Goal: Transaction & Acquisition: Book appointment/travel/reservation

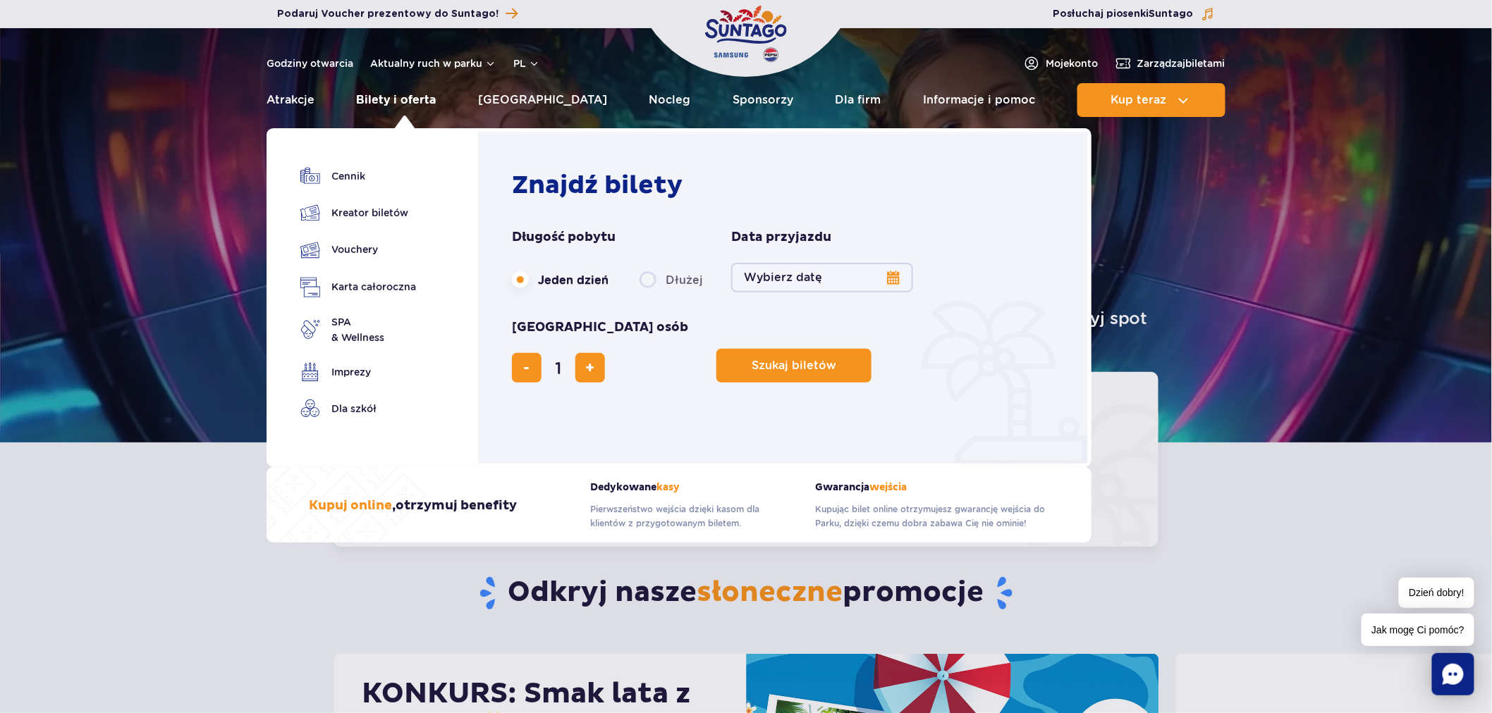
click at [386, 106] on link "Bilety i oferta" at bounding box center [397, 100] width 80 height 34
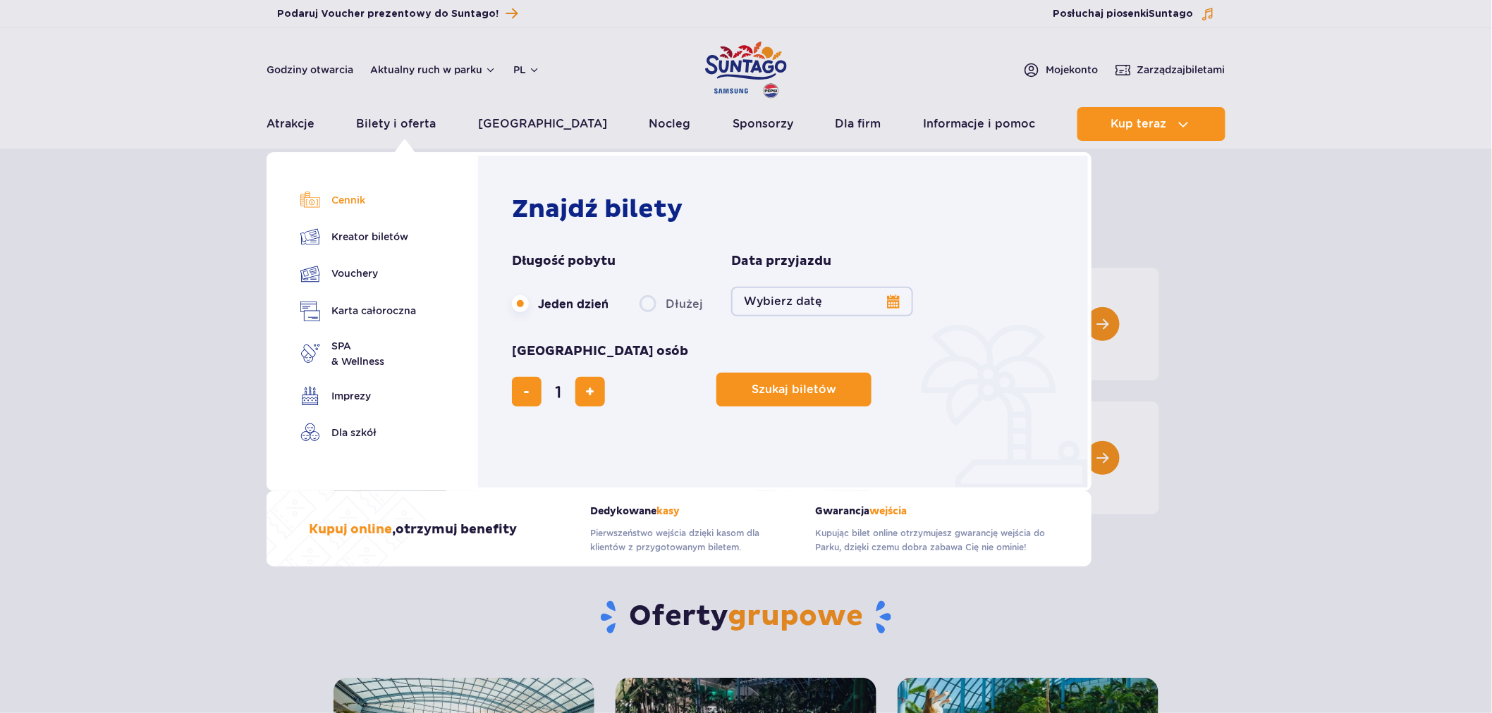
click at [326, 197] on link "Cennik" at bounding box center [358, 200] width 116 height 20
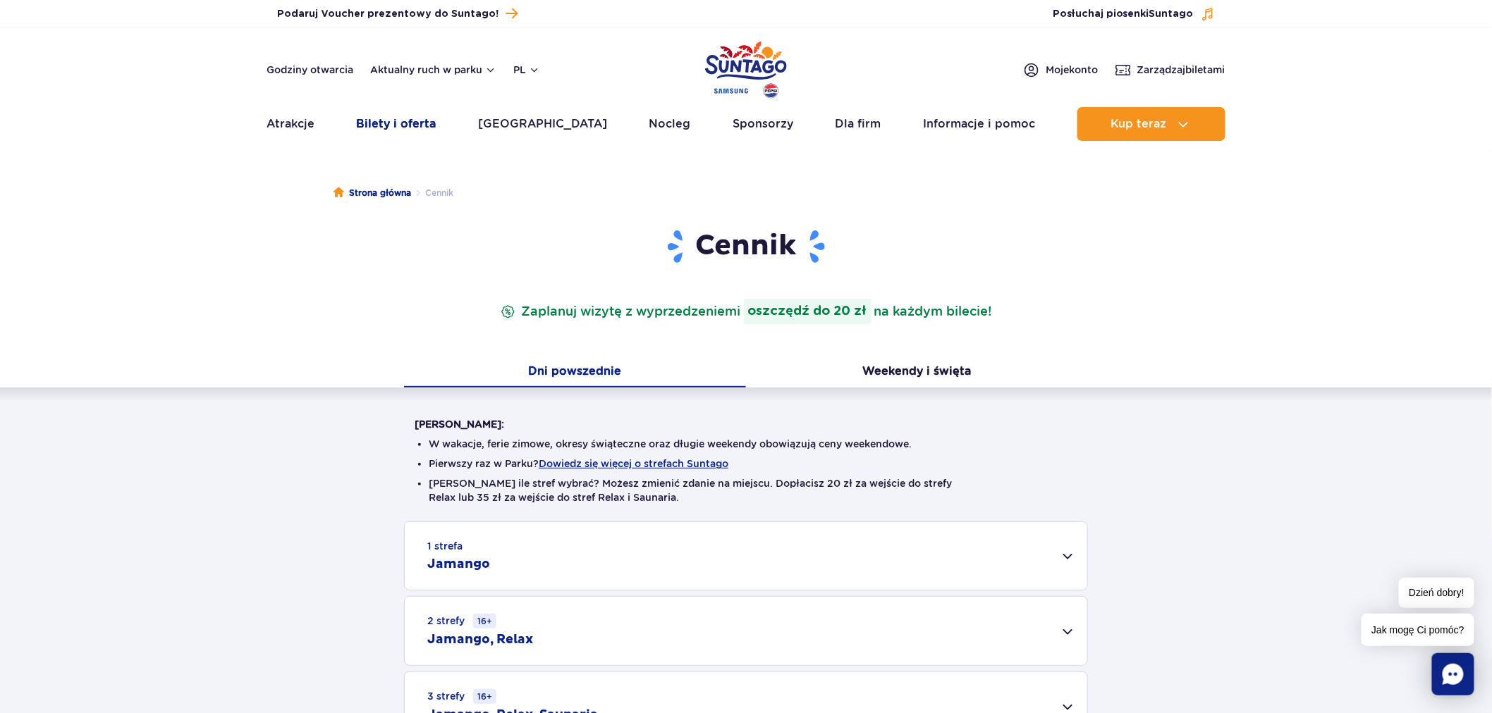
click at [402, 125] on link "Bilety i oferta" at bounding box center [397, 124] width 80 height 34
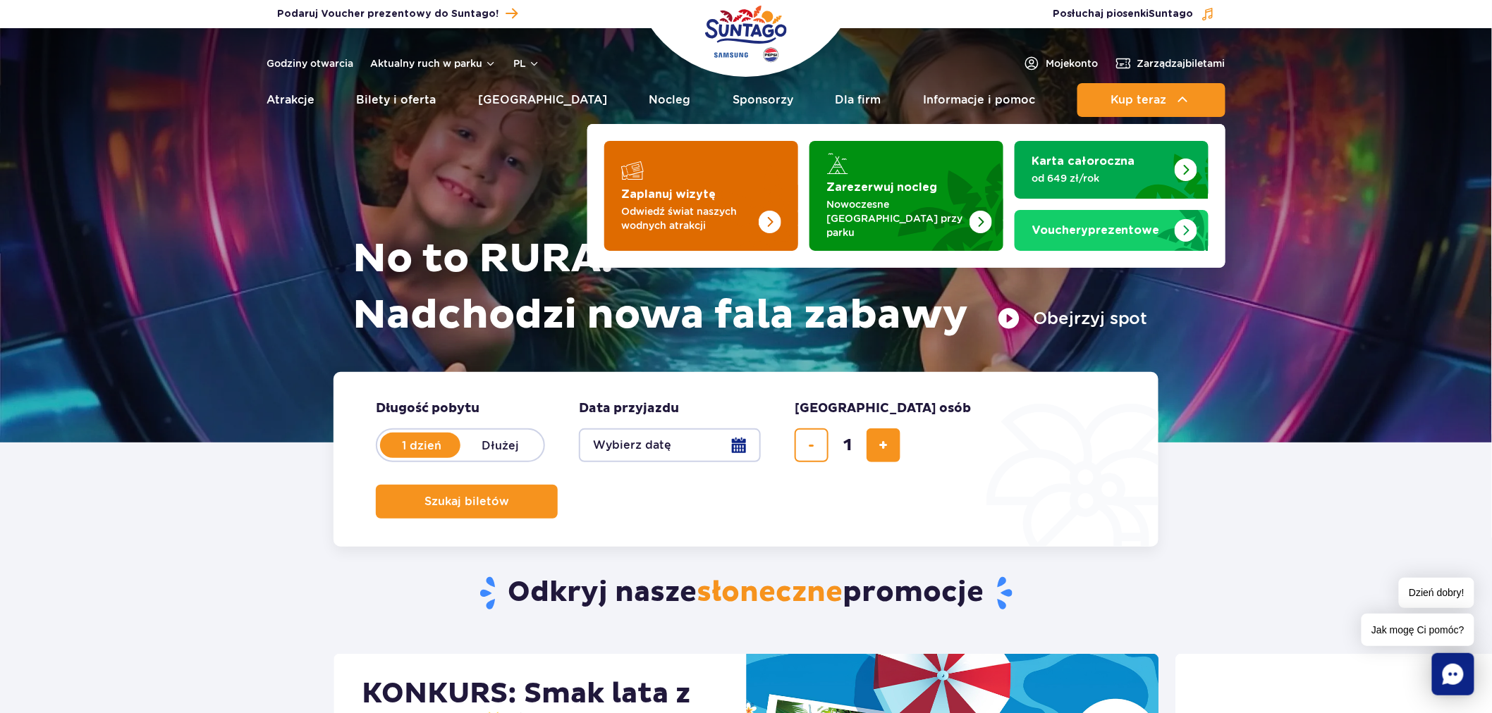
click at [635, 190] on strong "Zaplanuj wizytę" at bounding box center [668, 194] width 94 height 11
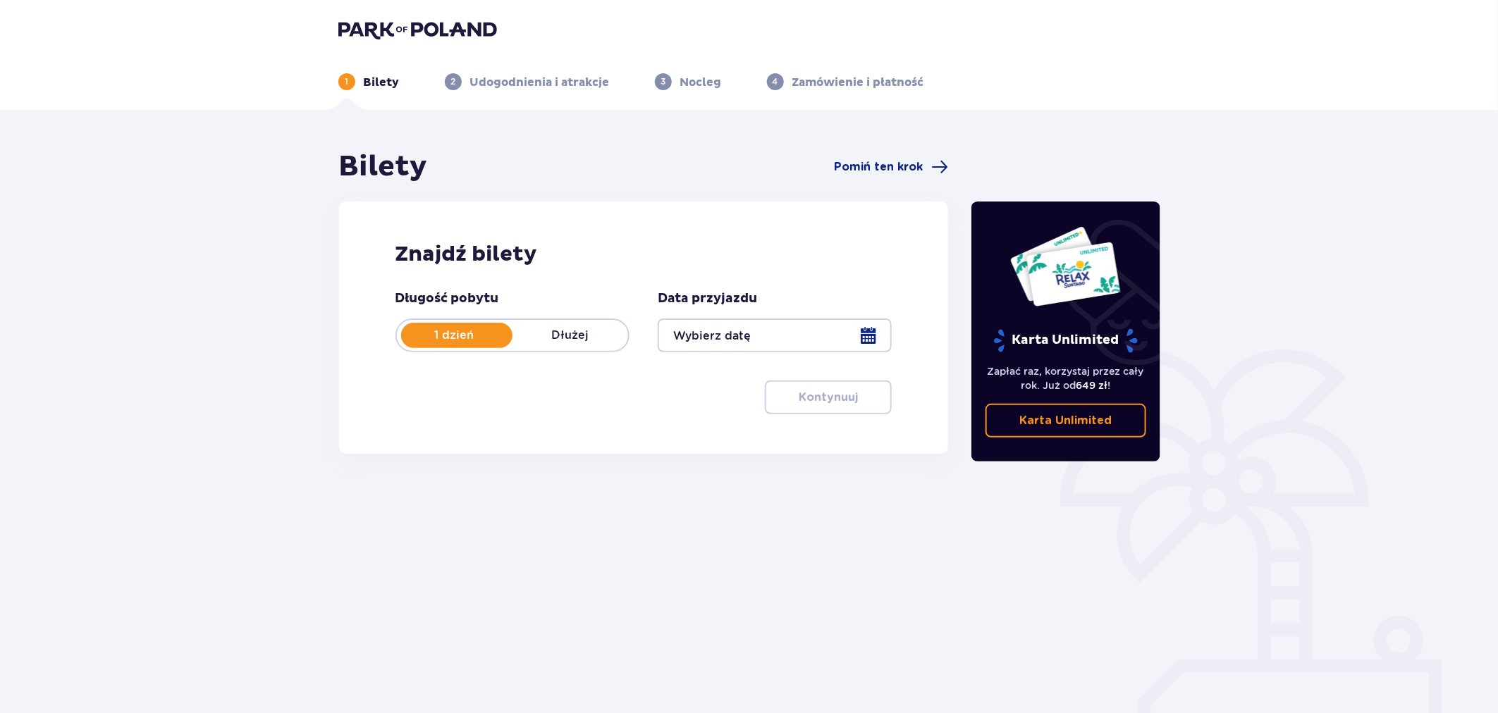
click at [752, 336] on div at bounding box center [775, 336] width 234 height 34
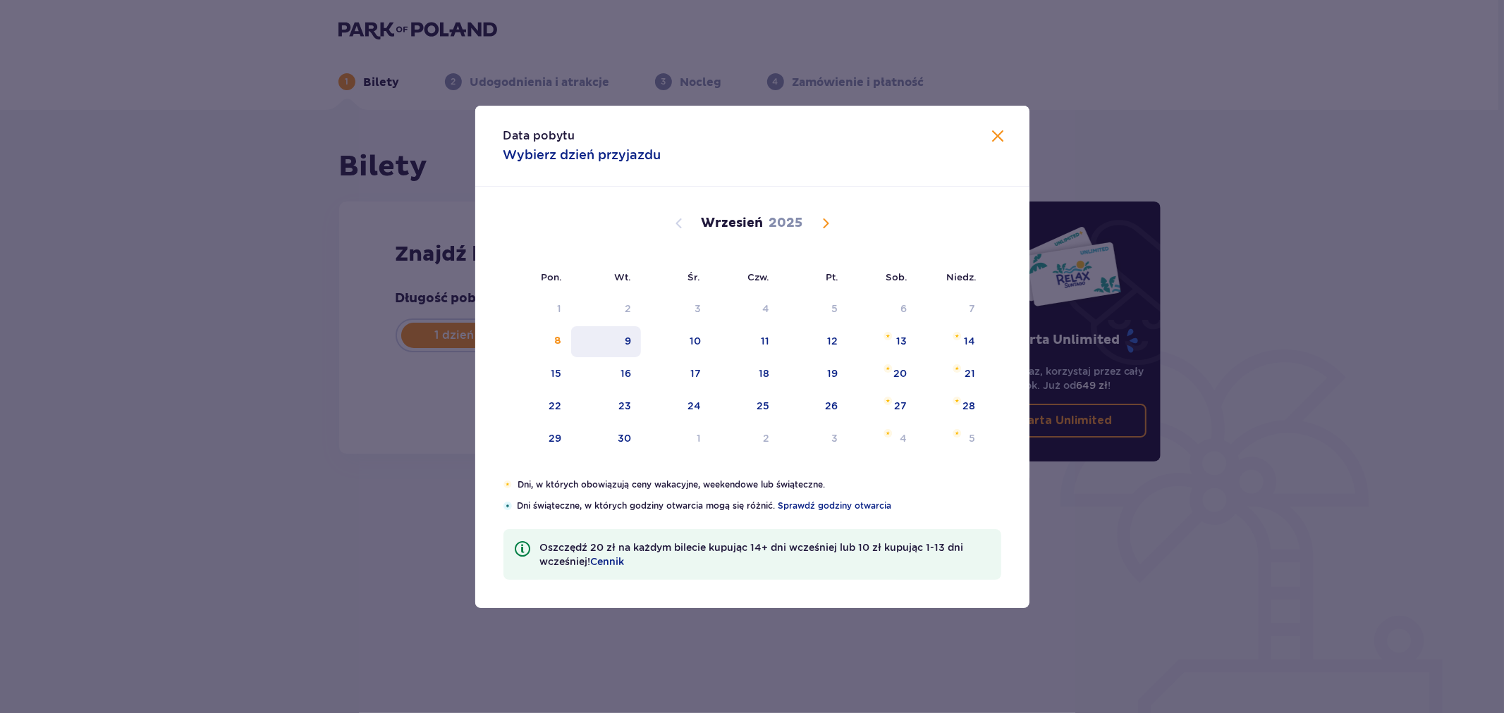
click at [575, 340] on div "9" at bounding box center [606, 341] width 70 height 31
type input "09.09.25"
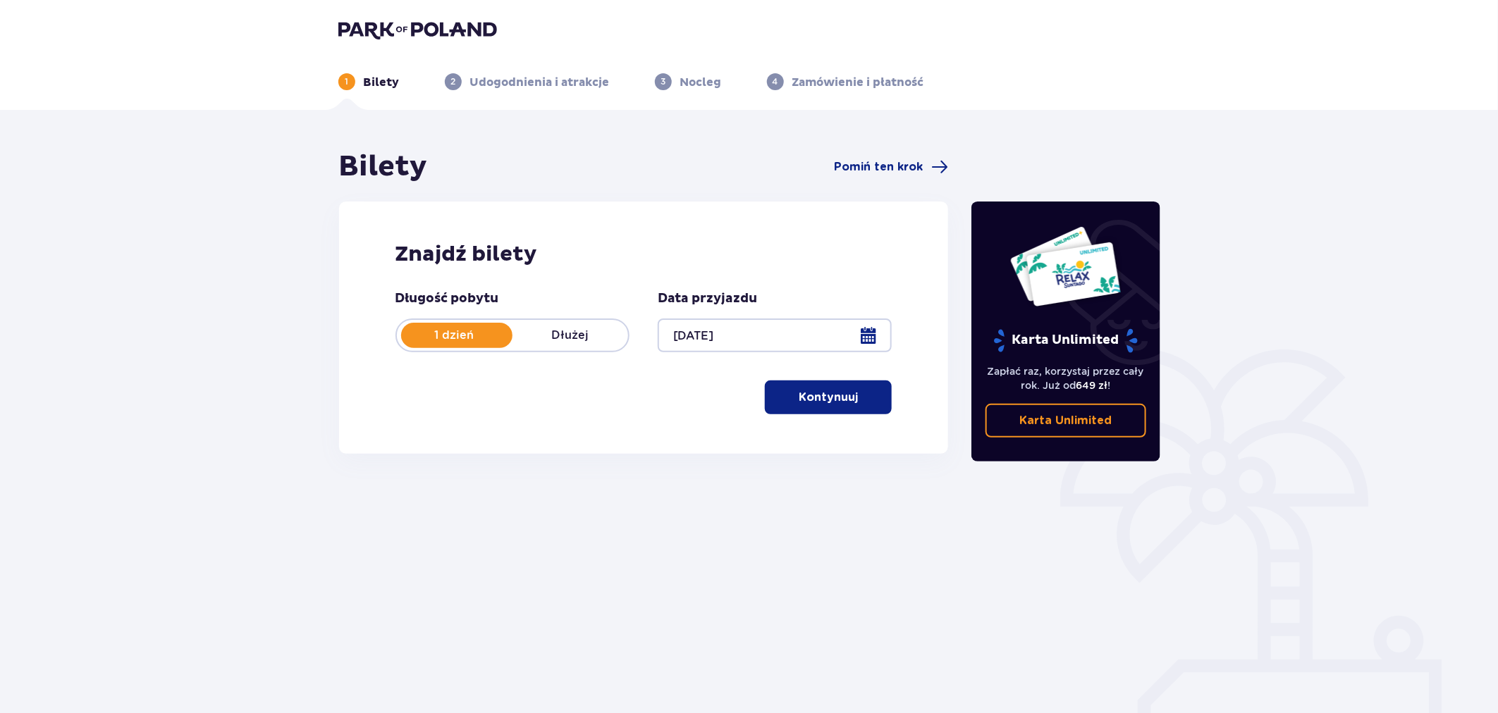
click at [839, 405] on button "Kontynuuj" at bounding box center [828, 398] width 127 height 34
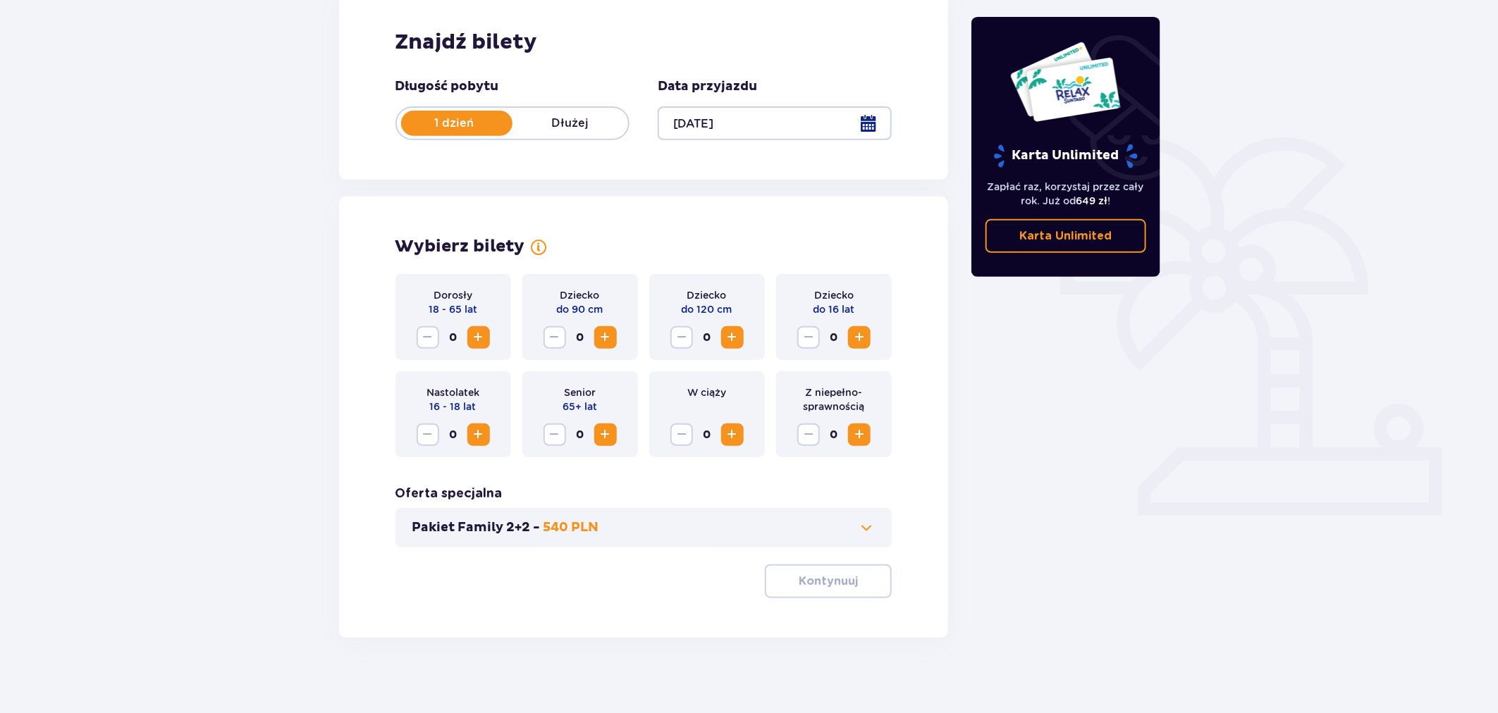
scroll to position [221, 0]
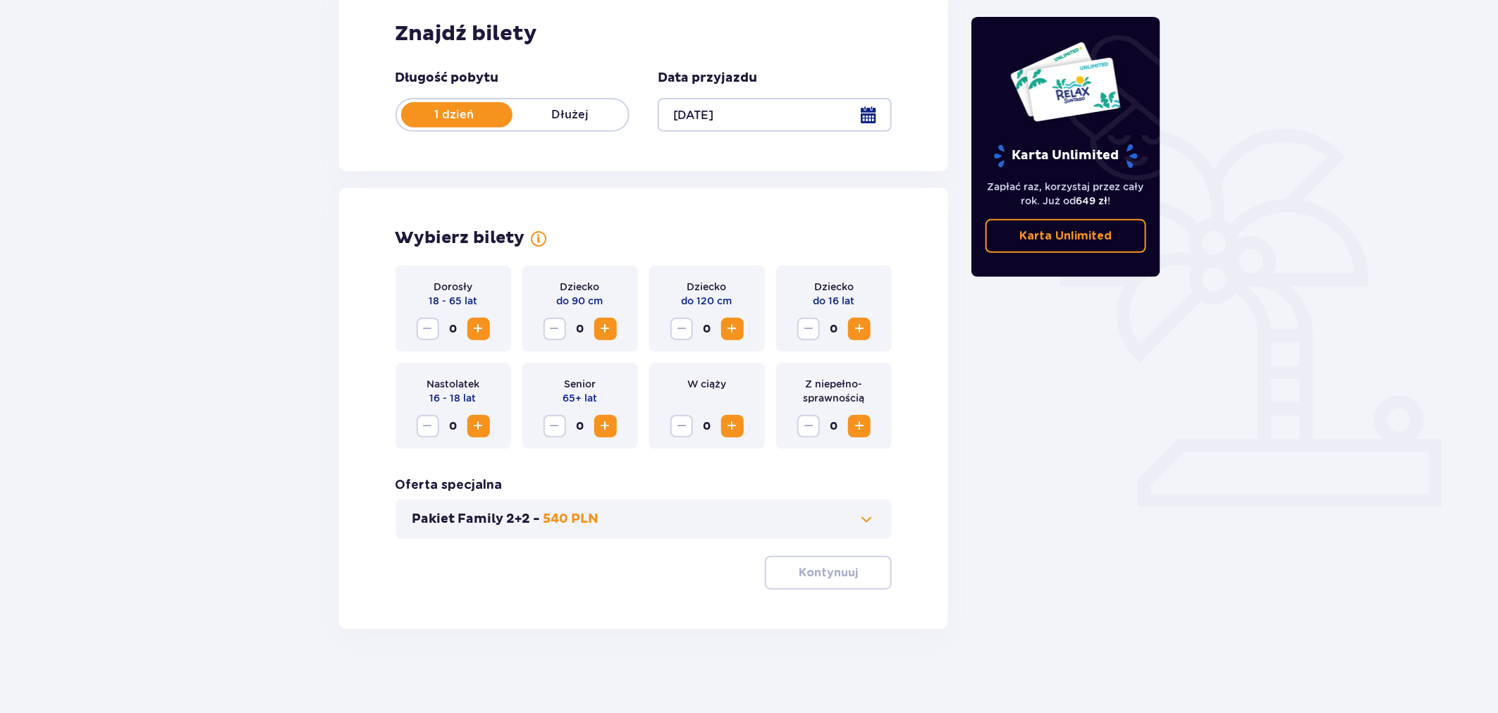
click at [766, 527] on div "Pakiet Family 2+2 - 540 PLN" at bounding box center [644, 519] width 497 height 39
click at [690, 517] on button "Pakiet Family 2+2 - 540 PLN" at bounding box center [643, 519] width 463 height 17
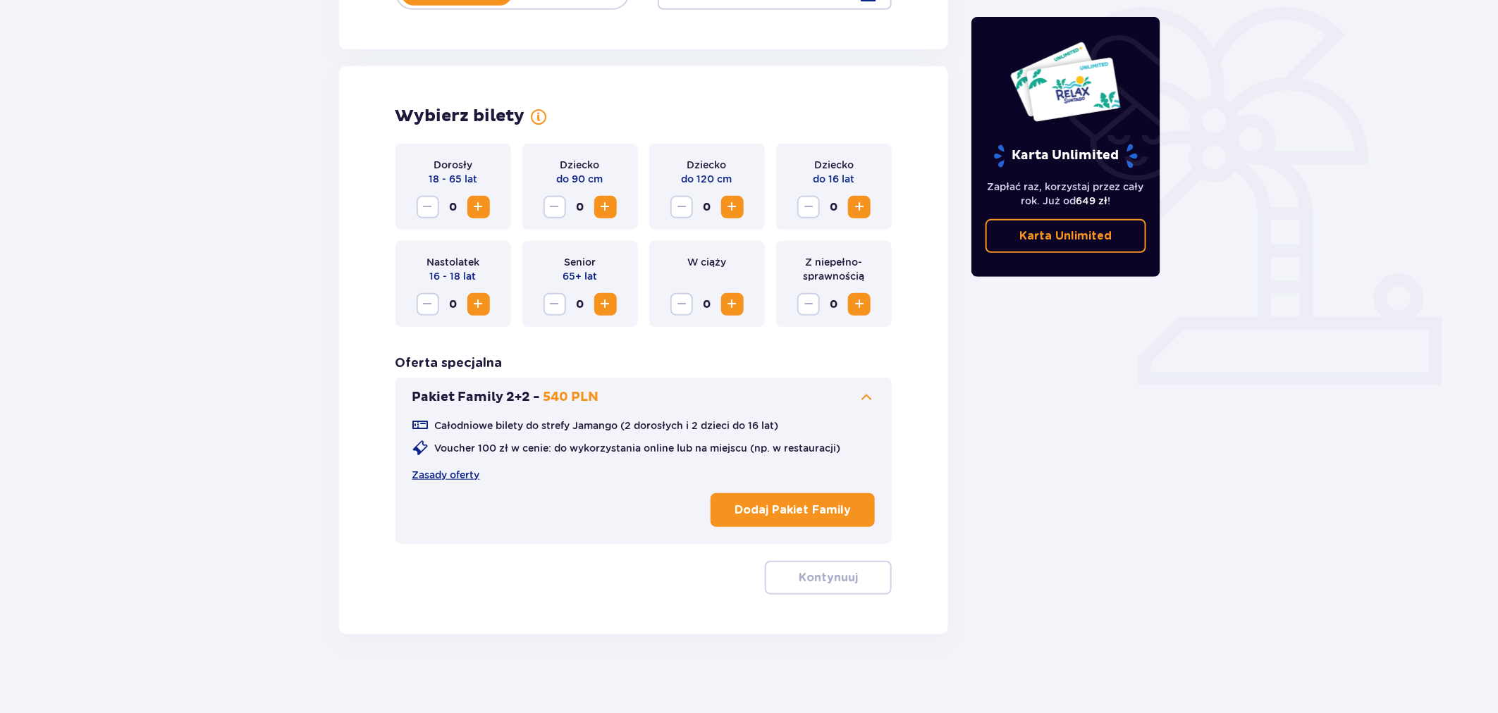
scroll to position [348, 0]
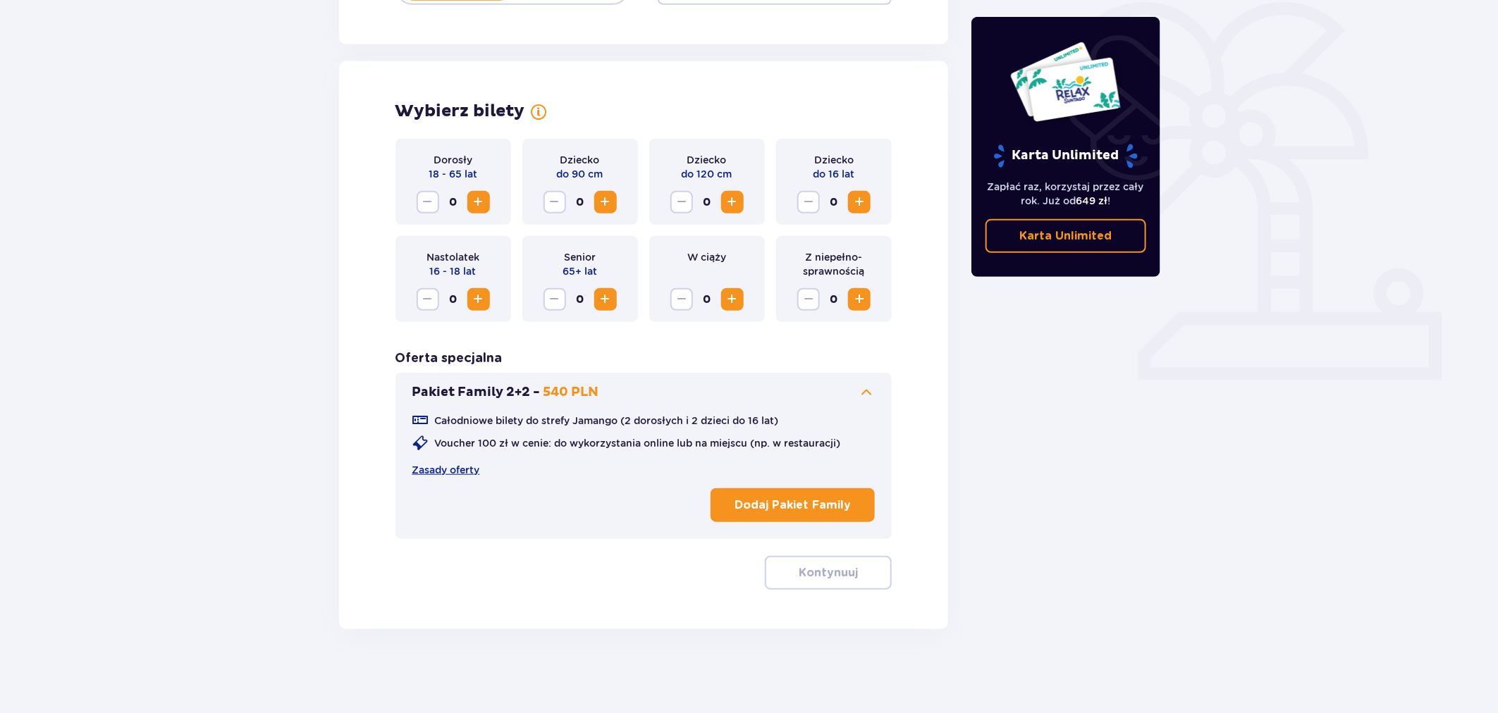
click at [805, 518] on button "Dodaj Pakiet Family" at bounding box center [793, 506] width 164 height 34
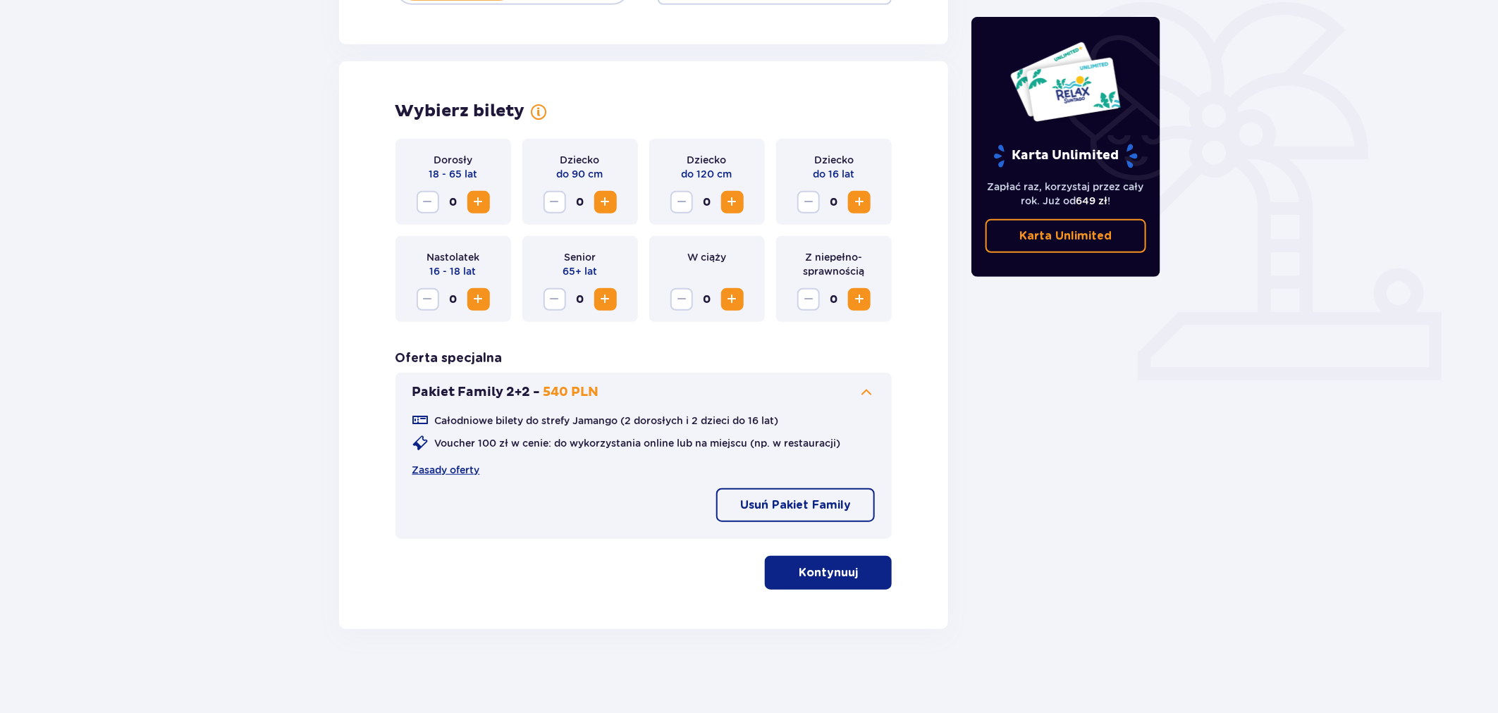
click at [814, 570] on p "Kontynuuj" at bounding box center [828, 573] width 59 height 16
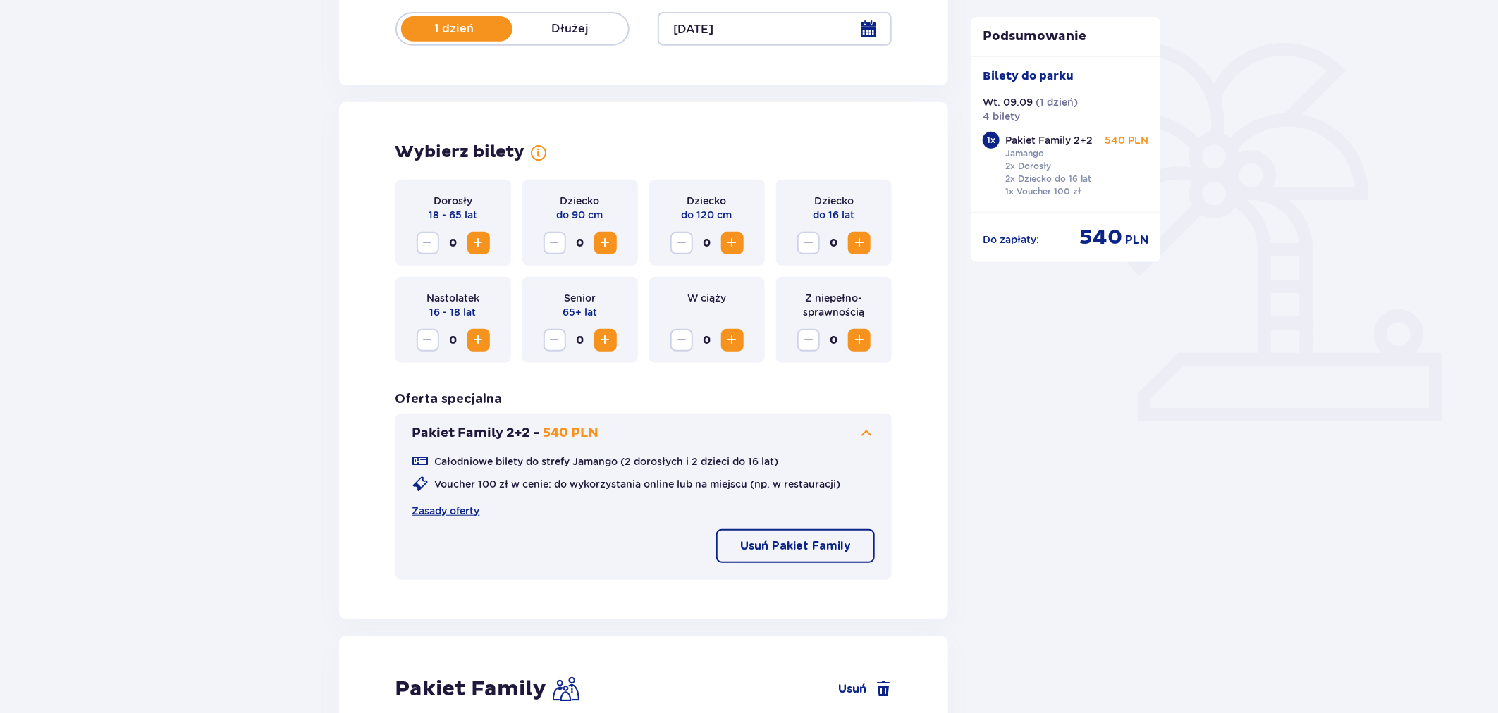
scroll to position [313, 0]
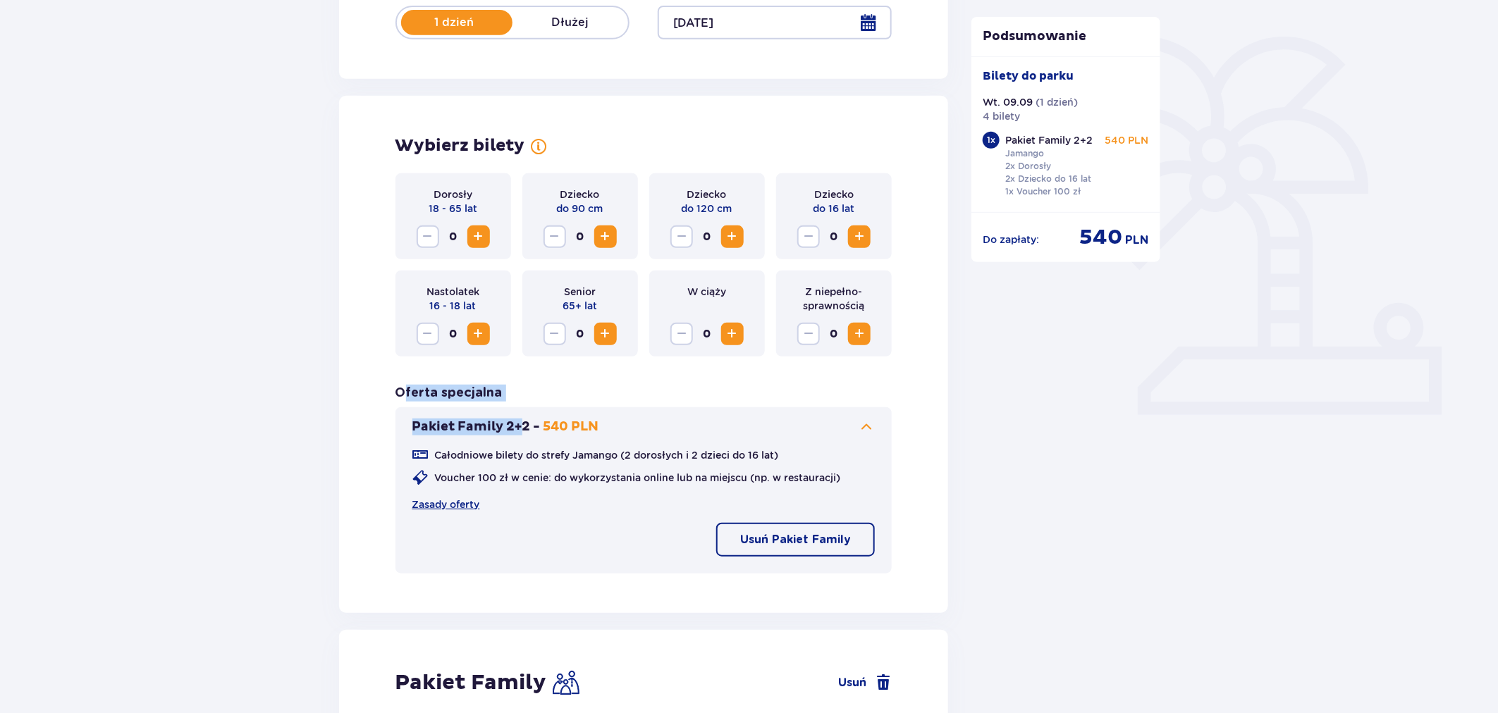
drag, startPoint x: 520, startPoint y: 393, endPoint x: 400, endPoint y: 389, distance: 119.2
click at [402, 385] on div "Oferta specjalna Pakiet Family 2+2 - 540 PLN Całodniowe bilety do strefy Jamang…" at bounding box center [644, 479] width 497 height 189
click at [400, 396] on p "Oferta specjalna" at bounding box center [449, 393] width 107 height 17
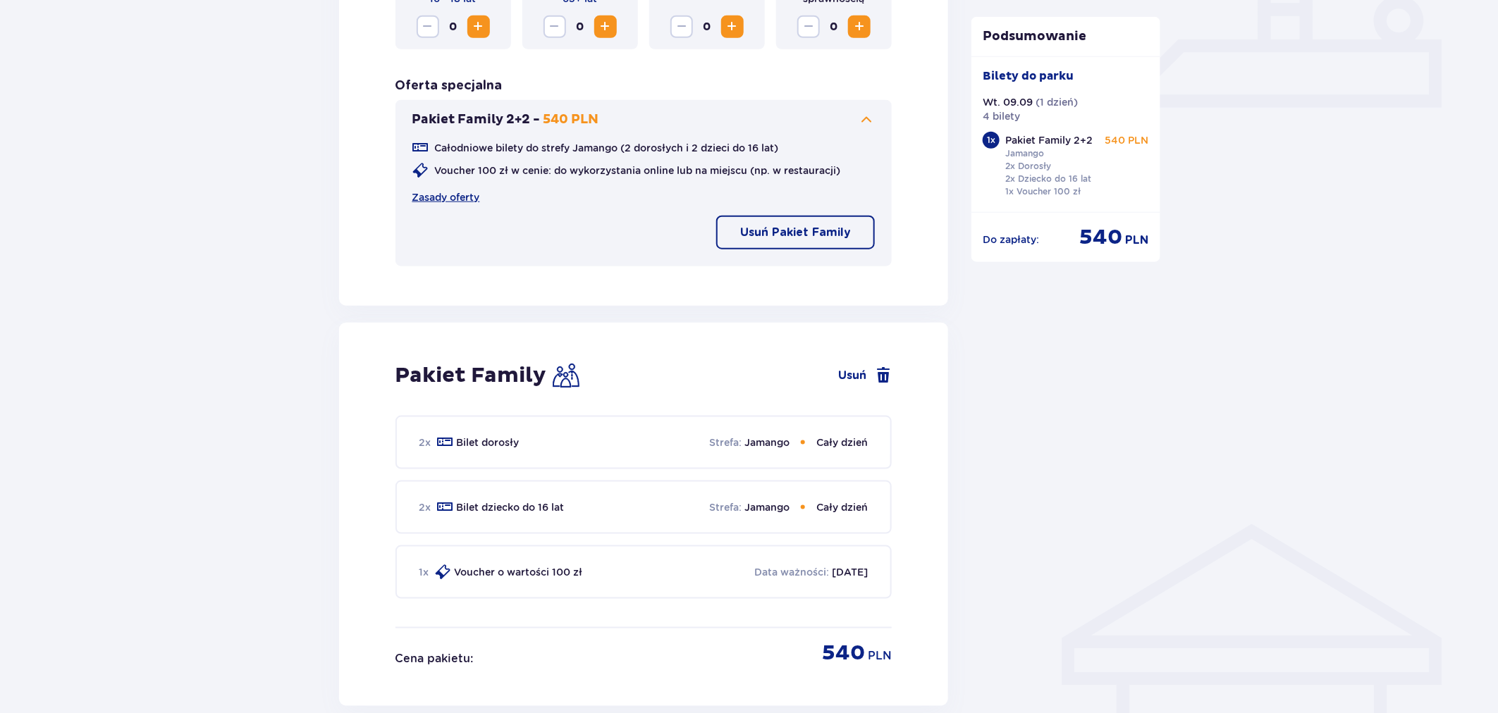
scroll to position [626, 0]
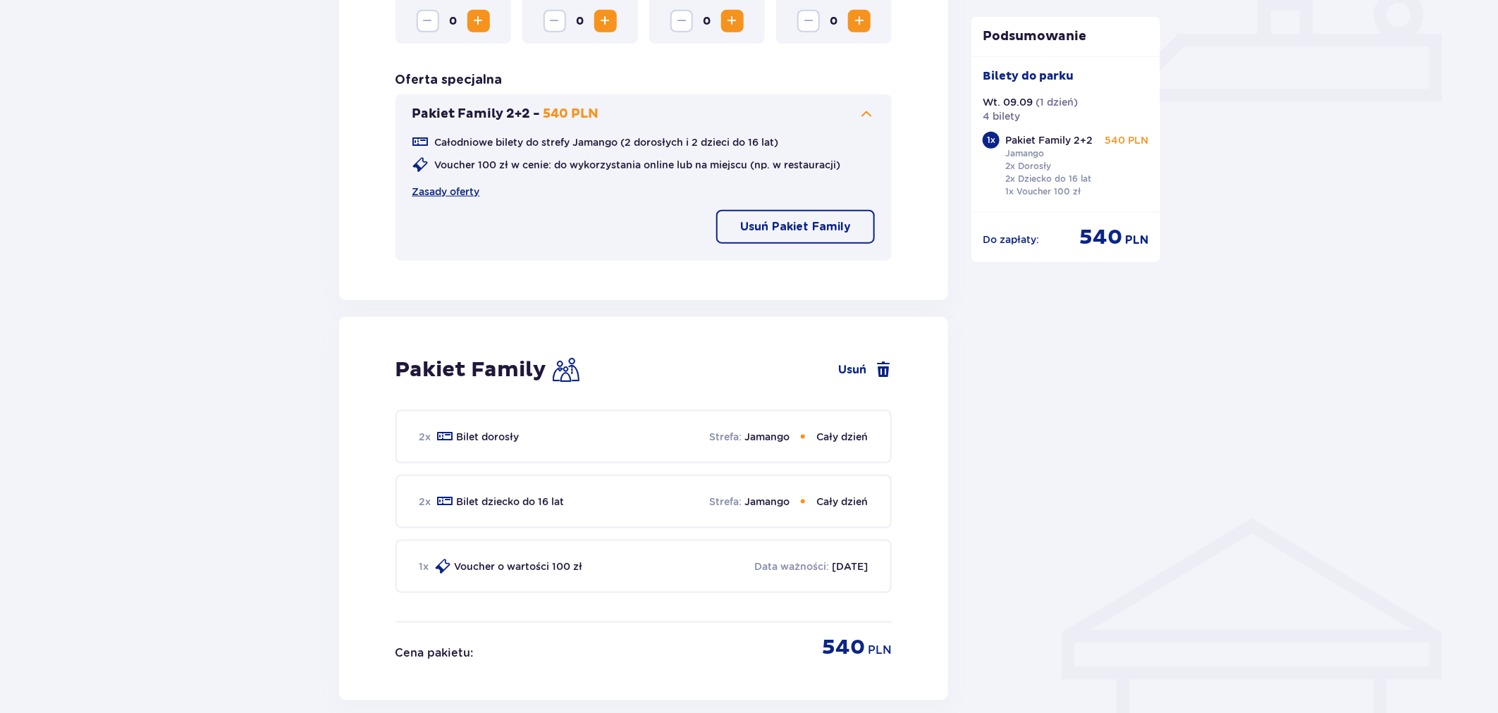
click at [835, 216] on button "Usuń Pakiet Family" at bounding box center [795, 227] width 159 height 34
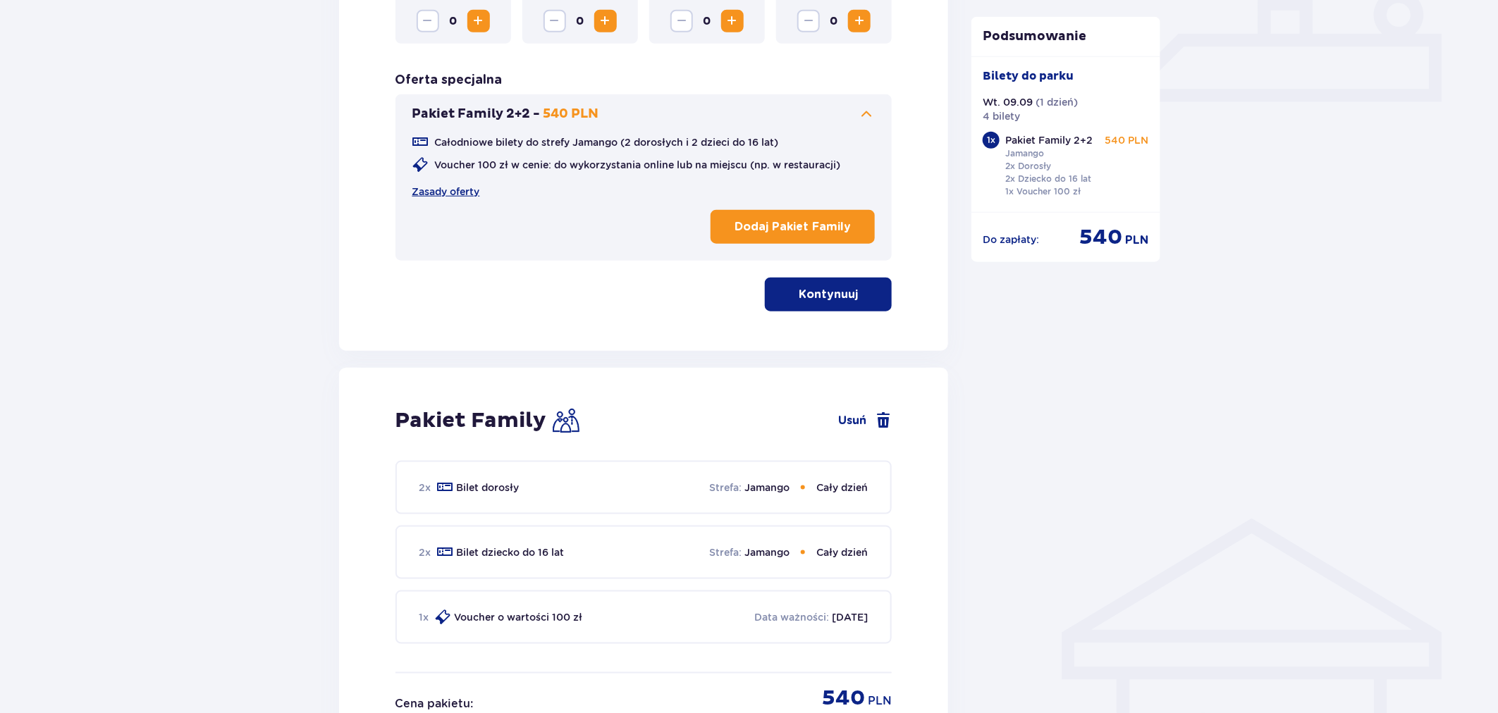
click at [808, 219] on p "Dodaj Pakiet Family" at bounding box center [793, 227] width 116 height 16
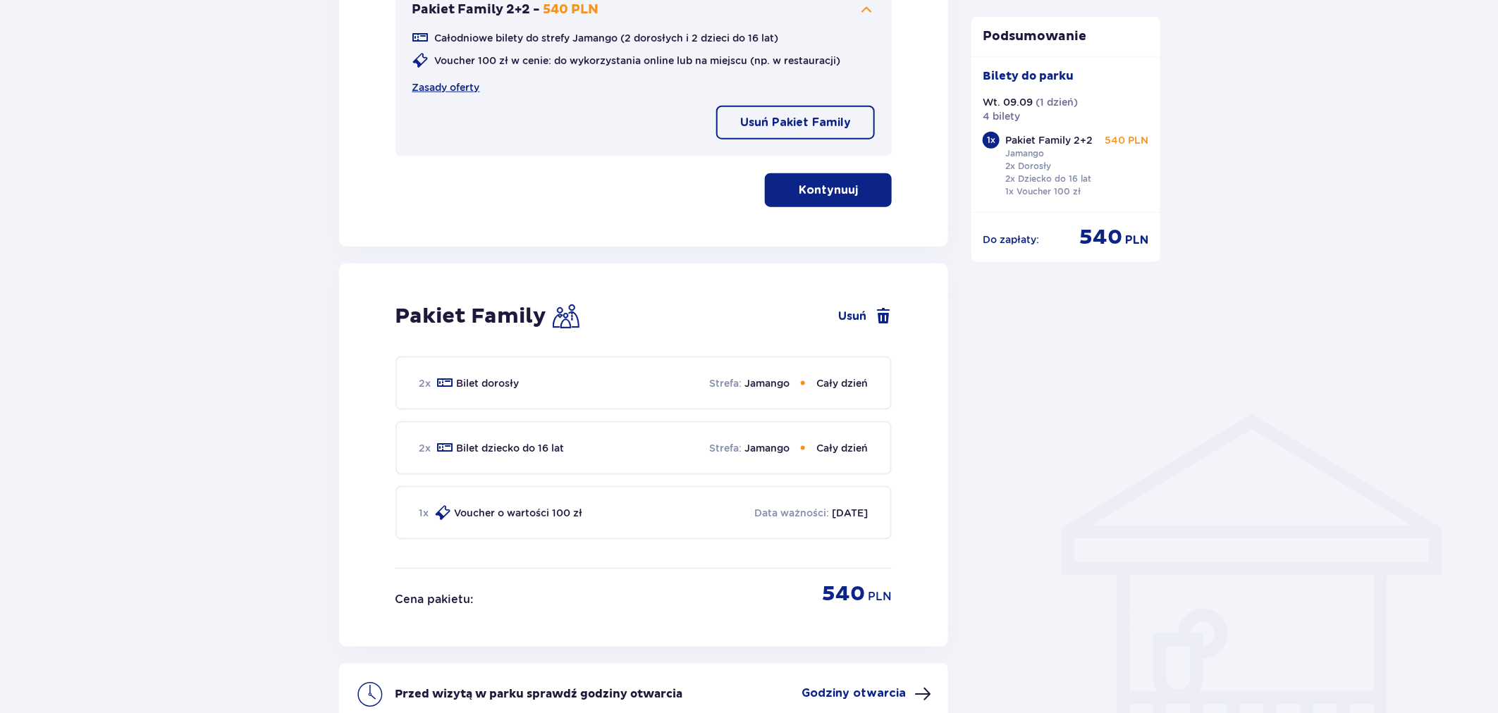
scroll to position [470, 0]
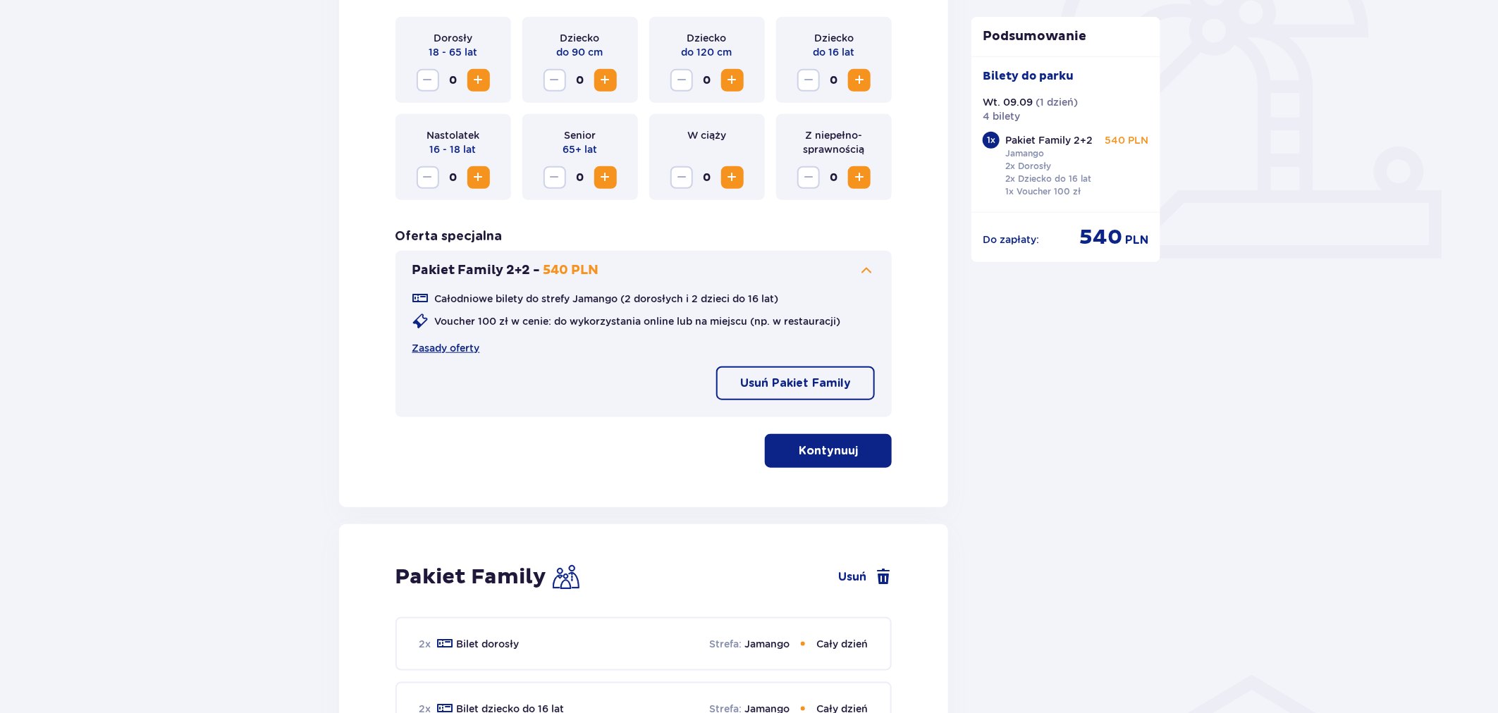
drag, startPoint x: 986, startPoint y: 135, endPoint x: 1012, endPoint y: 138, distance: 26.9
click at [1000, 138] on div "1 x Pakiet Family 2+2 Jamango 2x Dorosły 2x Dziecko do 16 lat 1x Voucher 100 zł…" at bounding box center [1066, 166] width 166 height 69
drag, startPoint x: 1019, startPoint y: 138, endPoint x: 1027, endPoint y: 140, distance: 7.2
click at [1027, 140] on p "Pakiet Family 2+2" at bounding box center [1048, 140] width 87 height 14
drag, startPoint x: 1072, startPoint y: 145, endPoint x: 1090, endPoint y: 149, distance: 18.0
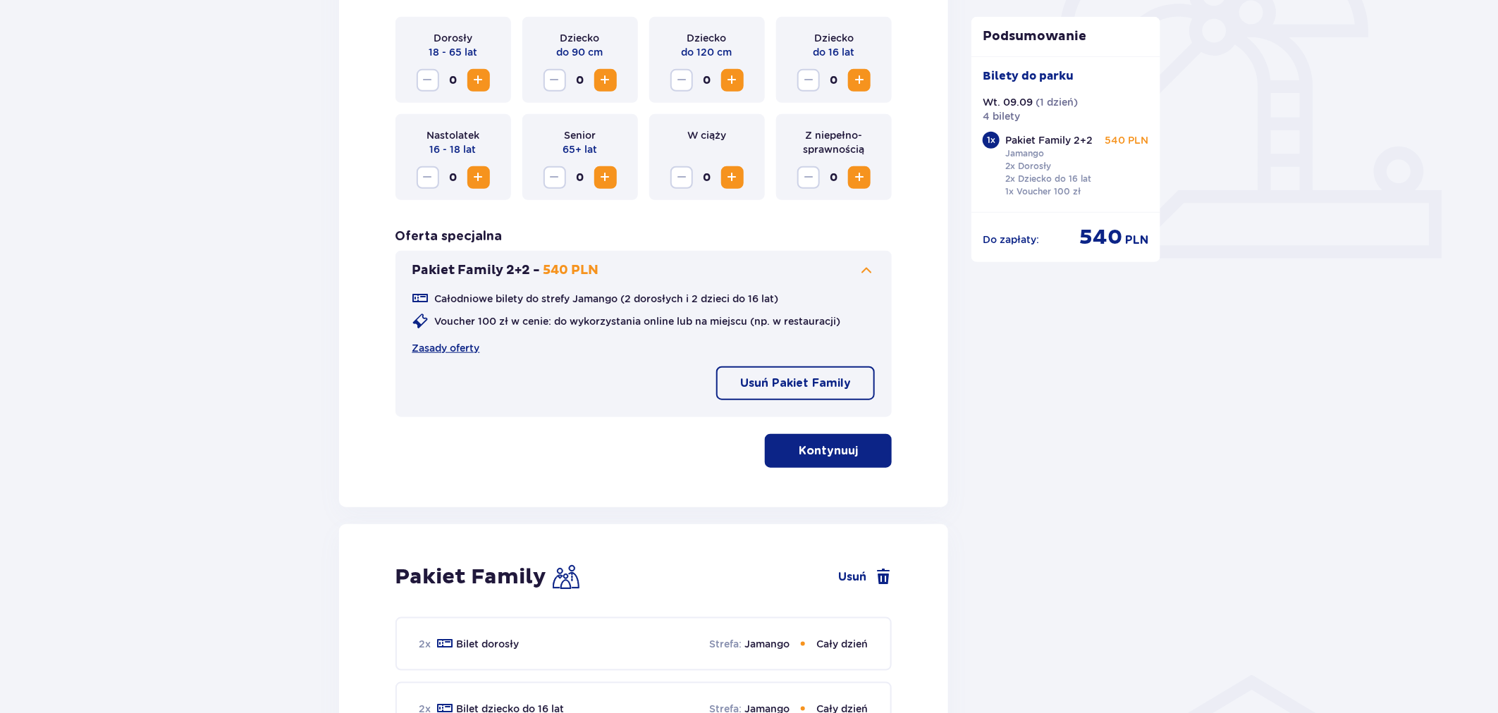
click at [1075, 145] on p "Pakiet Family 2+2" at bounding box center [1048, 140] width 87 height 14
drag, startPoint x: 1137, startPoint y: 235, endPoint x: 1187, endPoint y: 297, distance: 78.7
click at [1140, 236] on div "540 PLN" at bounding box center [1114, 237] width 69 height 27
click at [1194, 311] on div "Bilety Pomiń ten krok Znajdź bilety Długość pobytu 1 dzień Dłużej Data przyjazd…" at bounding box center [749, 381] width 1498 height 1482
click at [476, 85] on span "Increase" at bounding box center [478, 80] width 17 height 17
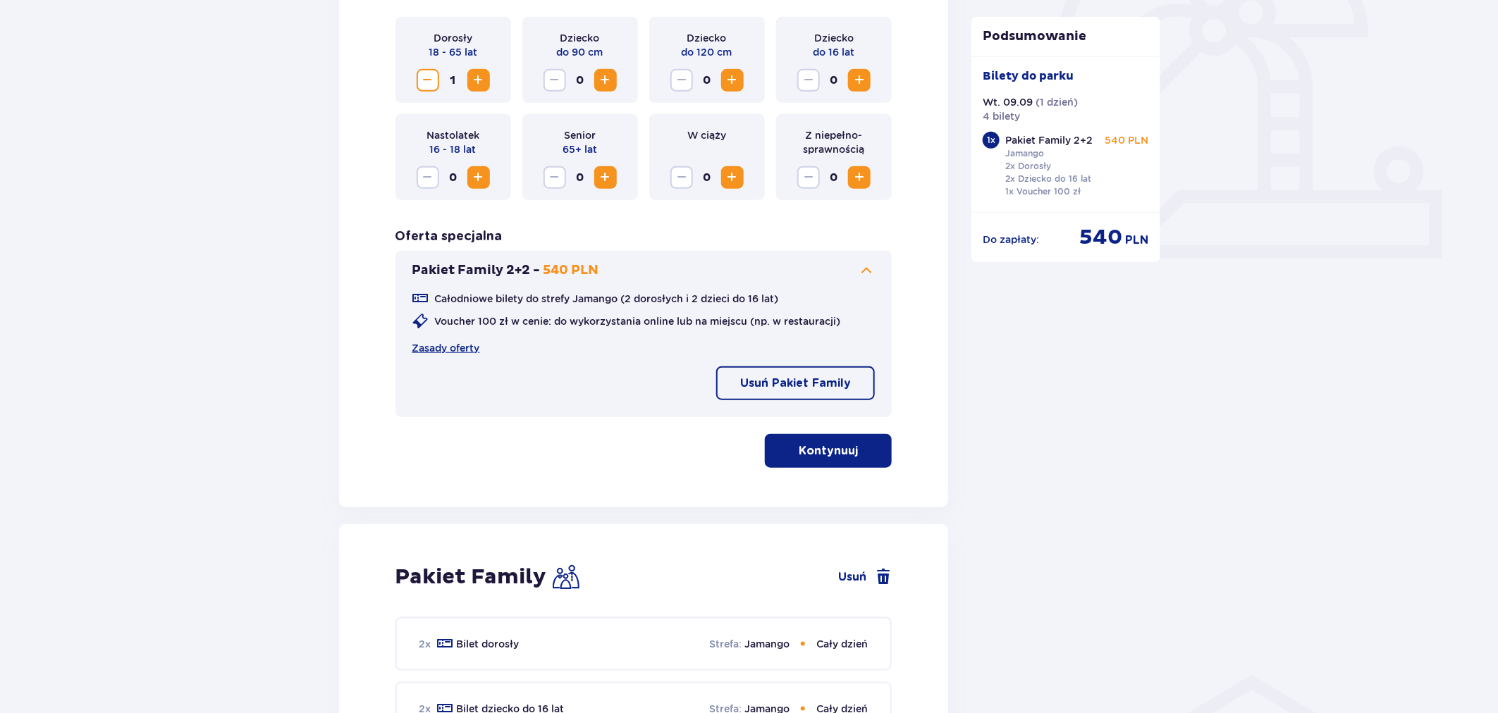
click at [423, 82] on span "Decrease" at bounding box center [427, 80] width 17 height 17
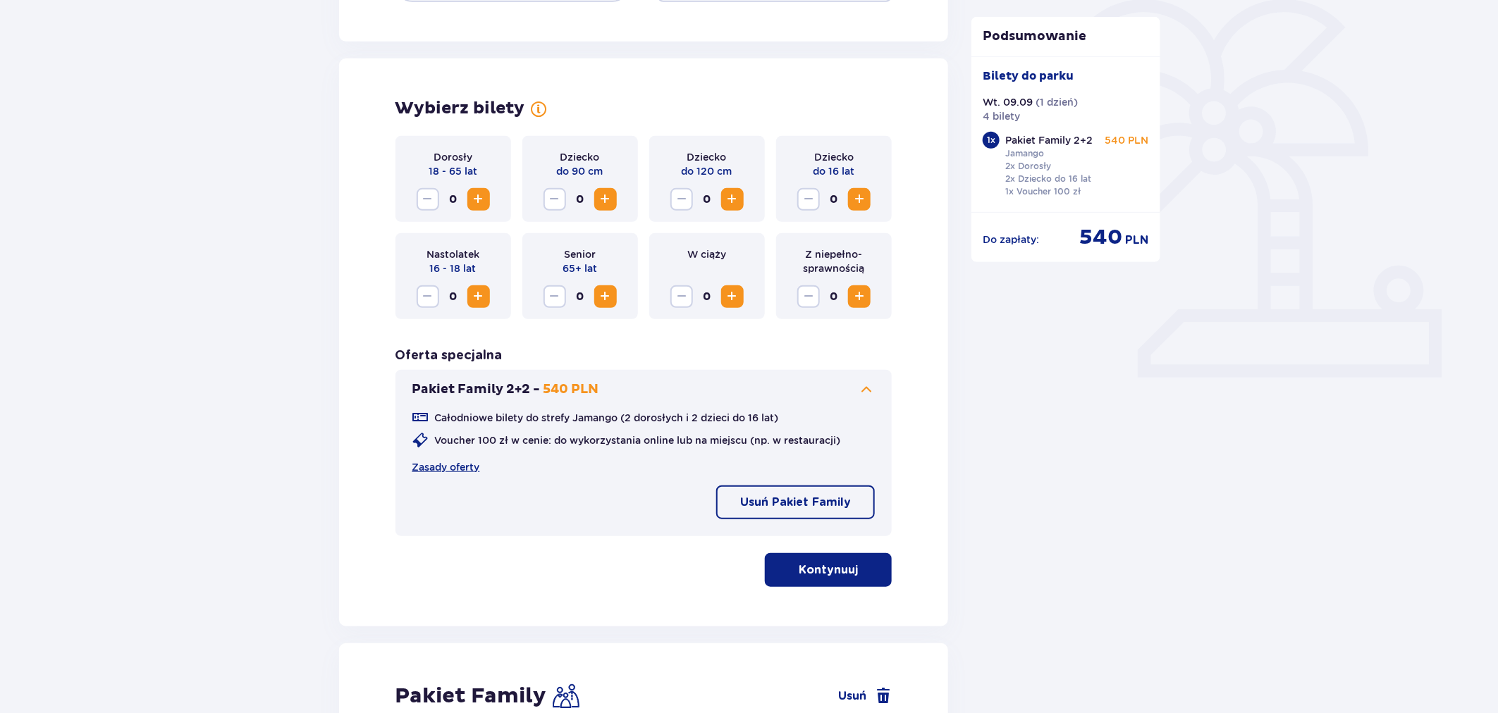
scroll to position [235, 0]
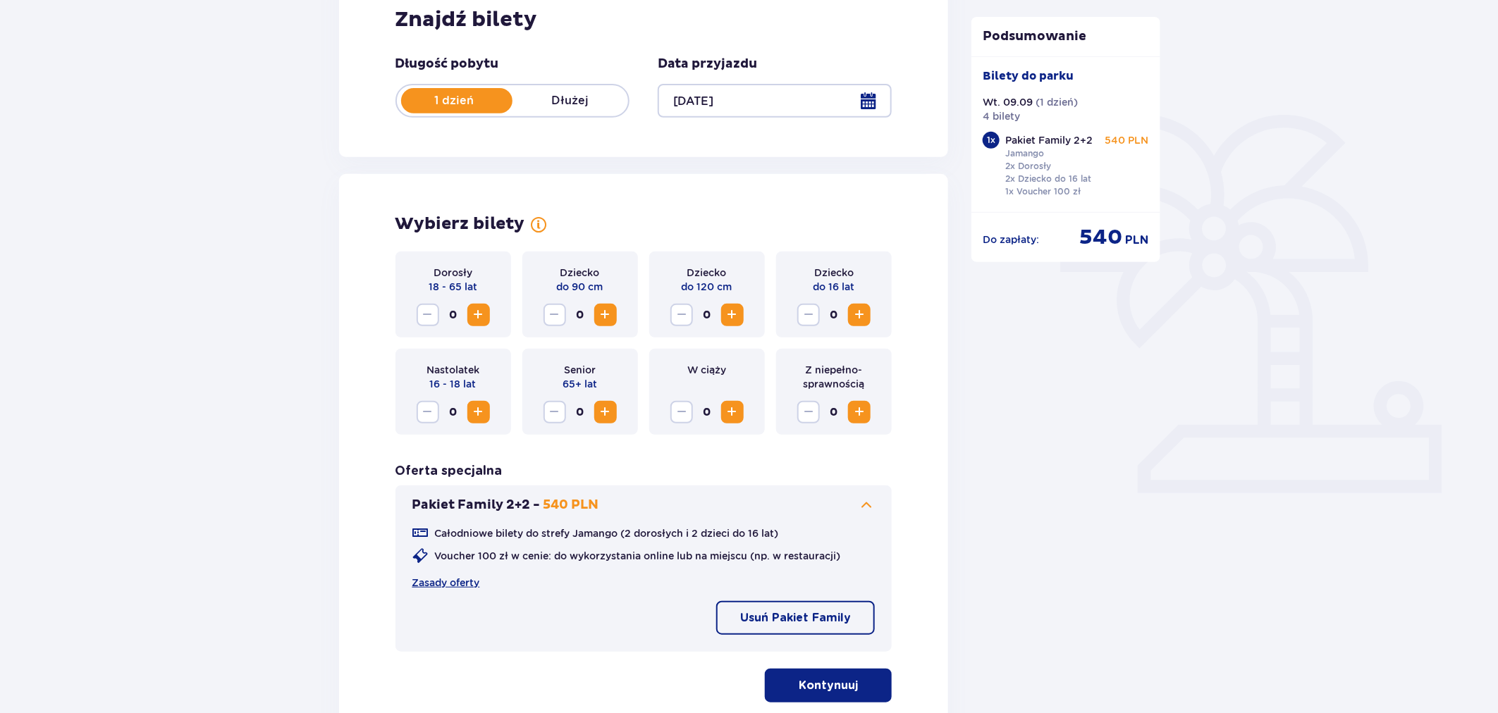
click at [477, 314] on span "Increase" at bounding box center [478, 315] width 17 height 17
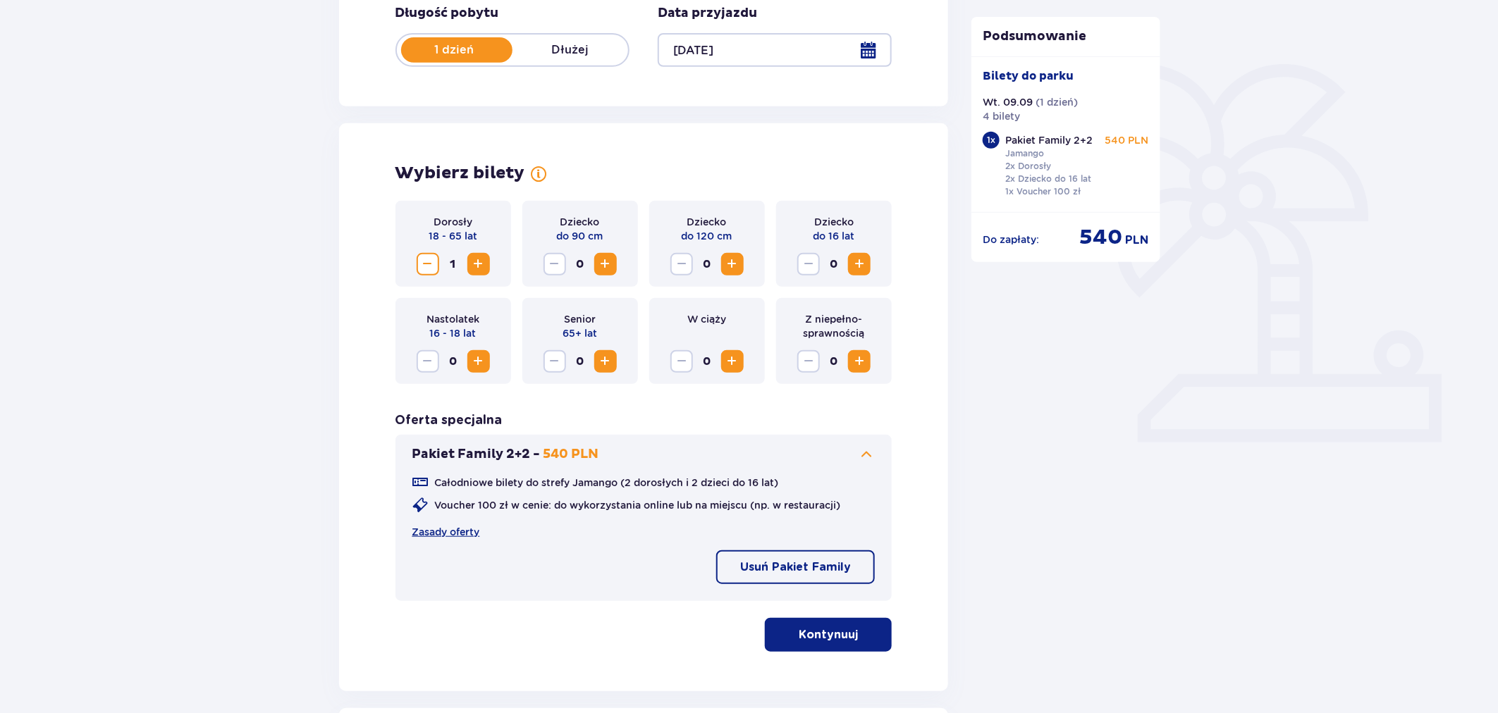
scroll to position [313, 0]
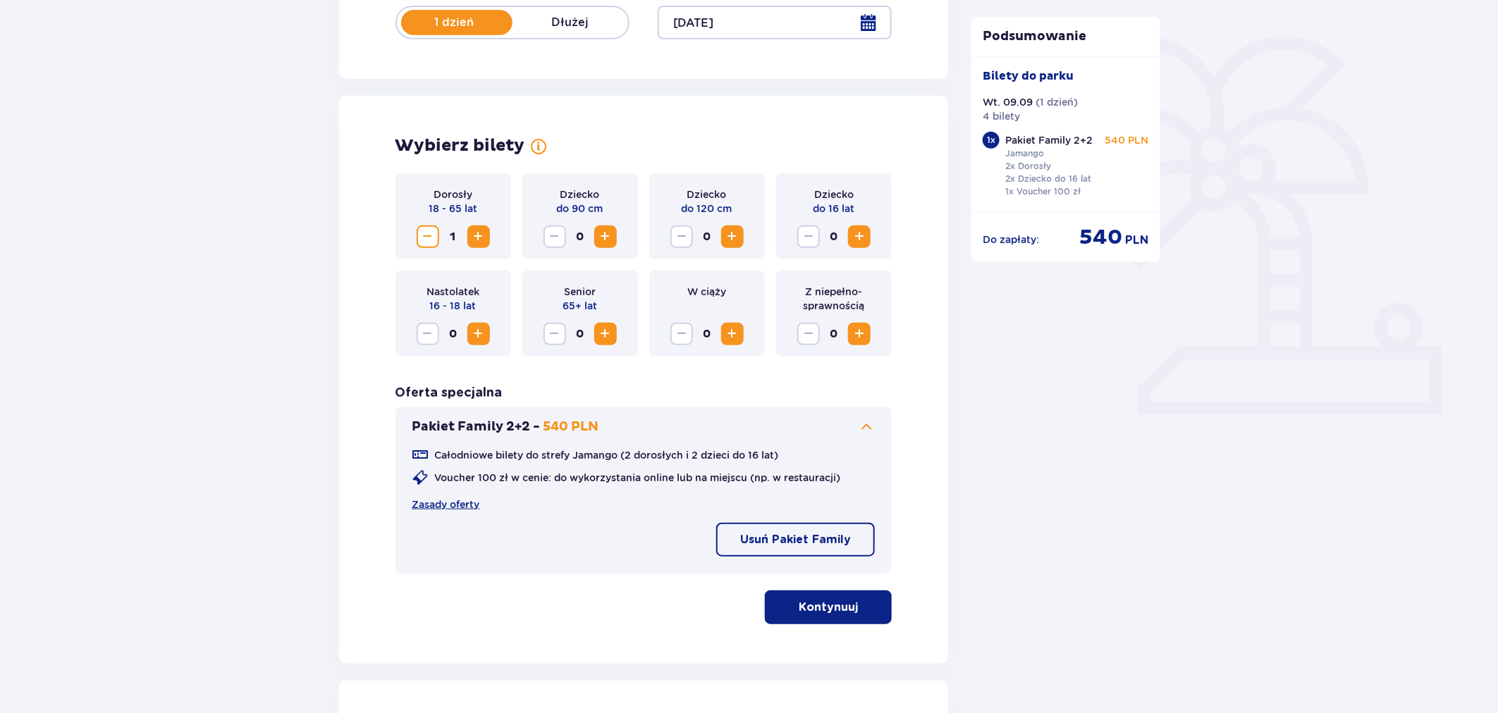
click at [818, 605] on p "Kontynuuj" at bounding box center [828, 608] width 59 height 16
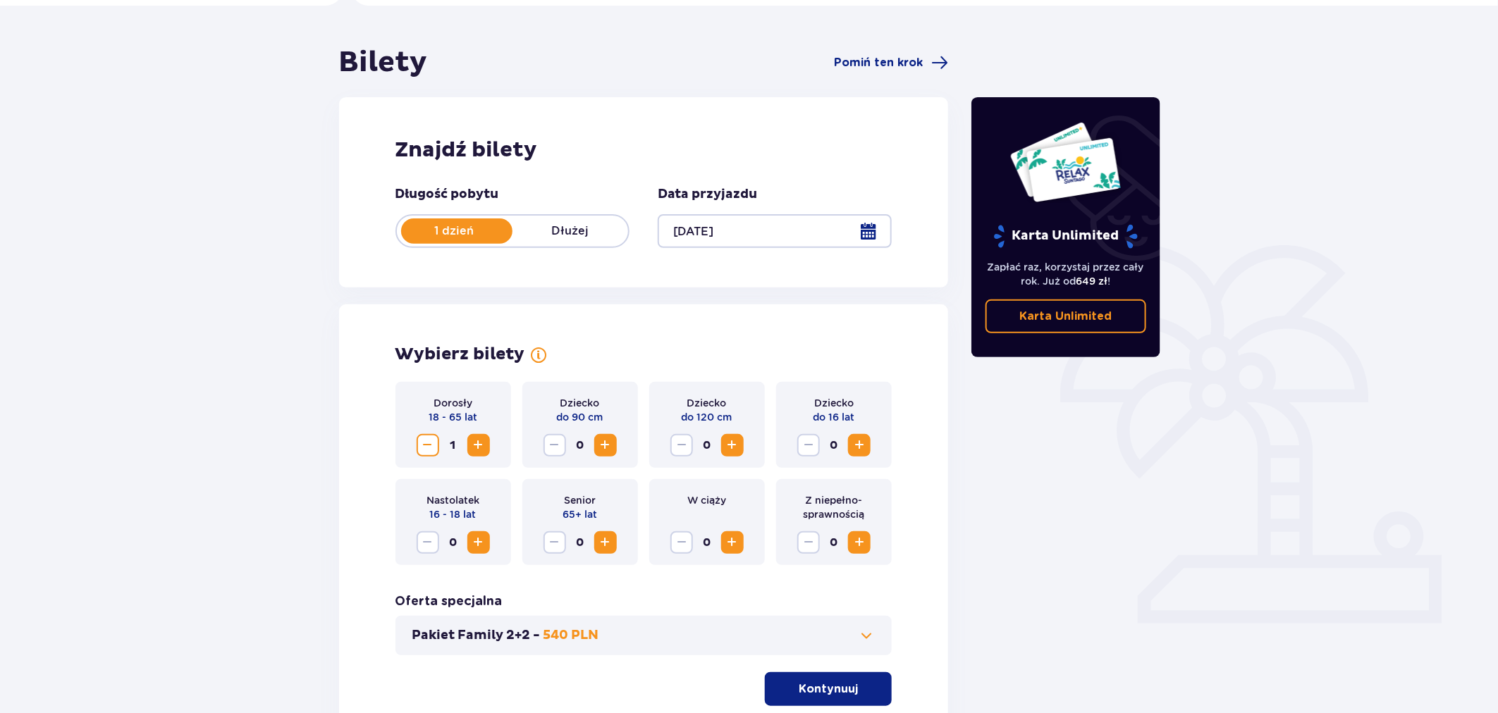
scroll to position [221, 0]
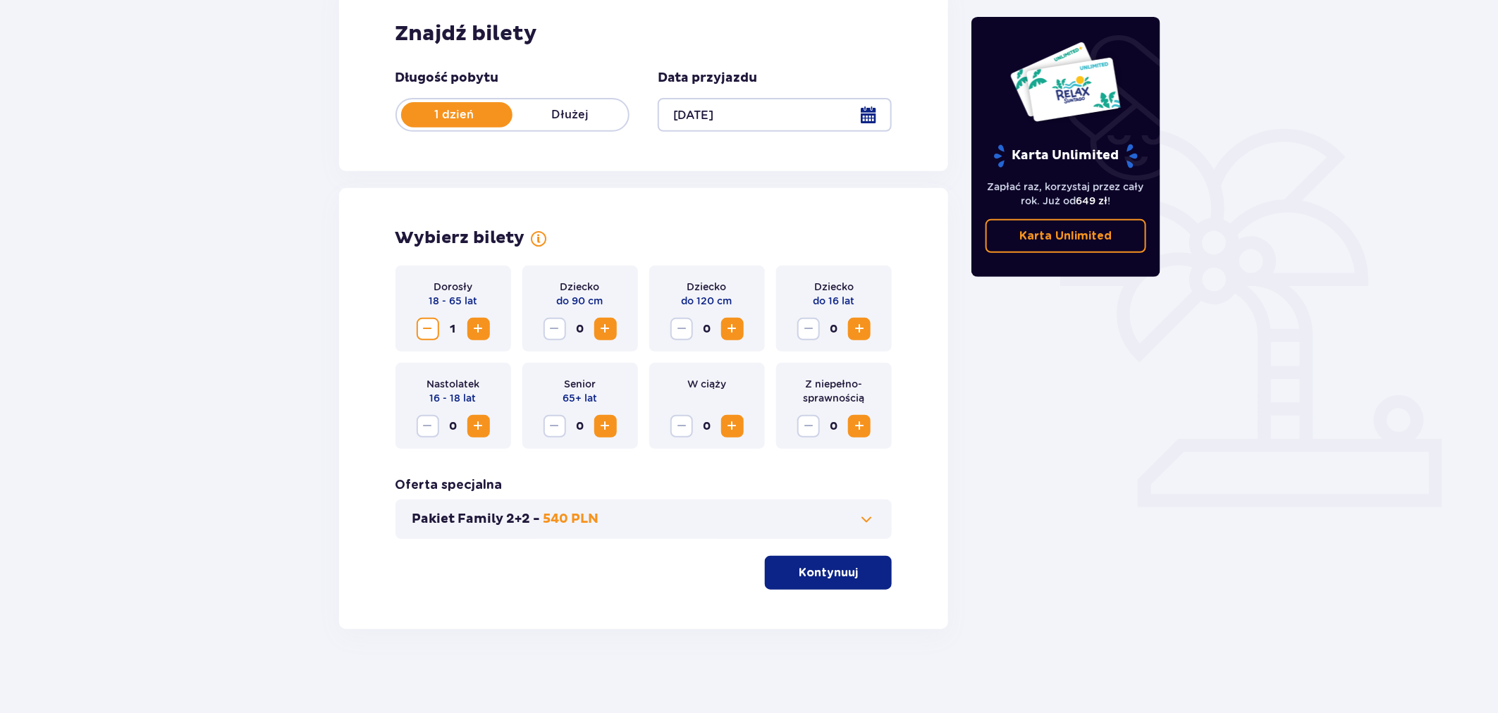
click at [423, 329] on span "Decrease" at bounding box center [427, 329] width 17 height 17
click at [858, 431] on span "Increase" at bounding box center [859, 426] width 17 height 17
click at [471, 332] on span "Increase" at bounding box center [478, 329] width 17 height 17
click at [730, 333] on span "Increase" at bounding box center [732, 329] width 17 height 17
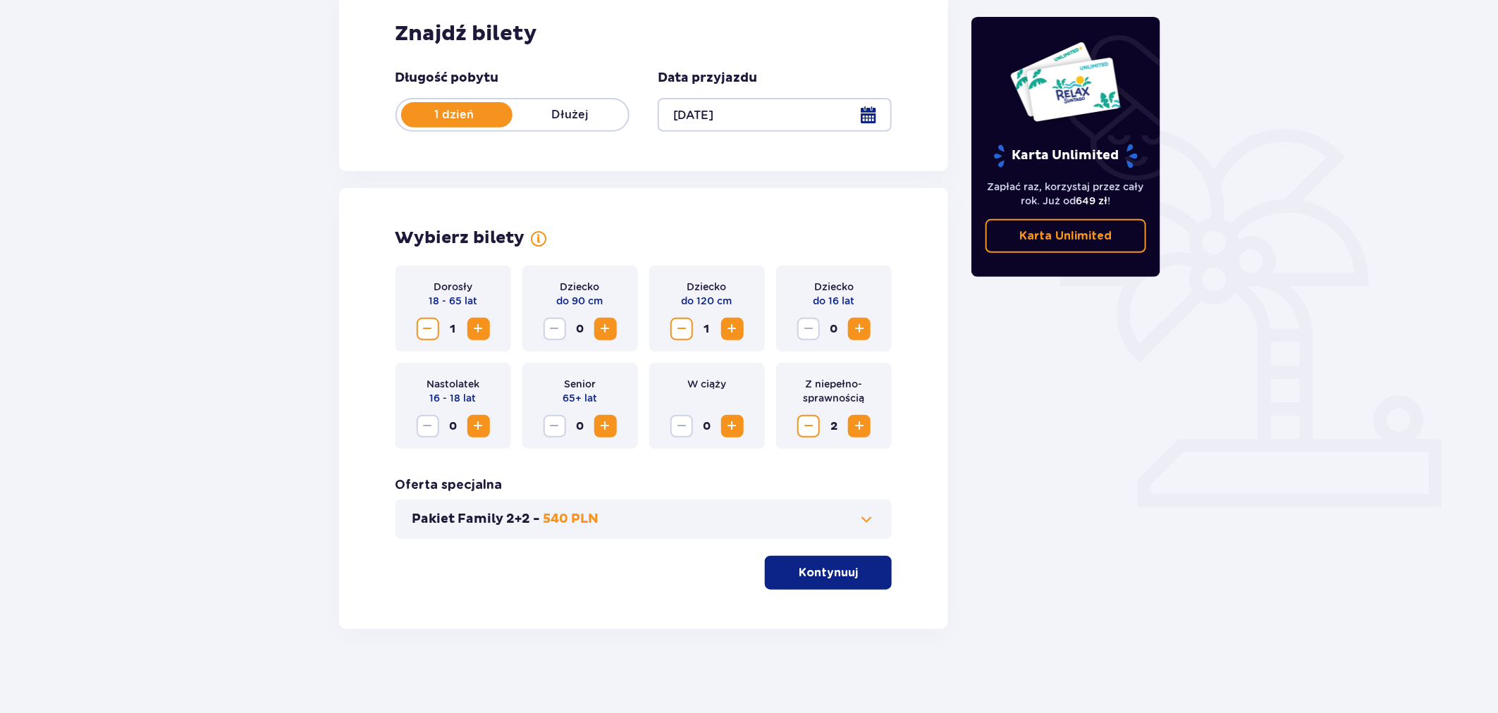
click at [605, 334] on span "Increase" at bounding box center [605, 329] width 17 height 17
drag, startPoint x: 840, startPoint y: 520, endPoint x: 832, endPoint y: 520, distance: 8.5
click at [839, 520] on button "Pakiet Family 2+2 - 540 PLN" at bounding box center [643, 519] width 463 height 17
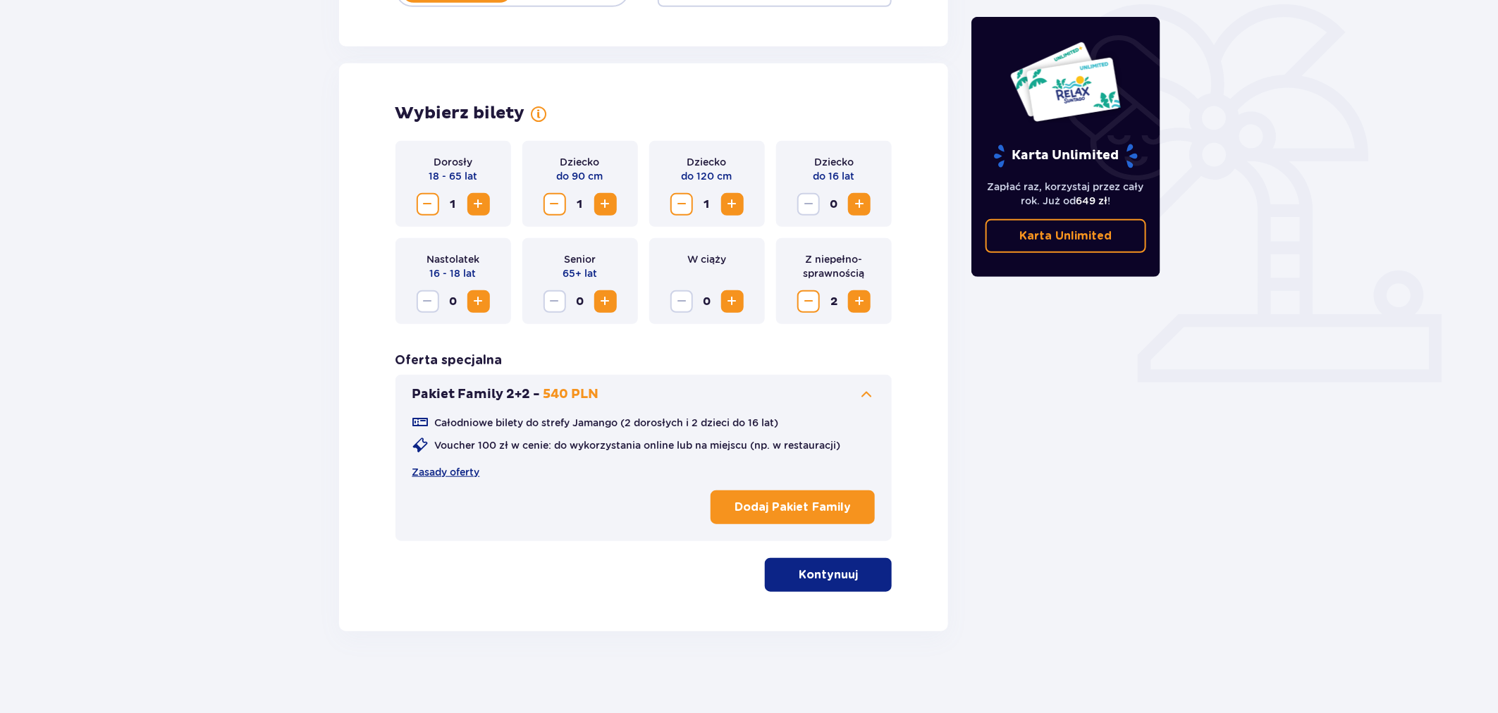
scroll to position [348, 0]
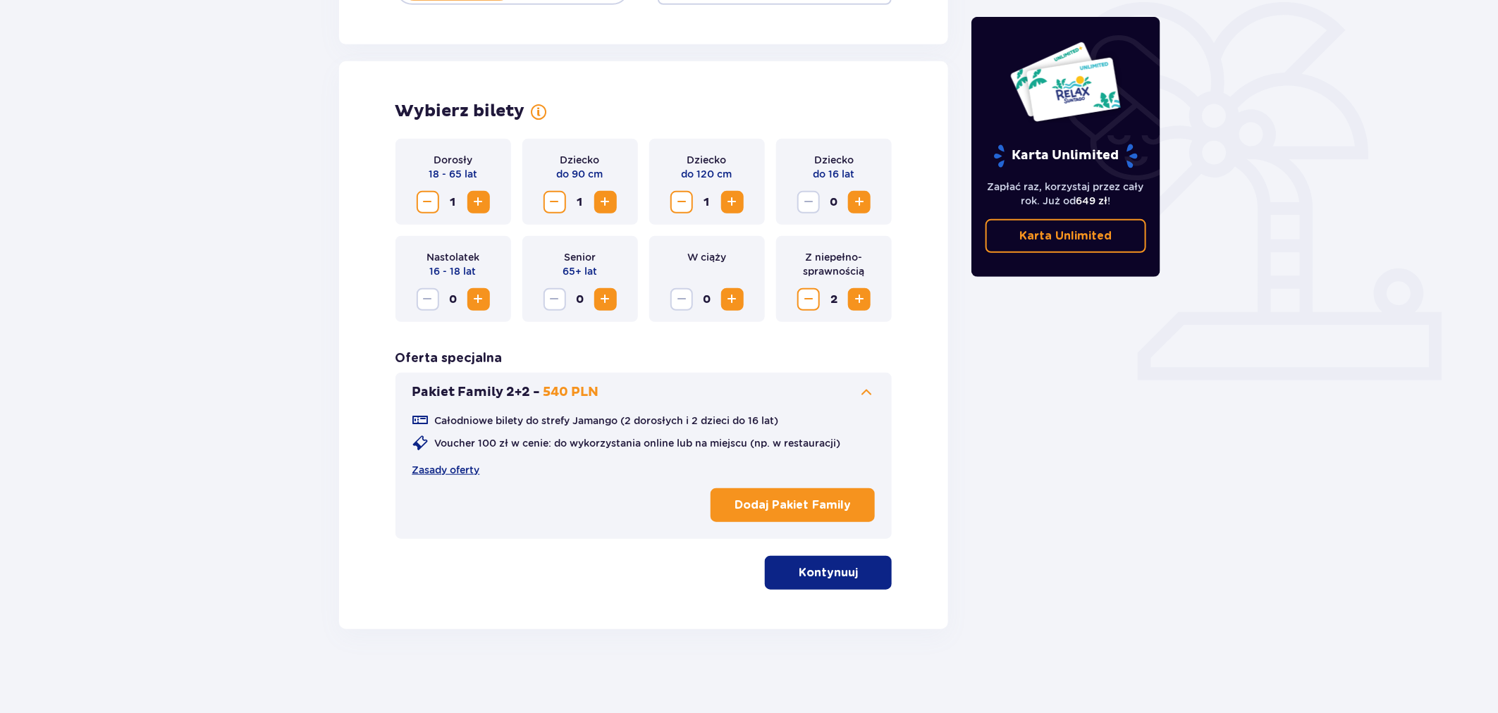
click at [786, 510] on p "Dodaj Pakiet Family" at bounding box center [793, 506] width 116 height 16
click at [833, 568] on p "Kontynuuj" at bounding box center [828, 573] width 59 height 16
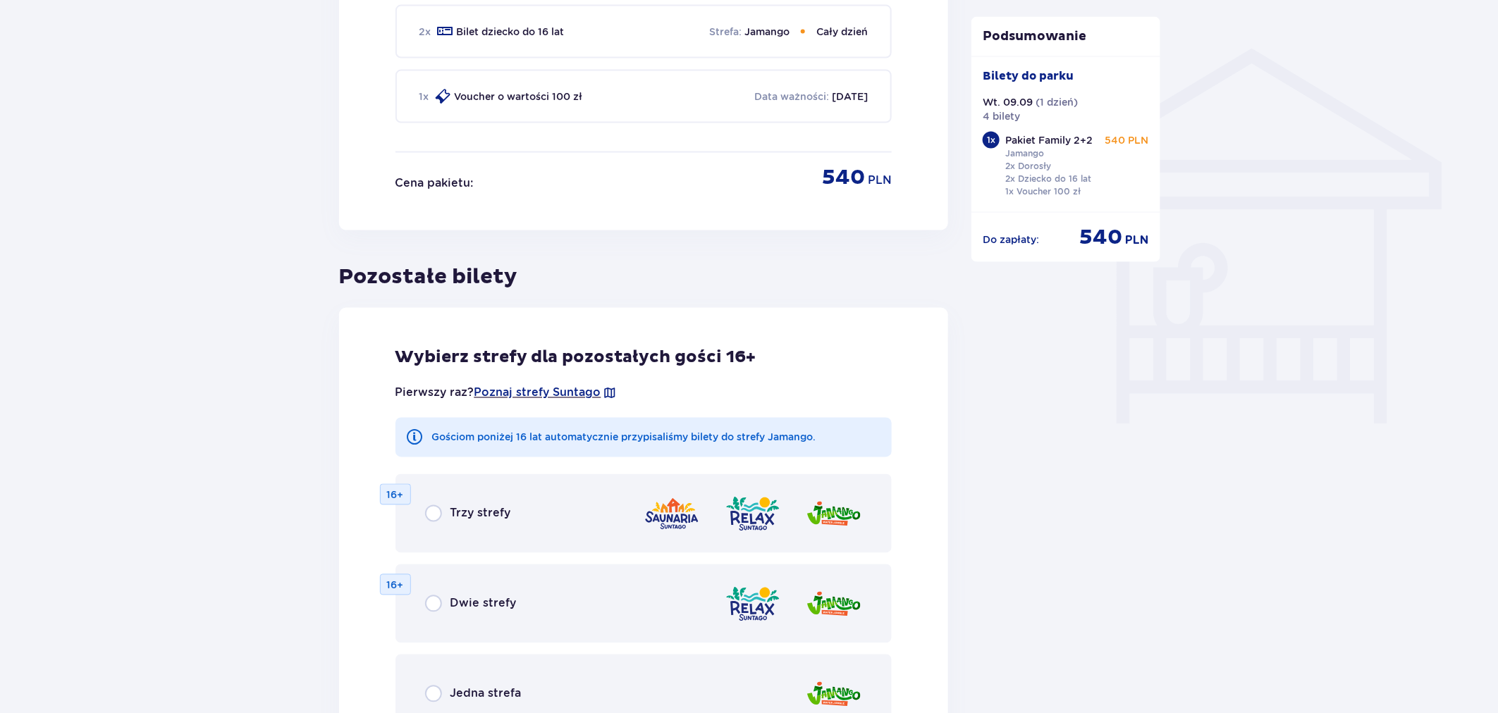
scroll to position [1175, 0]
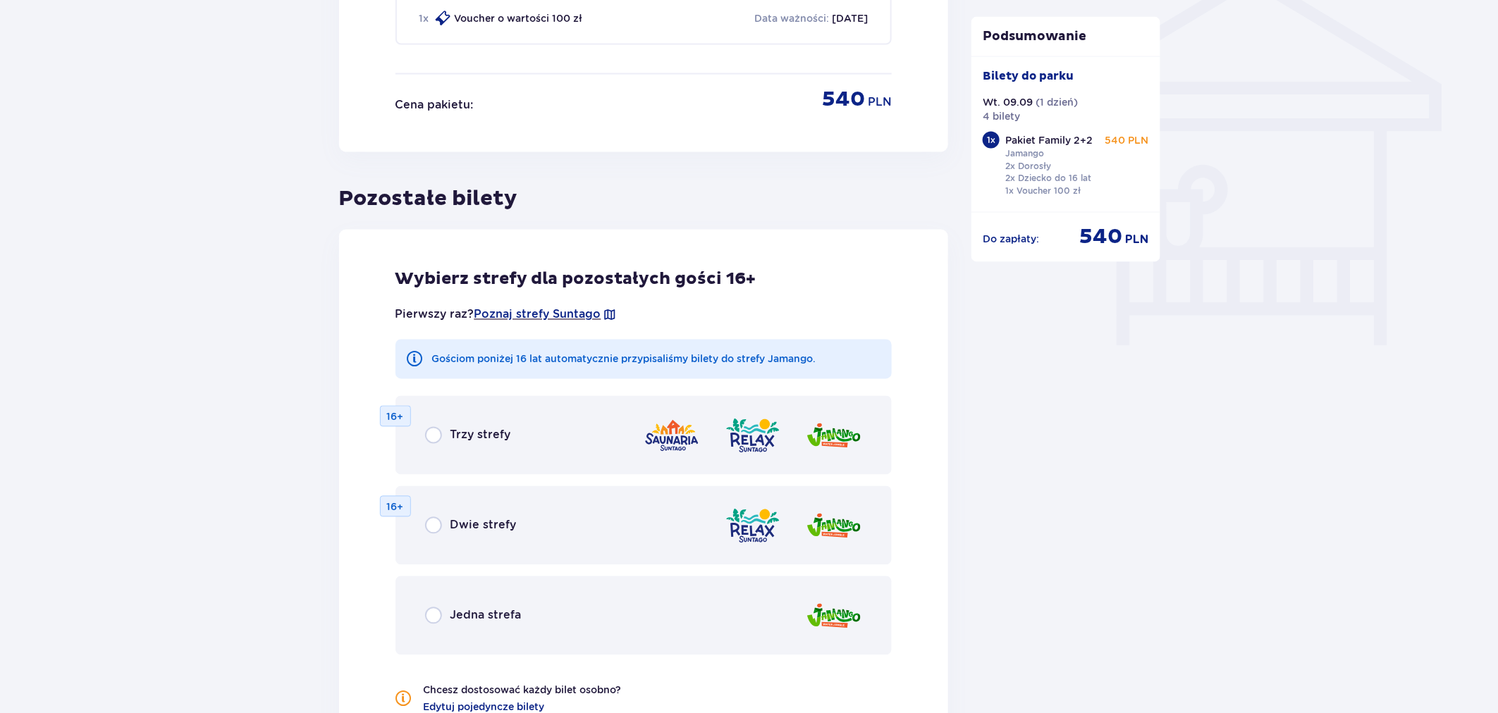
click at [630, 621] on div "Jedna strefa" at bounding box center [644, 616] width 497 height 79
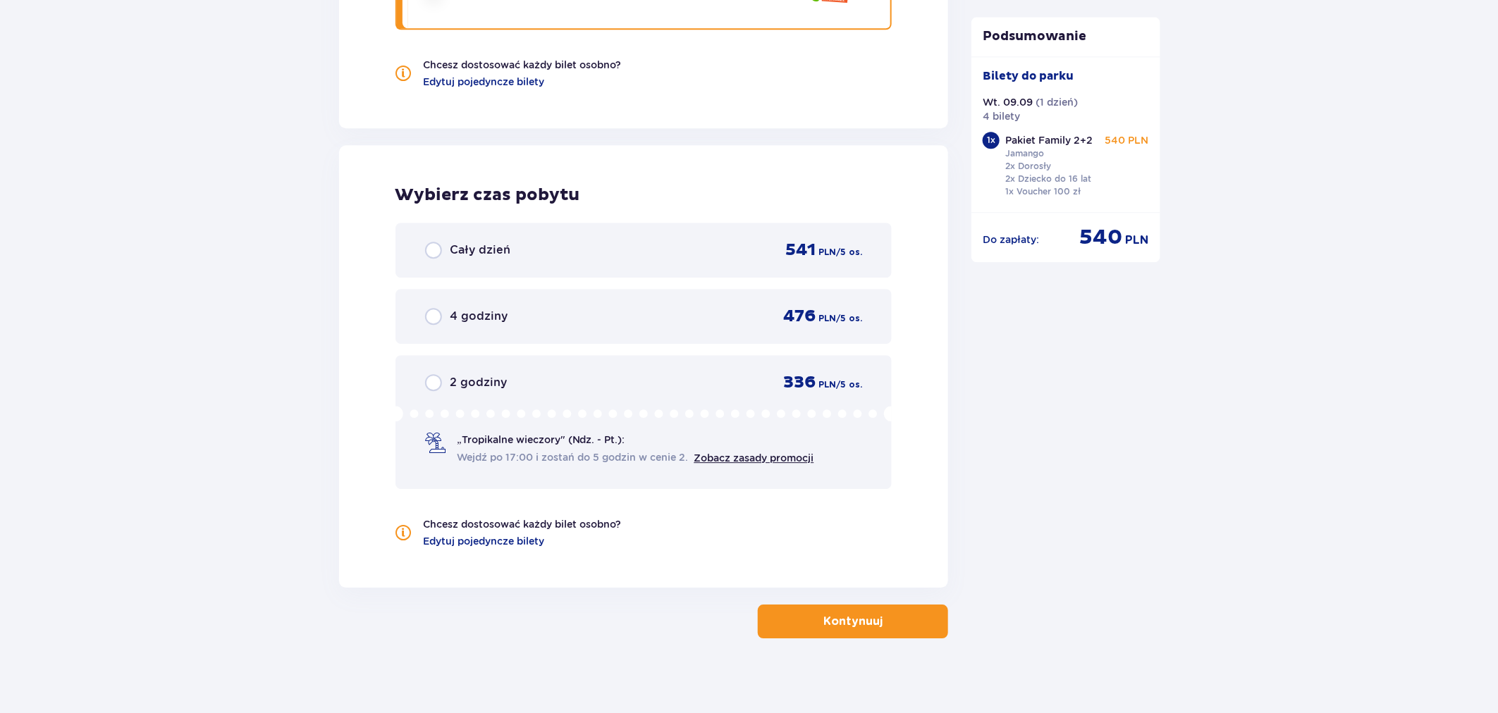
scroll to position [1801, 0]
click at [529, 254] on div "Cały dzień 541 PLN / 5 os." at bounding box center [644, 249] width 438 height 21
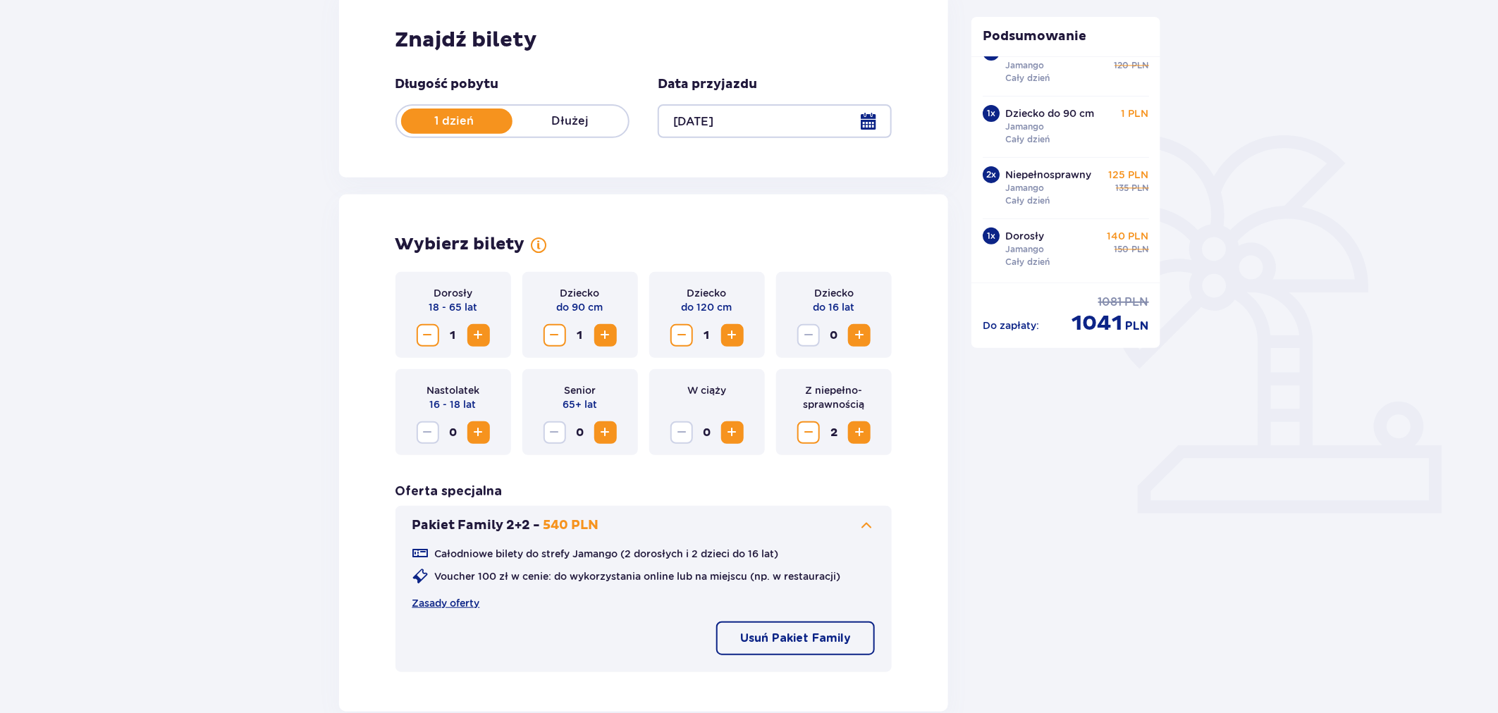
scroll to position [313, 0]
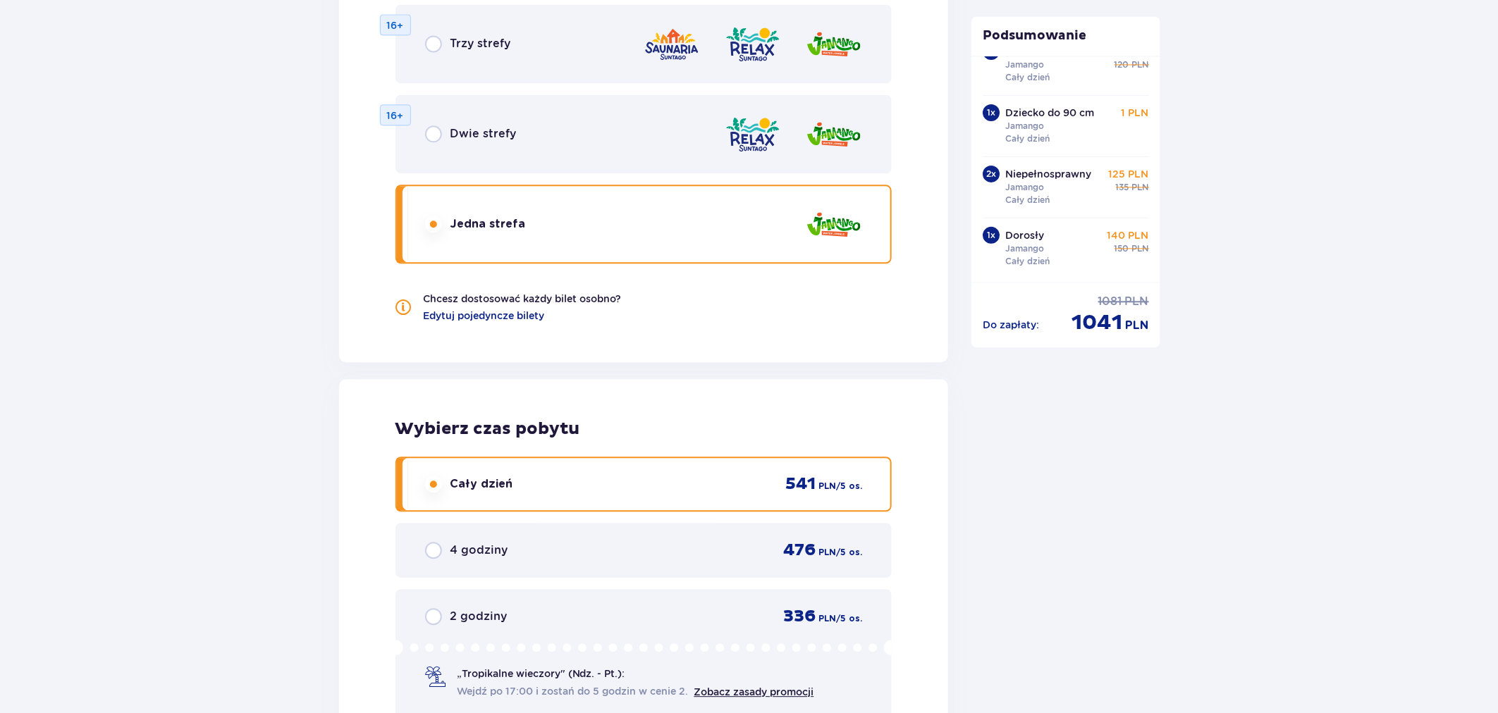
scroll to position [1880, 0]
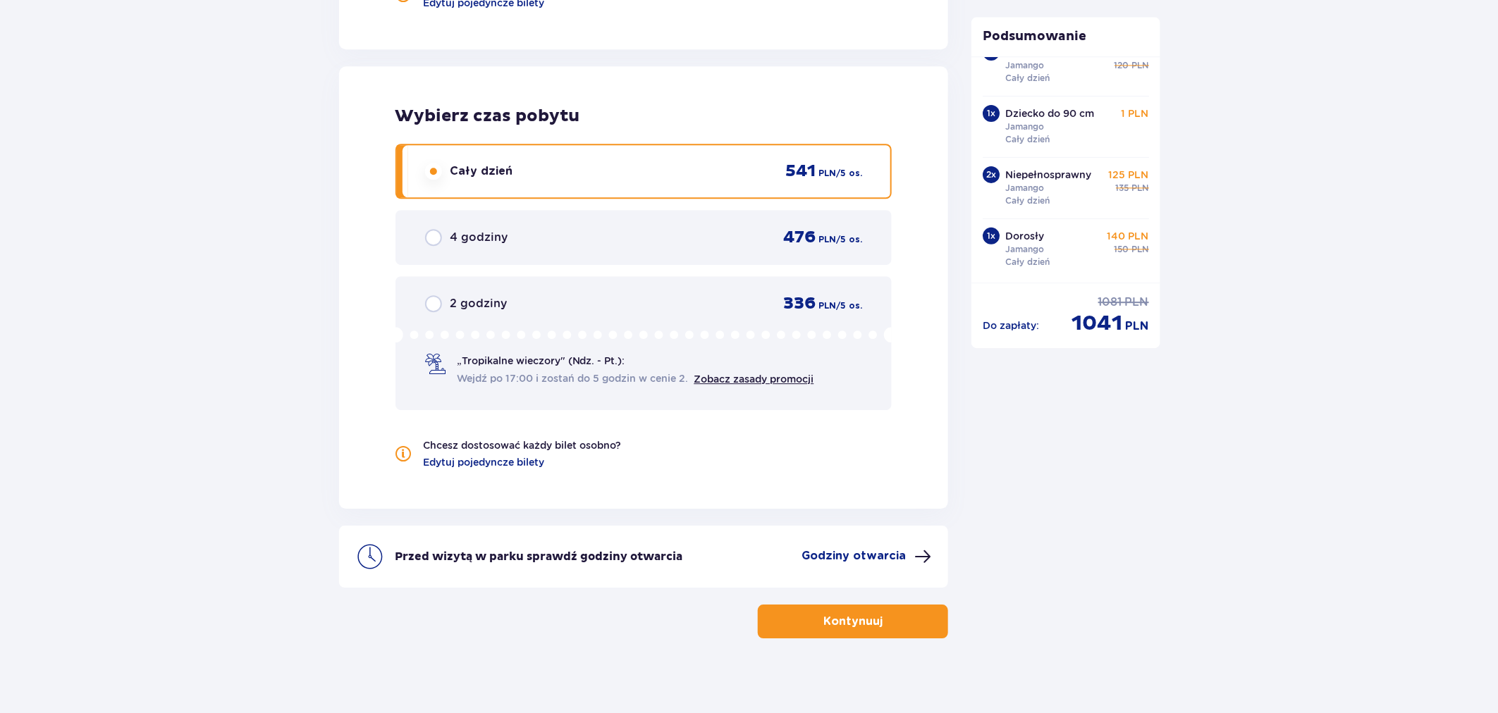
click at [834, 628] on button "Kontynuuj" at bounding box center [853, 622] width 190 height 34
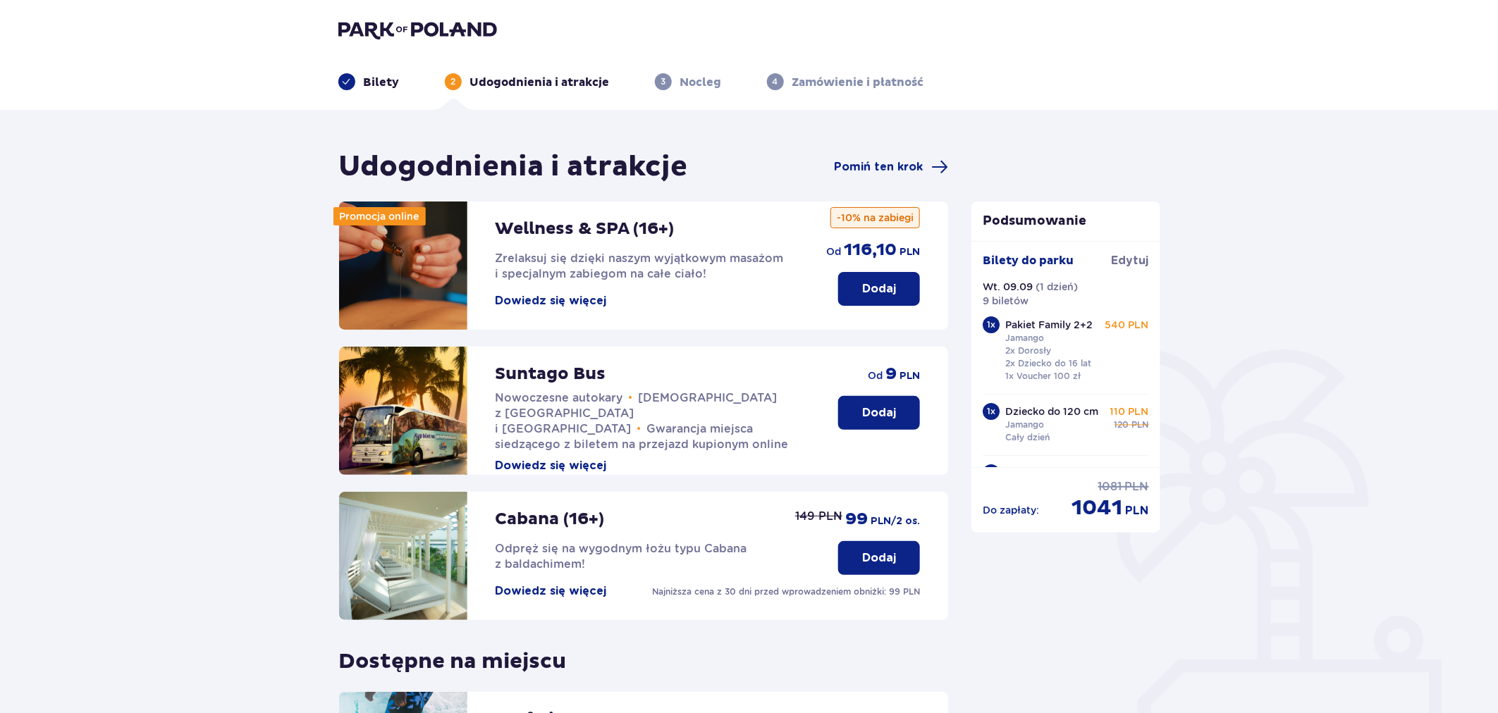
click at [382, 82] on p "Bilety" at bounding box center [382, 83] width 36 height 16
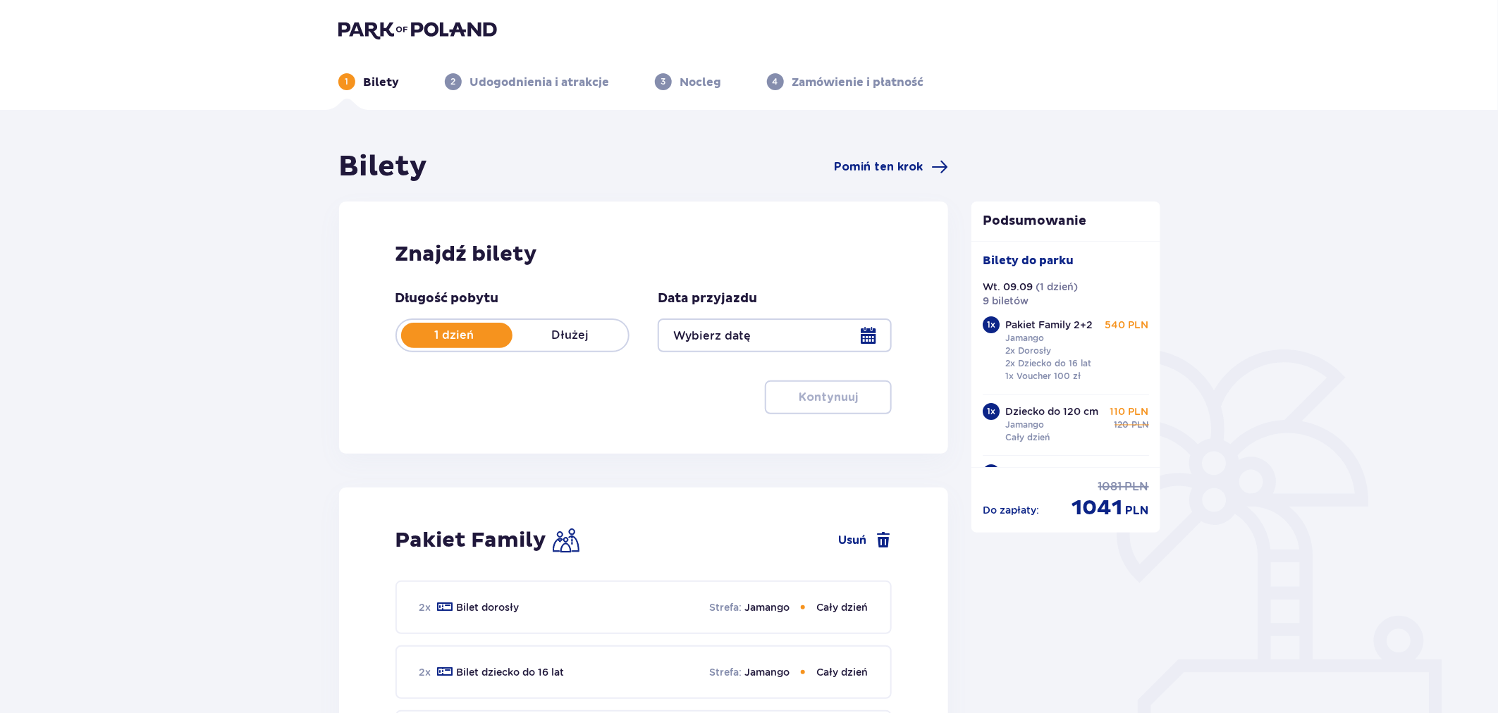
type input "09.09.25"
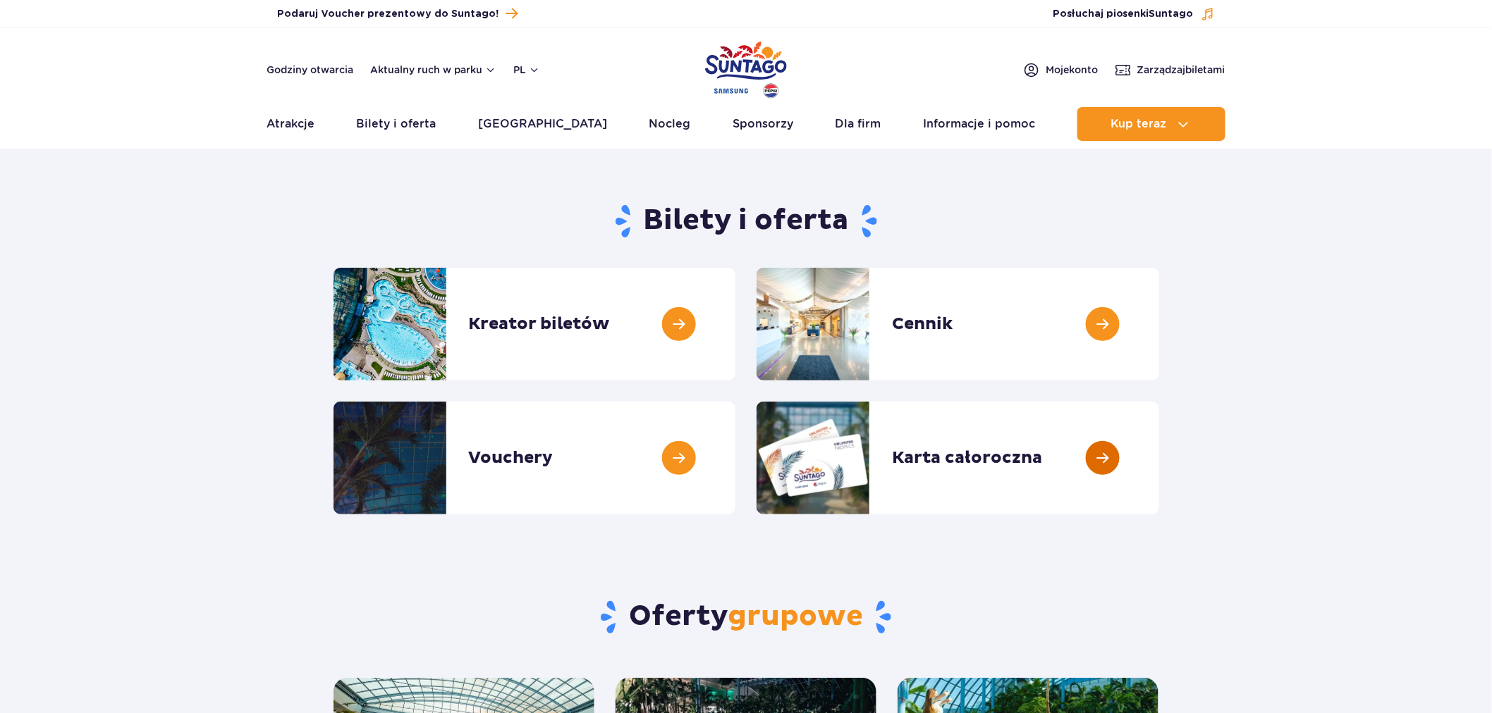
click at [1159, 455] on link at bounding box center [1159, 458] width 0 height 113
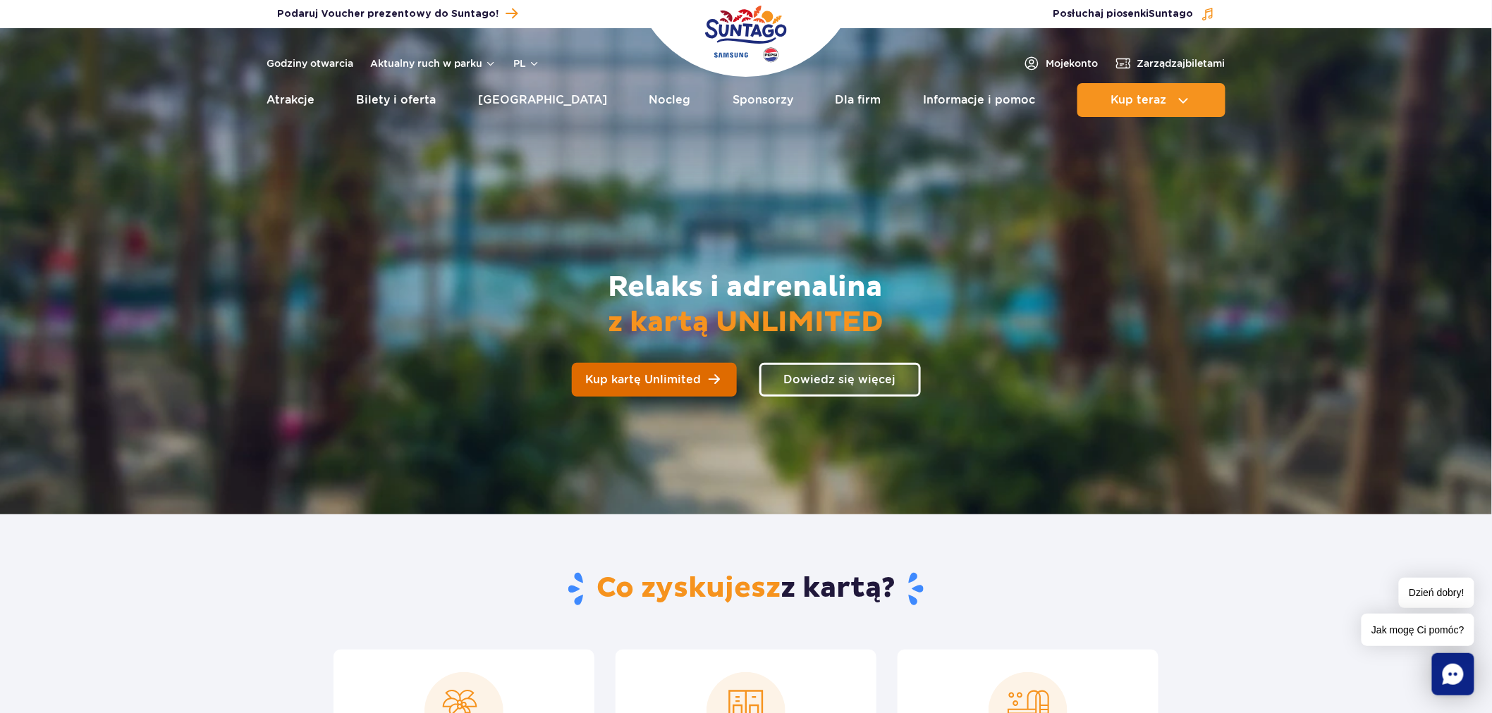
click at [666, 391] on link "Kup kartę Unlimited" at bounding box center [654, 380] width 165 height 34
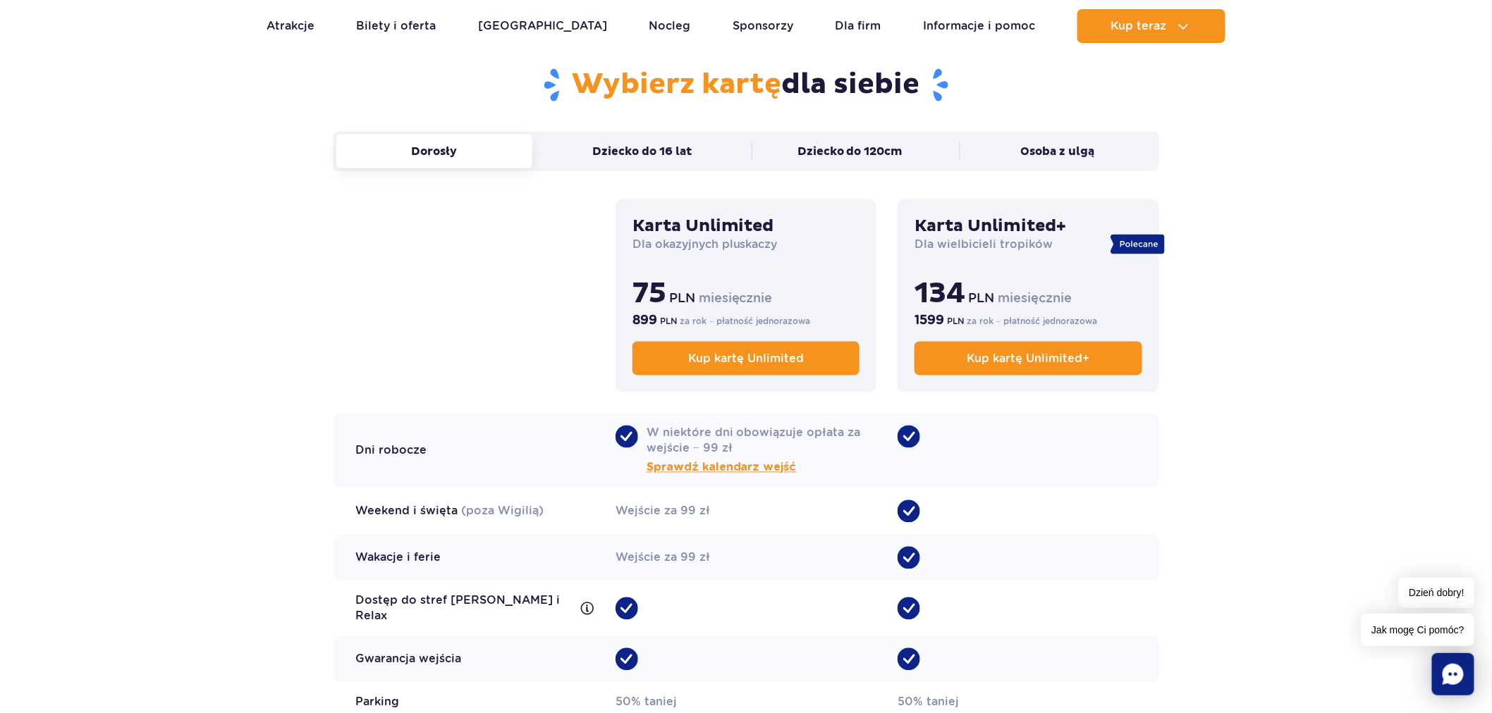
scroll to position [940, 0]
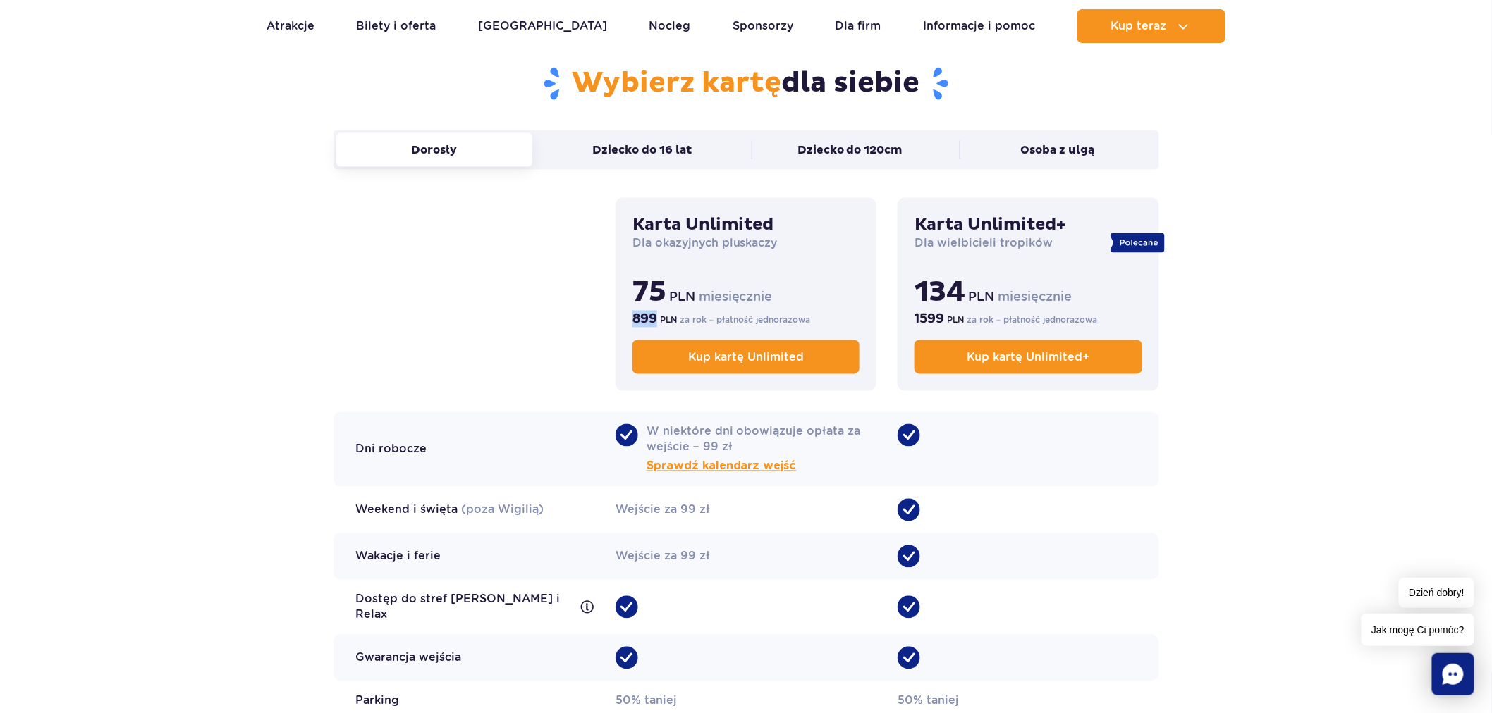
drag, startPoint x: 635, startPoint y: 319, endPoint x: 656, endPoint y: 318, distance: 20.5
click at [656, 318] on b "899" at bounding box center [644, 319] width 25 height 17
drag, startPoint x: 942, startPoint y: 321, endPoint x: 917, endPoint y: 321, distance: 25.4
click at [917, 321] on b "1599" at bounding box center [929, 319] width 30 height 17
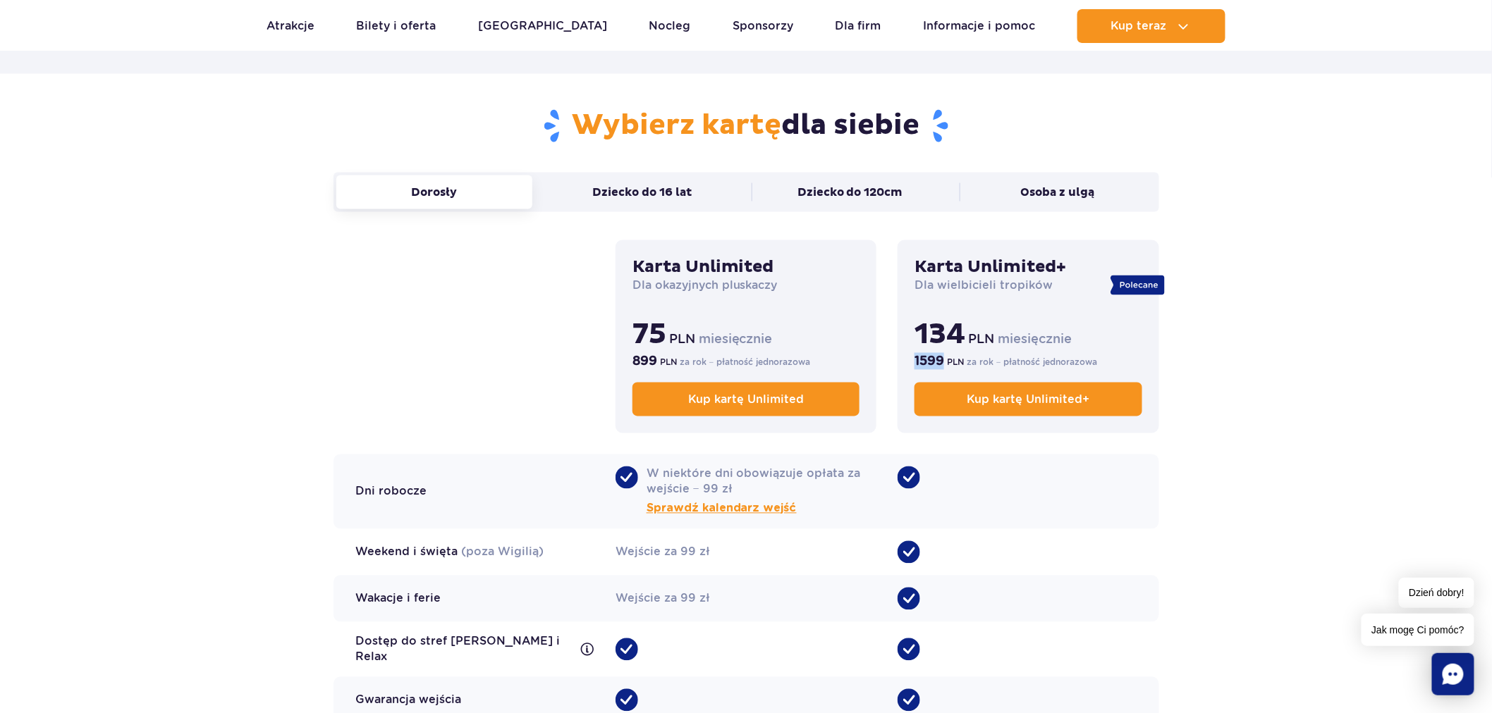
scroll to position [862, 0]
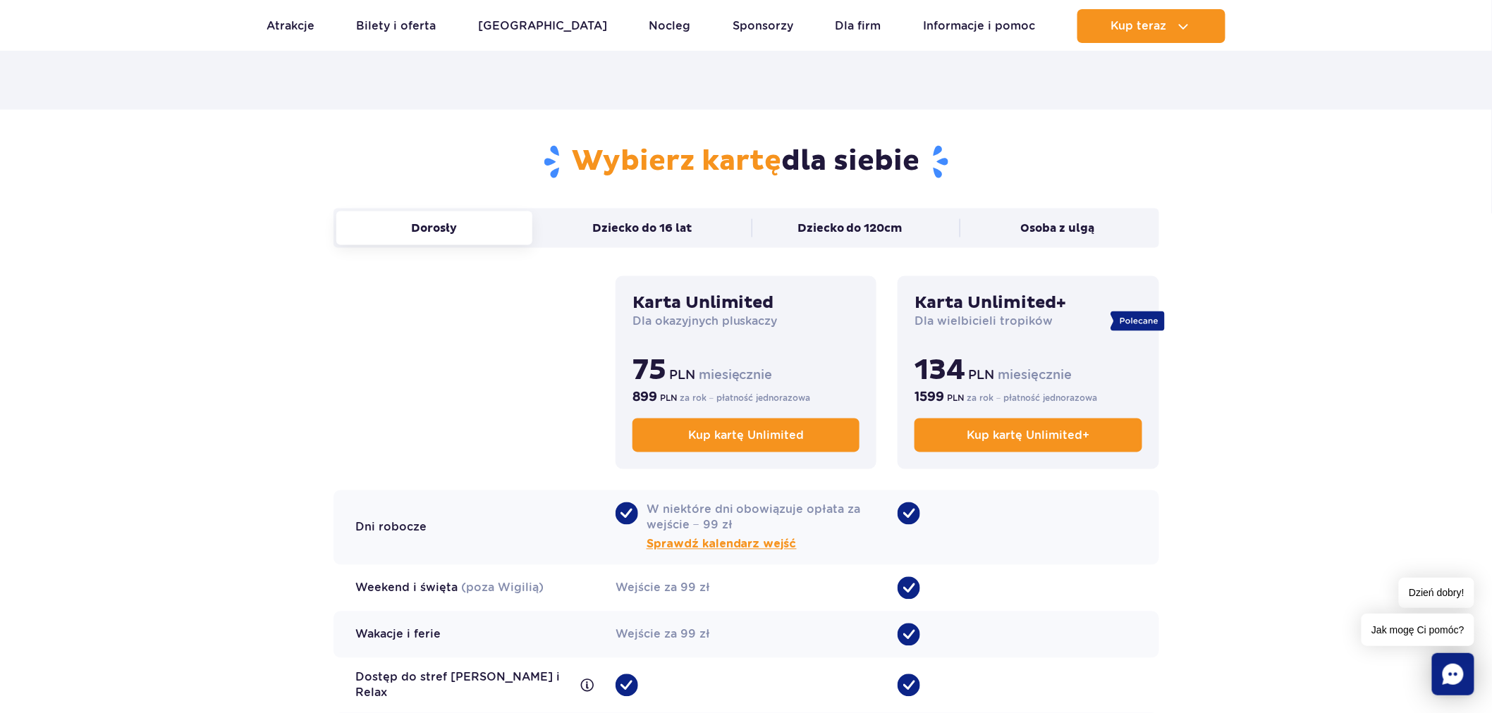
click at [462, 386] on div "Dorosły Dziecko do 16 lat Dziecko do 120cm Osoba z ulgą Dorosły Karta Unlimited…" at bounding box center [746, 532] width 826 height 646
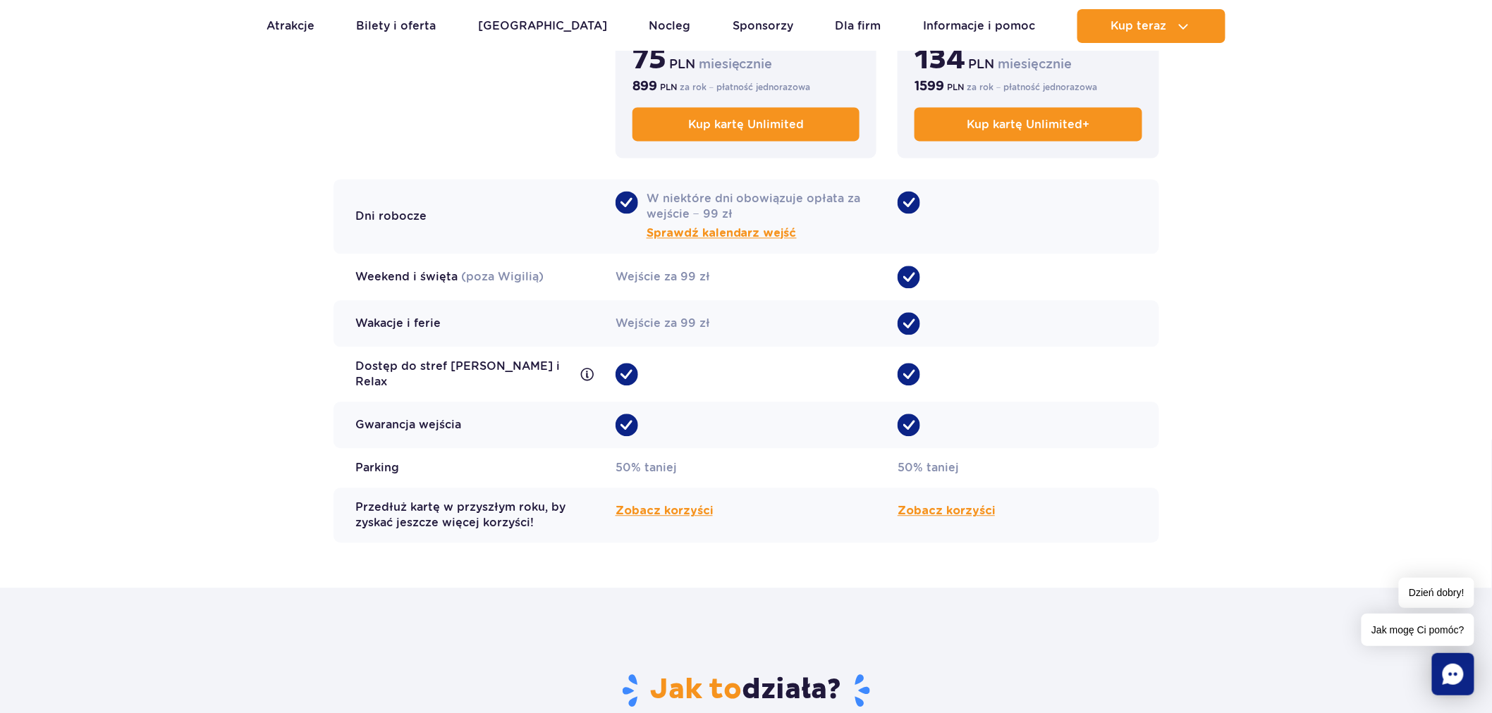
scroll to position [1096, 0]
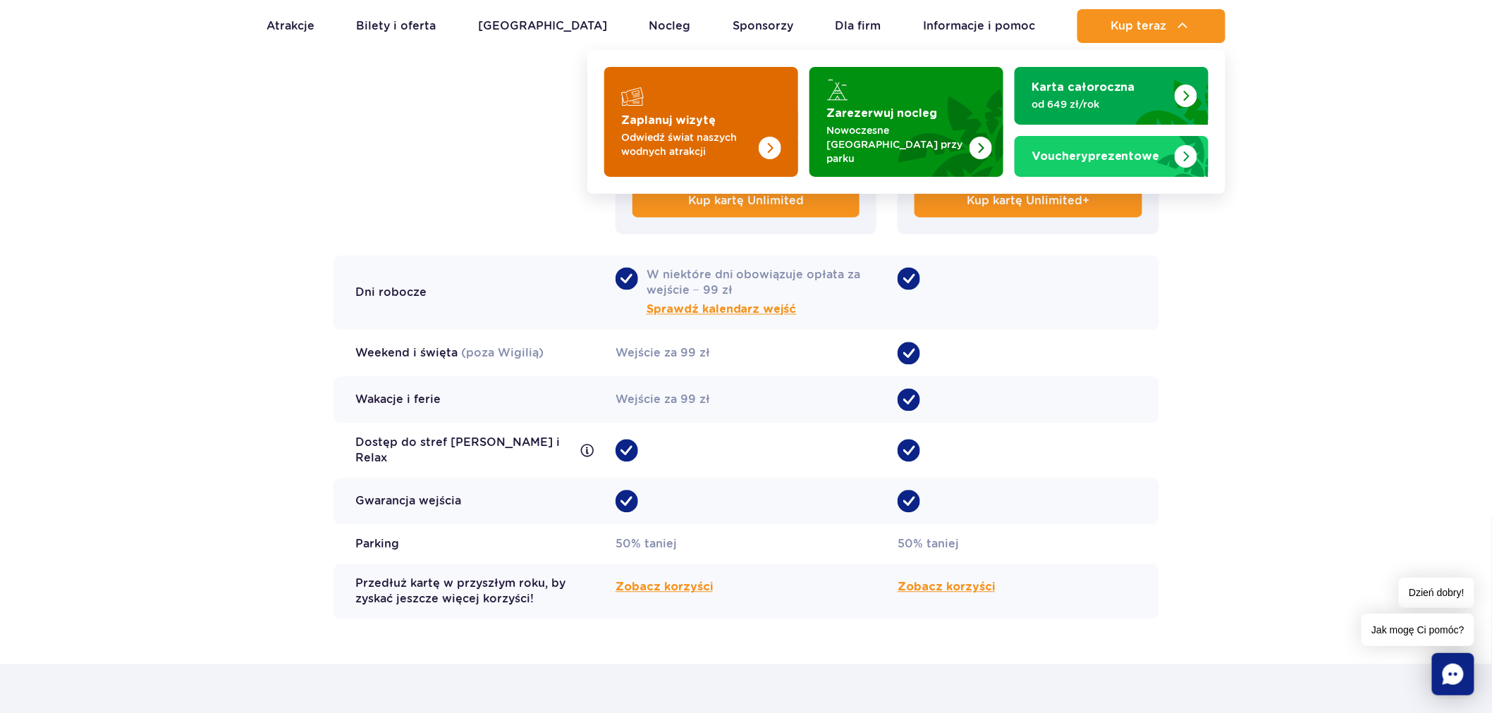
click at [751, 121] on img "Zaplanuj wizytę" at bounding box center [742, 122] width 112 height 110
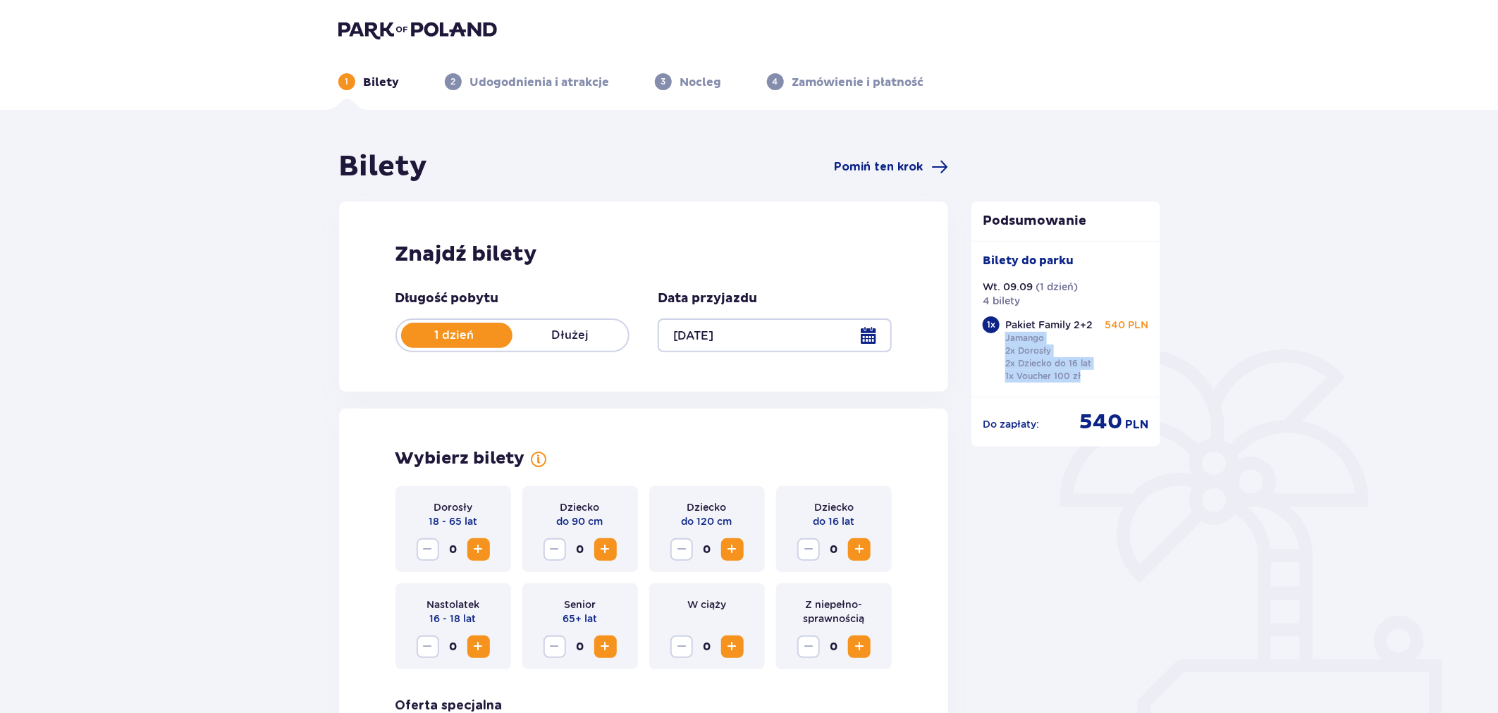
drag, startPoint x: 1006, startPoint y: 340, endPoint x: 1091, endPoint y: 376, distance: 91.9
click at [1091, 376] on div "Pakiet Family 2+2 Jamango 2x Dorosły 2x Dziecko do 16 lat 1x Voucher 100 zł" at bounding box center [1048, 350] width 87 height 65
click at [1082, 379] on p "2x Dorosły 2x Dziecko do 16 lat 1x Voucher 100 zł" at bounding box center [1048, 364] width 86 height 38
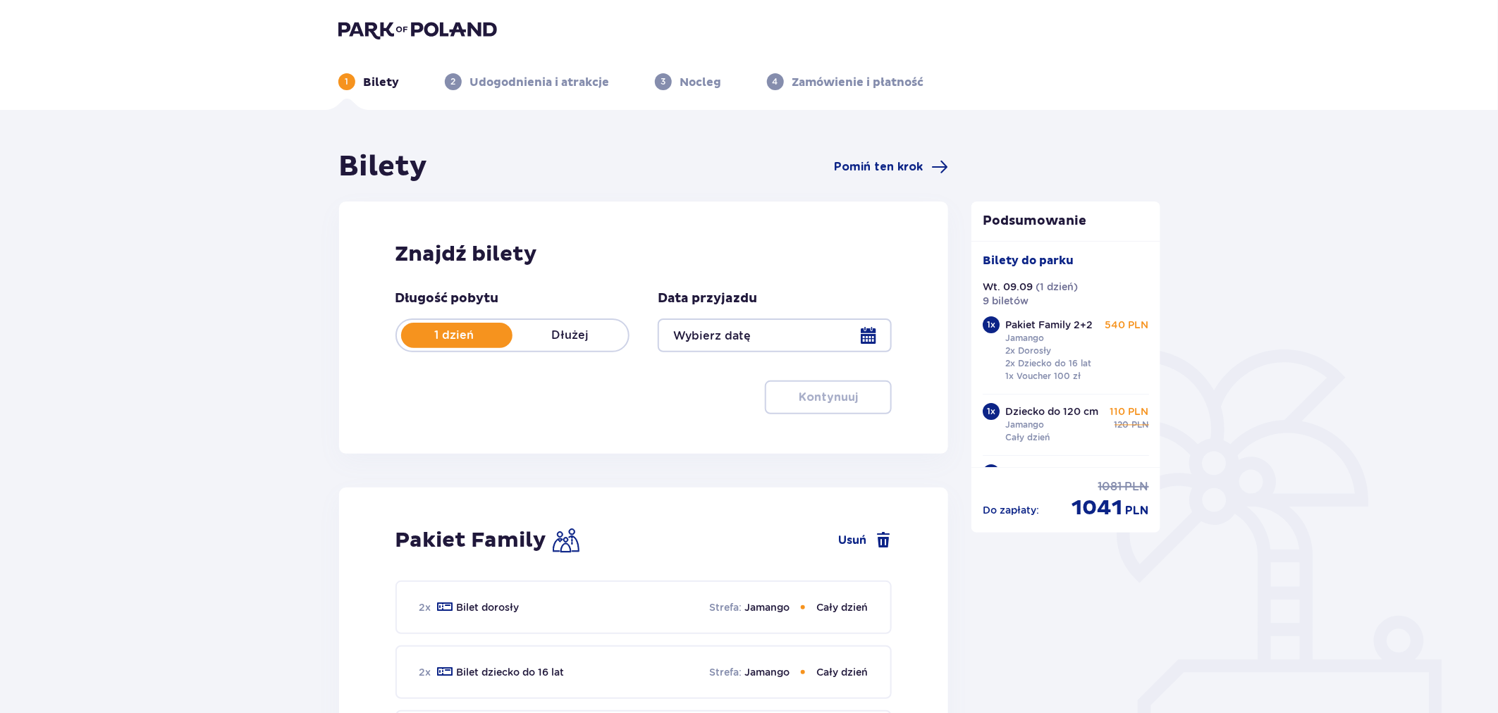
type input "[DATE]"
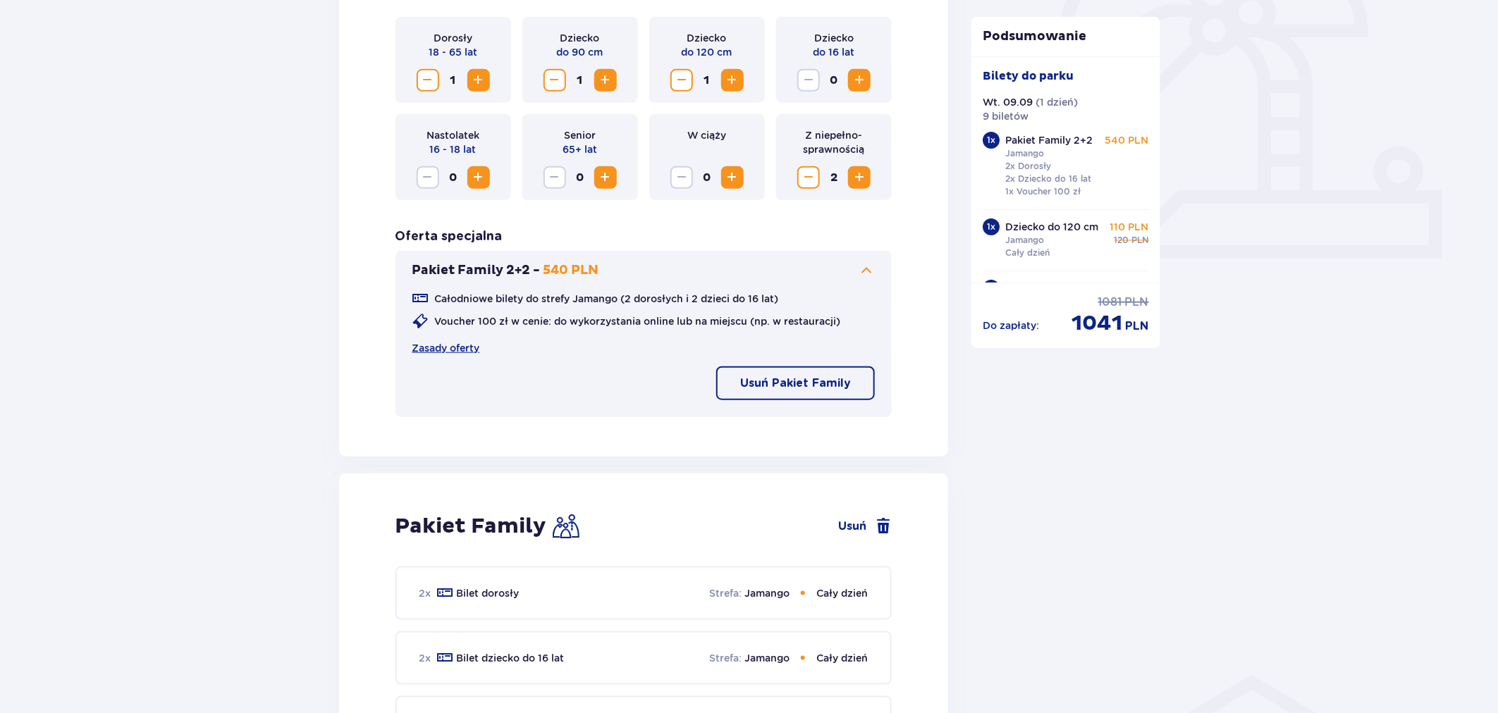
click at [785, 388] on p "Usuń Pakiet Family" at bounding box center [795, 384] width 111 height 16
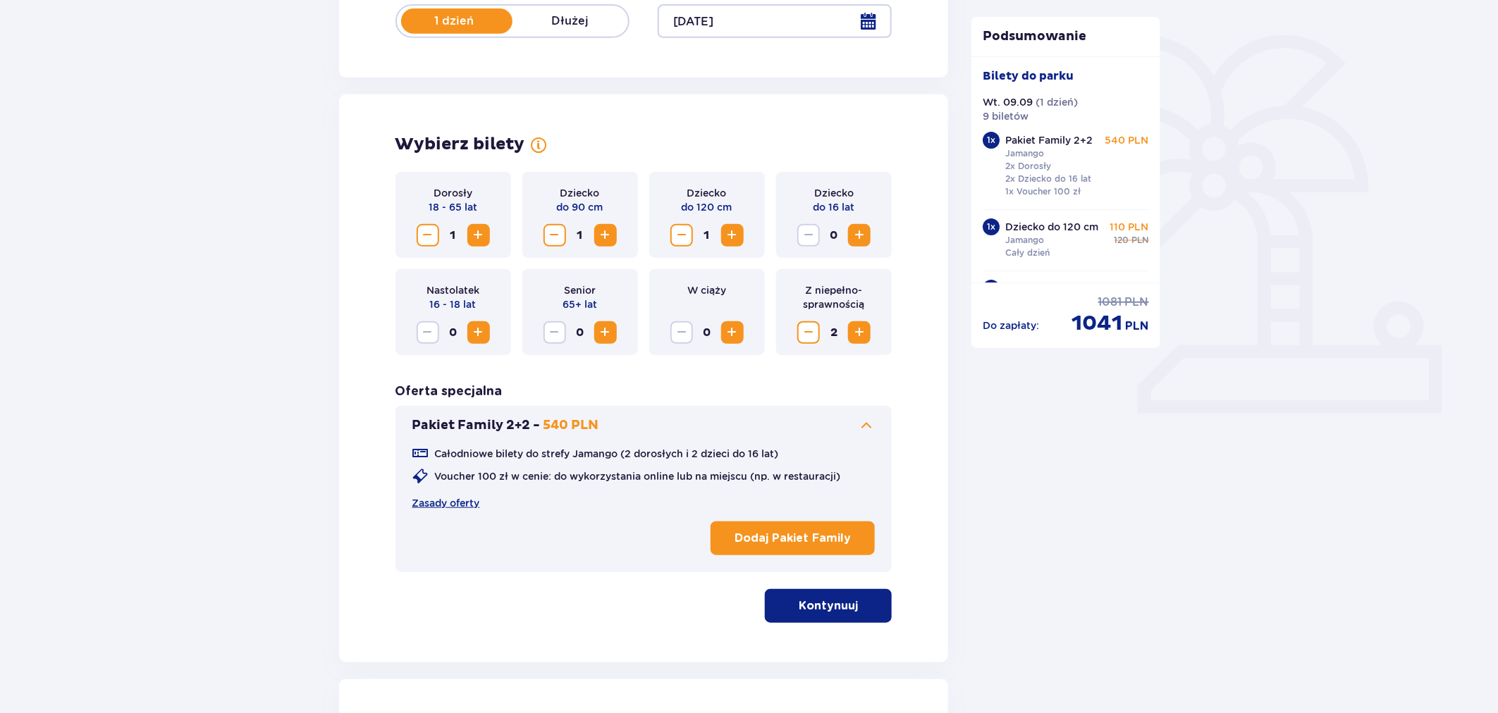
scroll to position [313, 0]
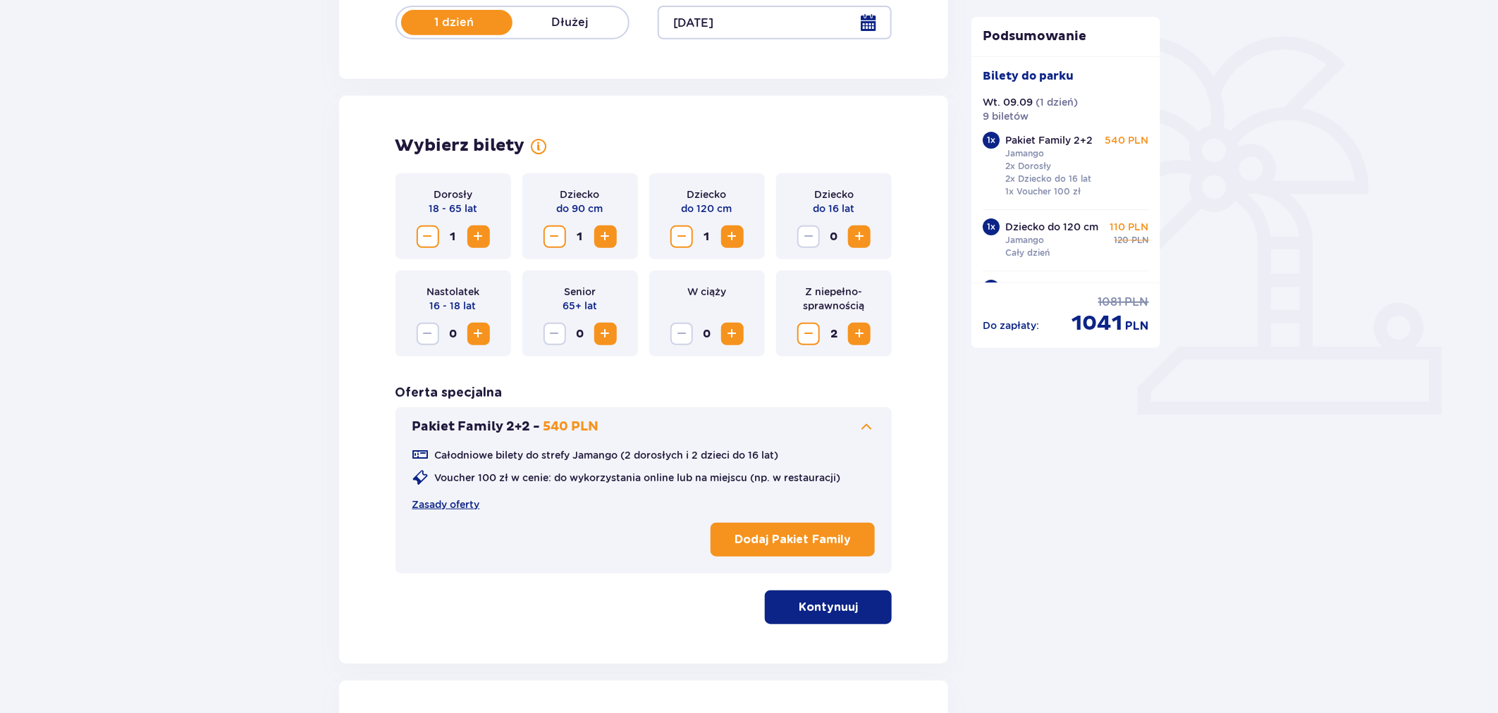
drag, startPoint x: 550, startPoint y: 240, endPoint x: 631, endPoint y: 241, distance: 81.1
click at [553, 240] on span "Decrease" at bounding box center [554, 236] width 17 height 17
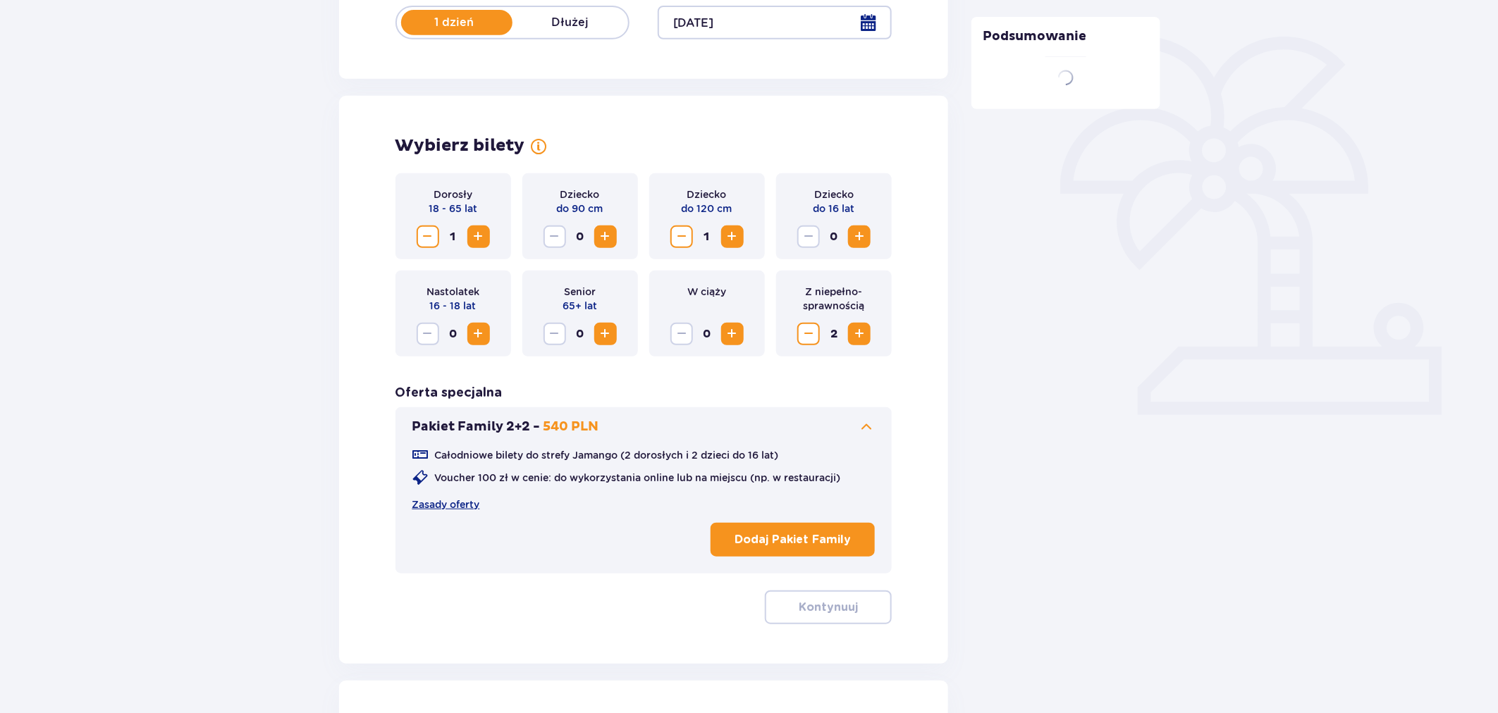
click at [678, 234] on span "Decrease" at bounding box center [681, 236] width 17 height 17
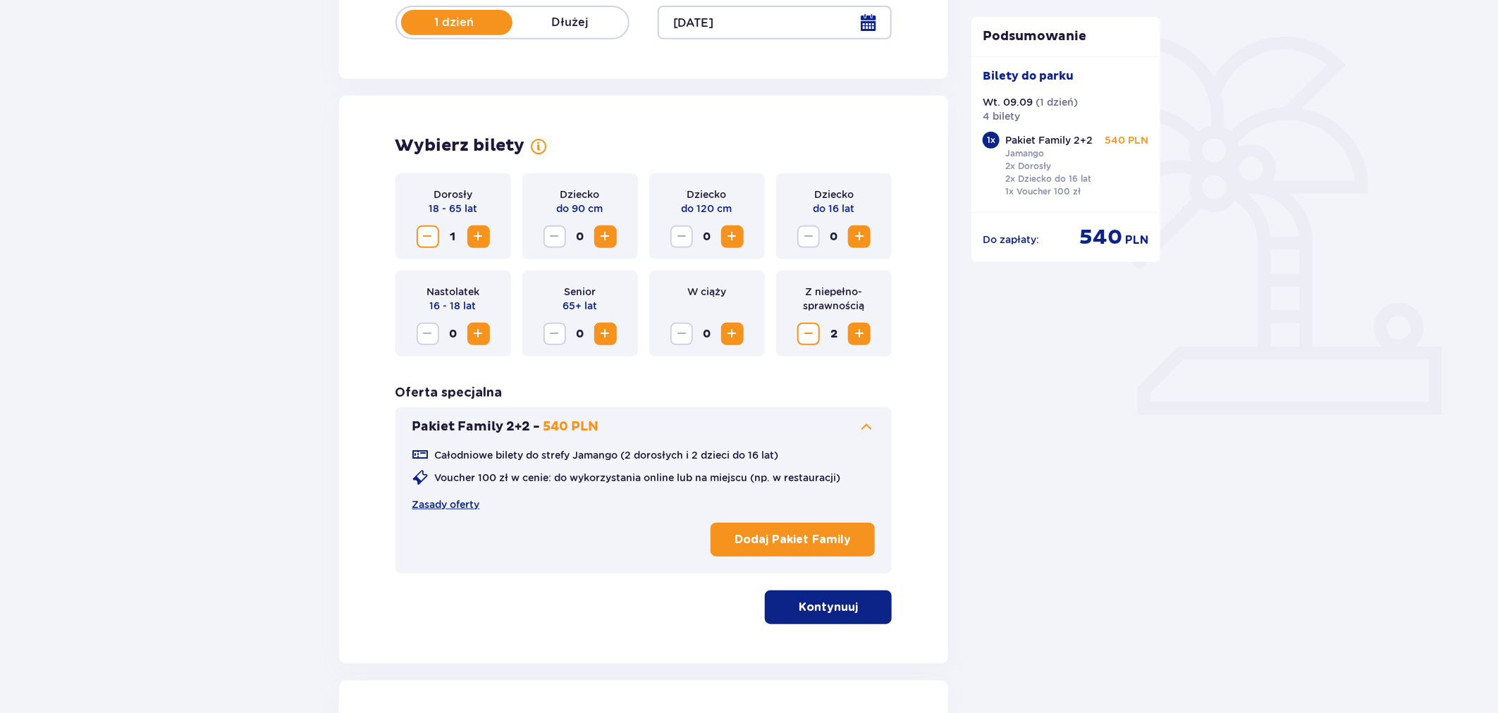
click at [807, 336] on span "Decrease" at bounding box center [808, 334] width 17 height 17
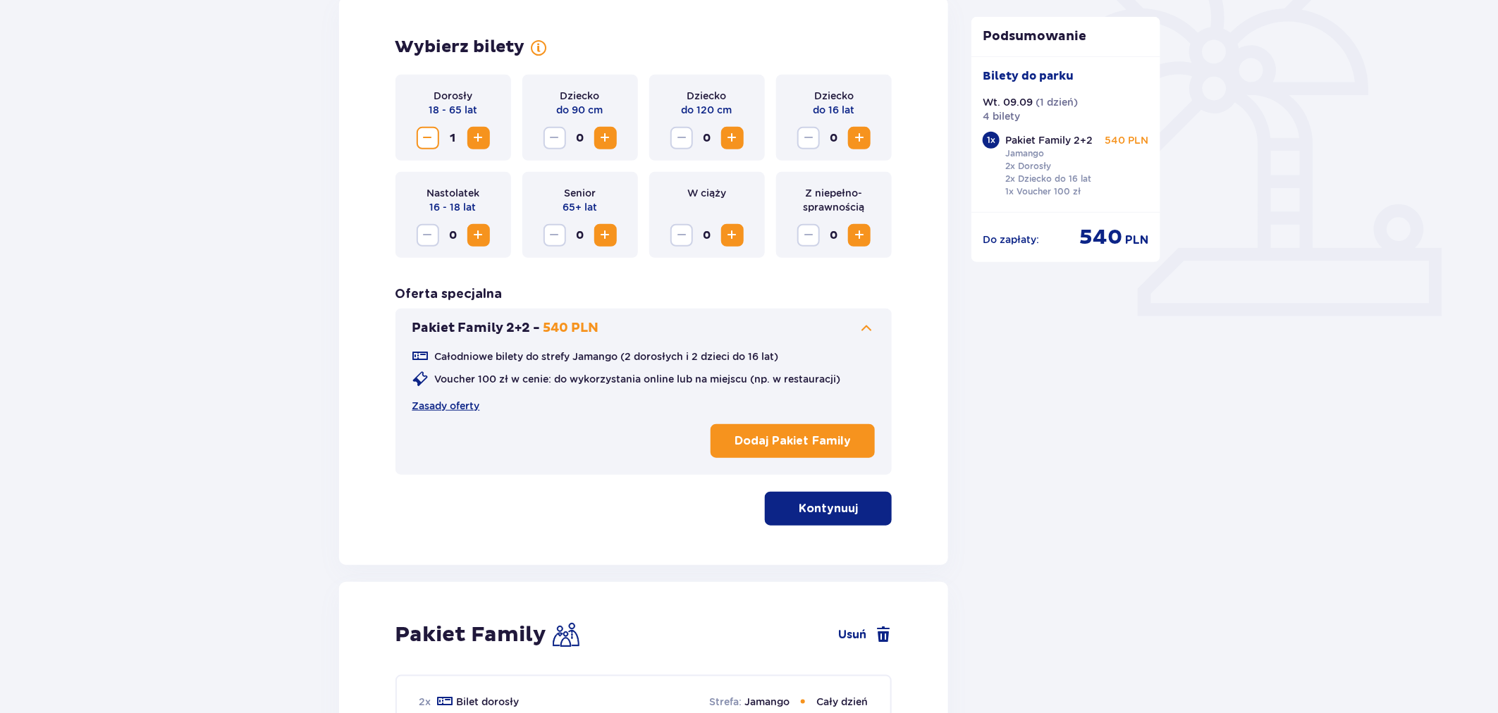
scroll to position [548, 0]
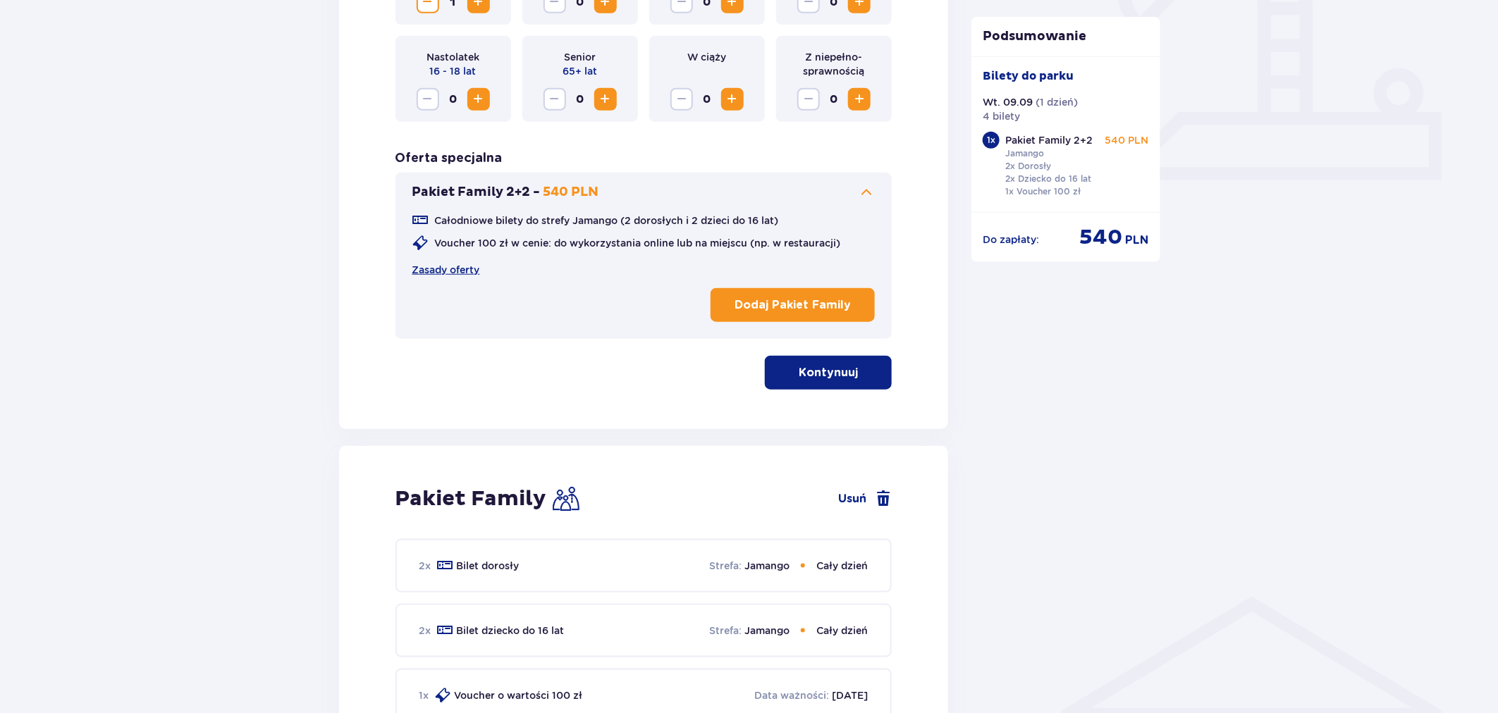
click at [821, 347] on div "Dorosły 18 - 65 lat 1 Dziecko do 90 cm 0 Dziecko do 120 cm 0 Dziecko do 16 lat …" at bounding box center [644, 164] width 497 height 451
click at [819, 367] on p "Kontynuuj" at bounding box center [828, 373] width 59 height 16
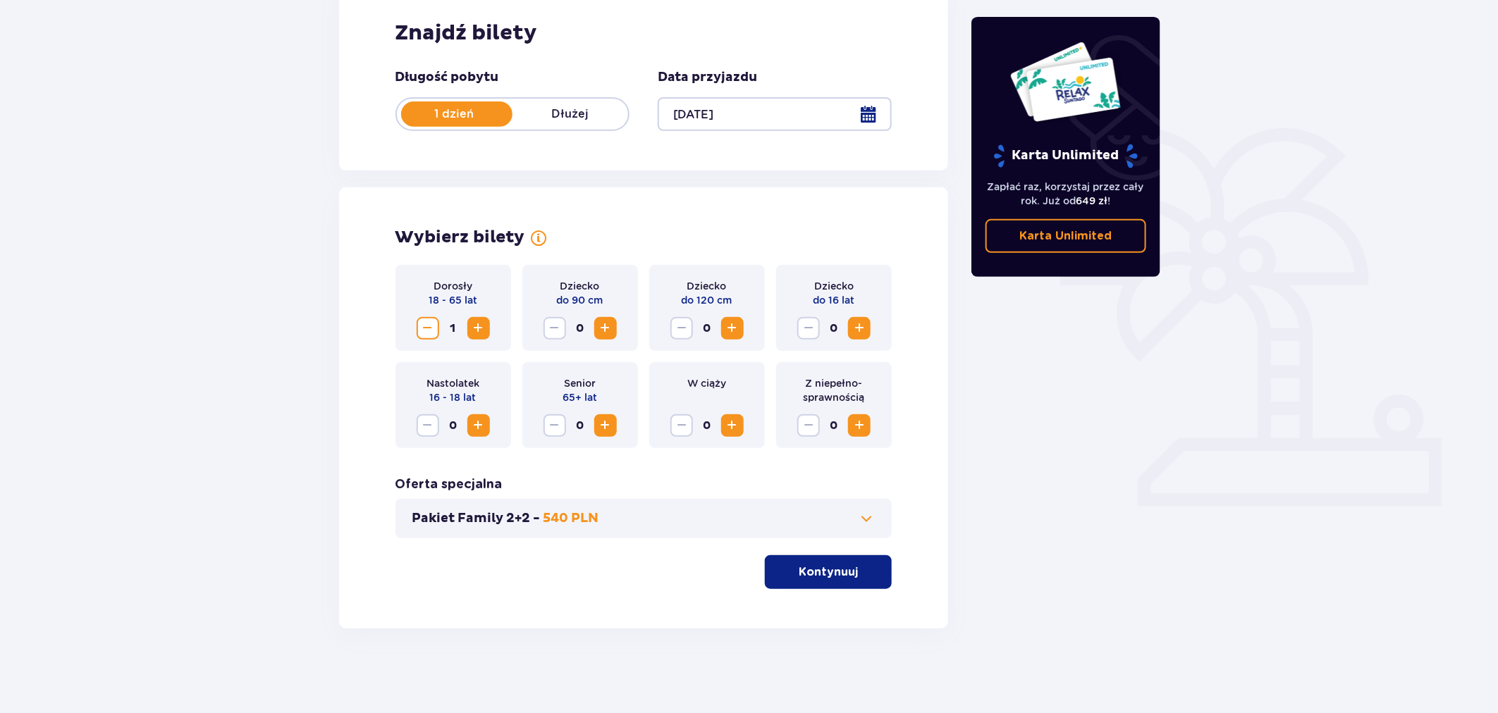
scroll to position [221, 0]
click at [809, 573] on p "Kontynuuj" at bounding box center [828, 573] width 59 height 16
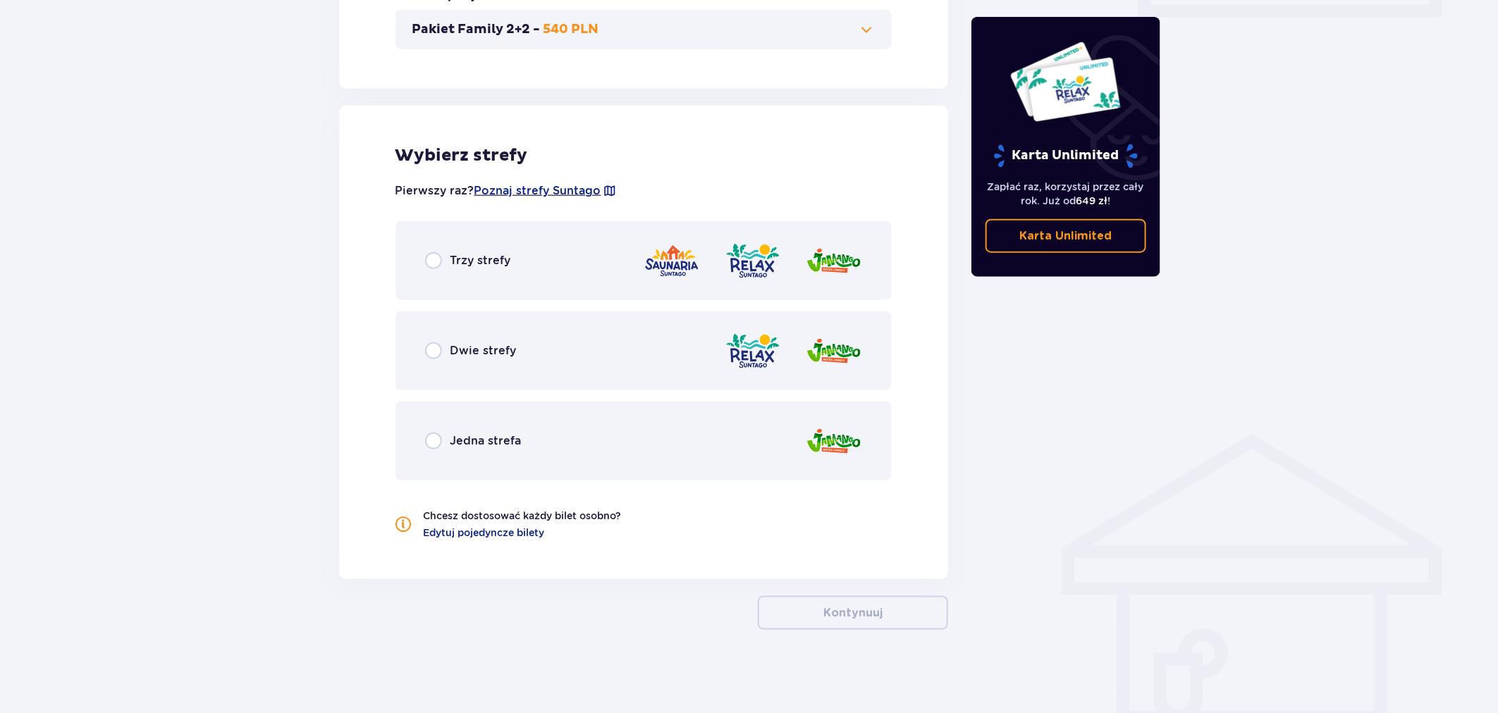
scroll to position [712, 0]
click at [570, 453] on div "Jedna strefa" at bounding box center [644, 439] width 497 height 79
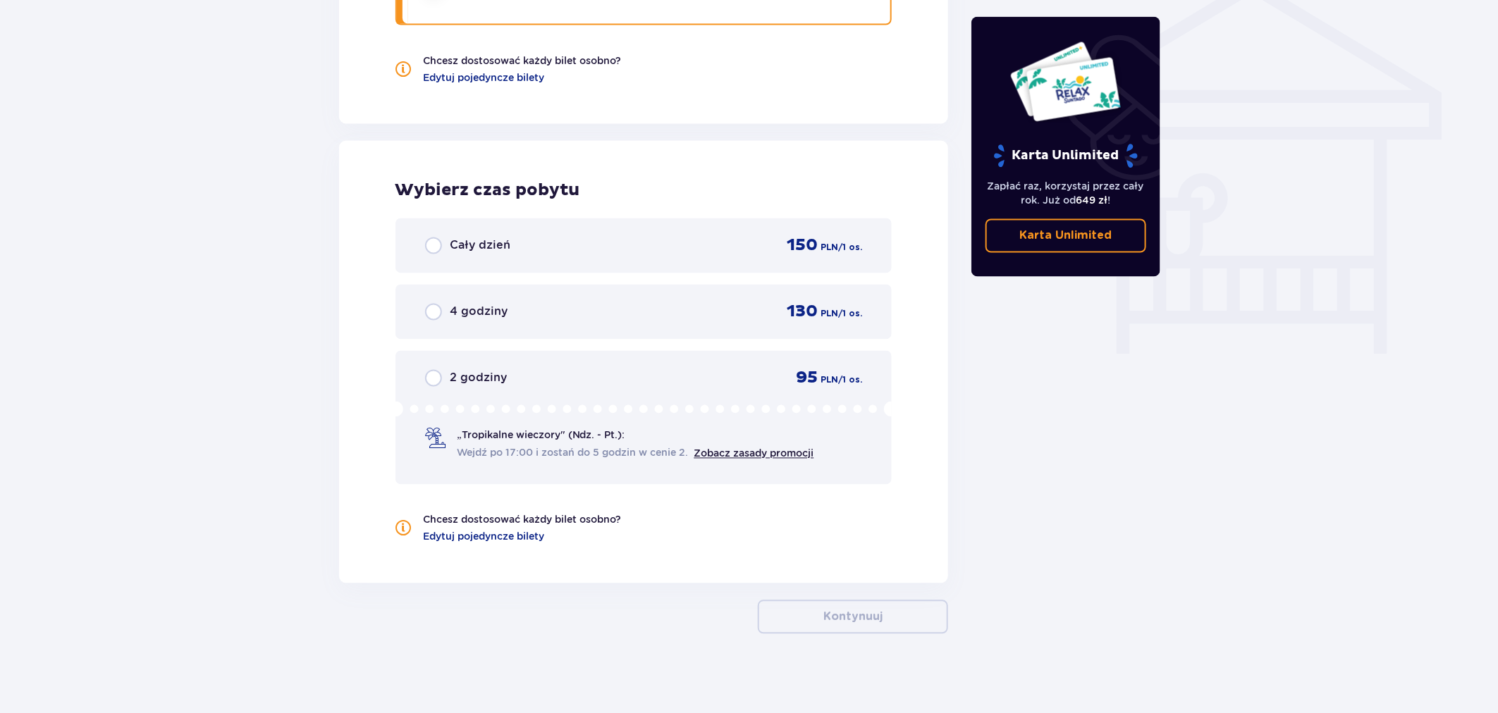
scroll to position [1167, 0]
click at [532, 255] on div "Cały dzień 150 PLN / 1 os." at bounding box center [644, 245] width 497 height 55
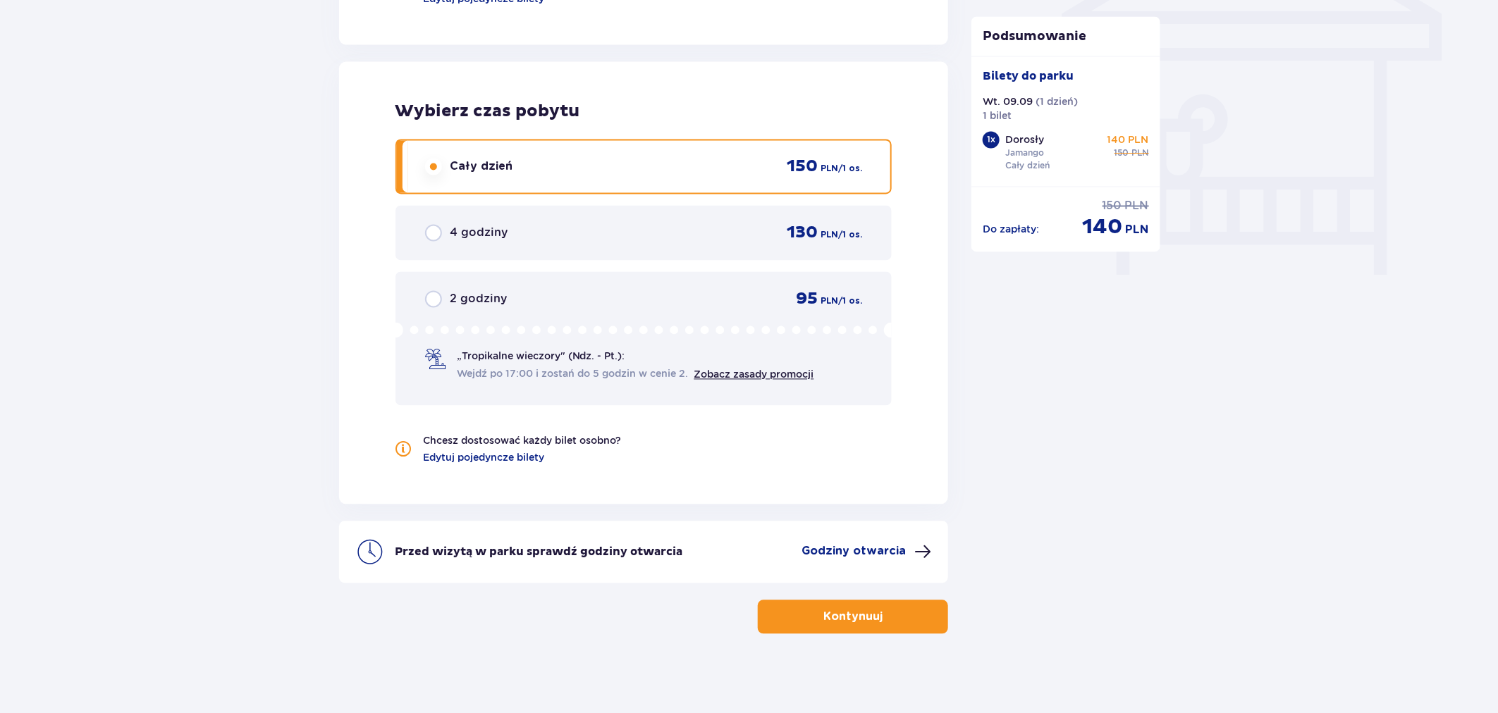
scroll to position [1246, 0]
click at [823, 618] on p "Kontynuuj" at bounding box center [852, 617] width 59 height 16
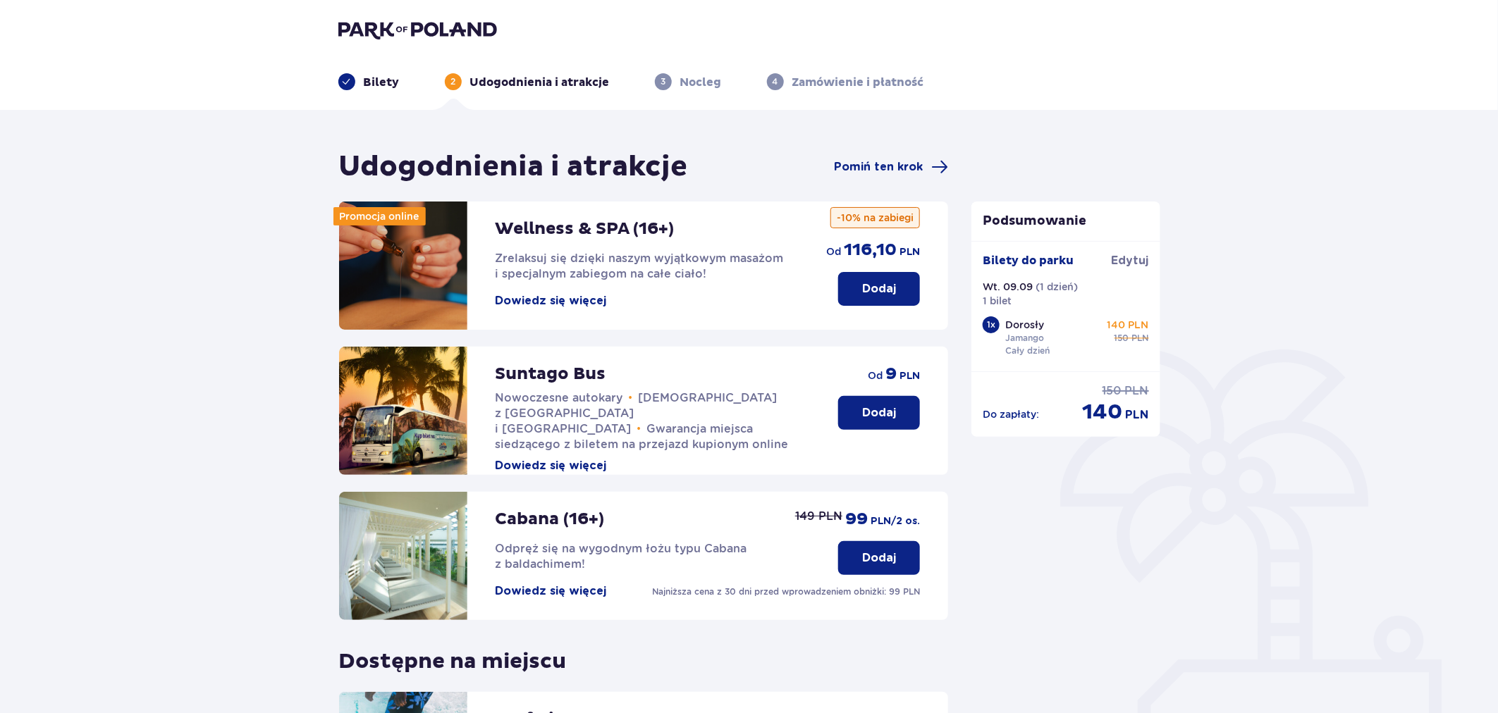
click at [998, 597] on div "Podsumowanie Bilety do parku Edytuj Wt. 09.09 ( 1 dzień ) 1 bilet 1 x Dorosły J…" at bounding box center [1066, 510] width 212 height 722
click at [879, 164] on span "Pomiń ten krok" at bounding box center [878, 167] width 89 height 16
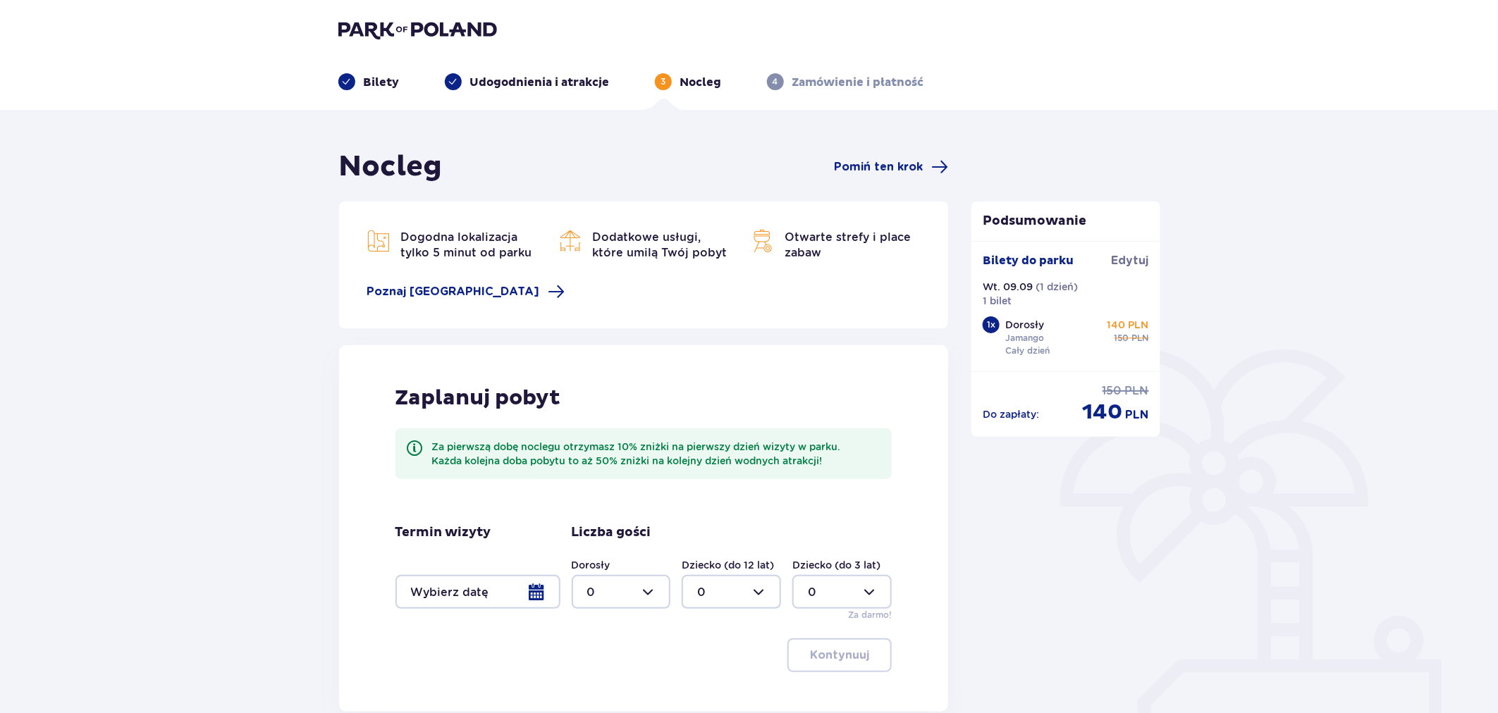
click at [495, 596] on div at bounding box center [478, 592] width 165 height 34
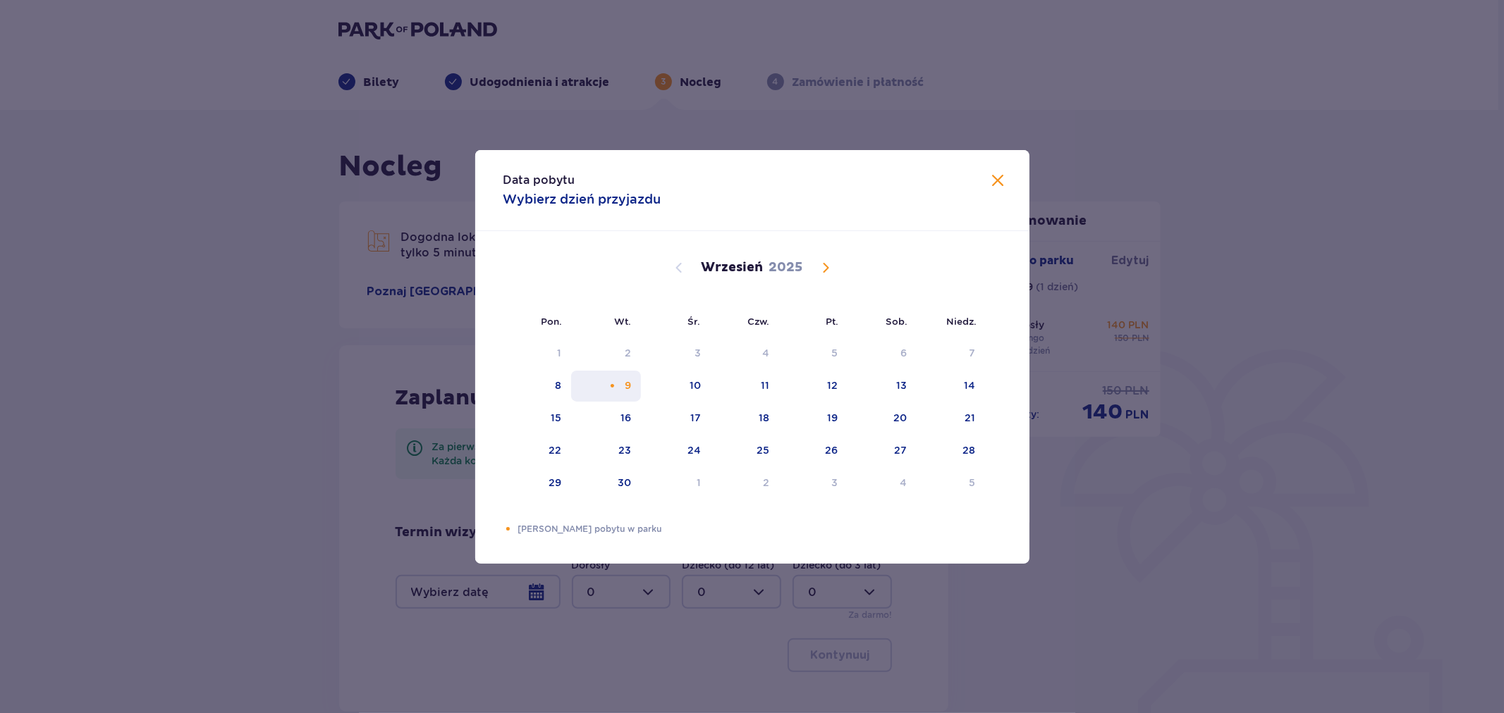
click at [601, 388] on div "9" at bounding box center [606, 386] width 70 height 31
click at [680, 391] on div "10" at bounding box center [676, 386] width 70 height 31
type input "09.09.25 - 10.09.25"
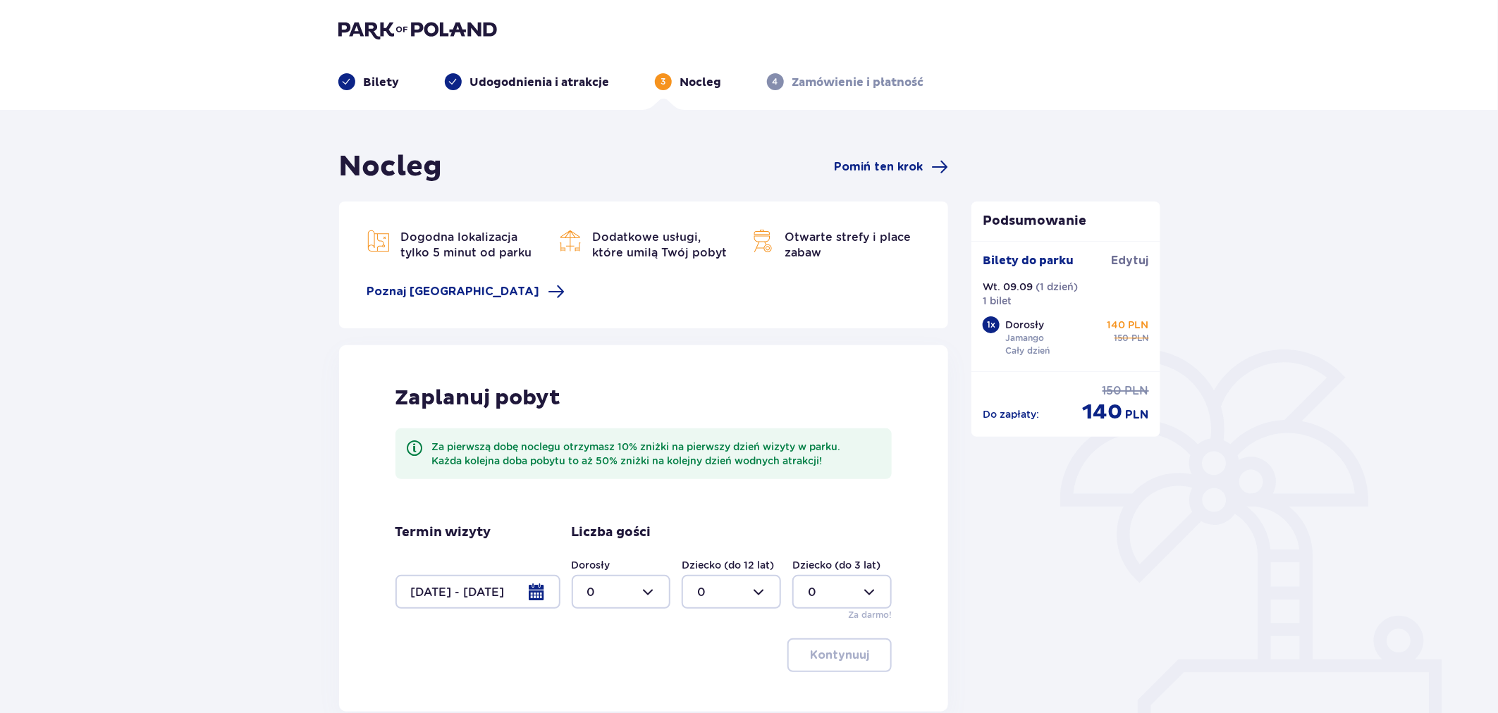
click at [612, 597] on div at bounding box center [621, 592] width 99 height 34
click at [605, 477] on div "1" at bounding box center [621, 485] width 68 height 16
type input "1"
click at [812, 649] on p "Kontynuuj" at bounding box center [839, 656] width 59 height 16
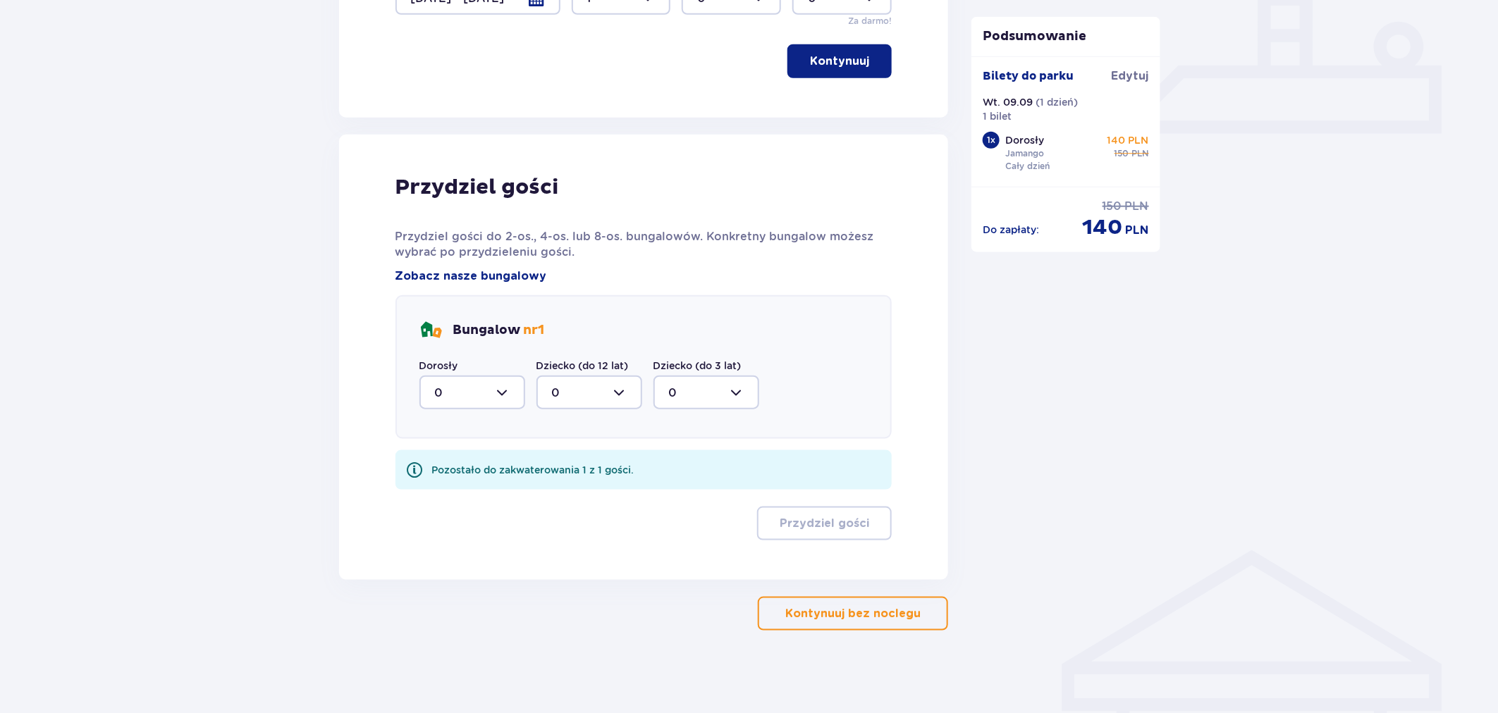
click at [487, 390] on div at bounding box center [472, 393] width 106 height 34
drag, startPoint x: 457, startPoint y: 460, endPoint x: 586, endPoint y: 489, distance: 132.4
click at [458, 460] on div "1" at bounding box center [472, 466] width 75 height 16
type input "1"
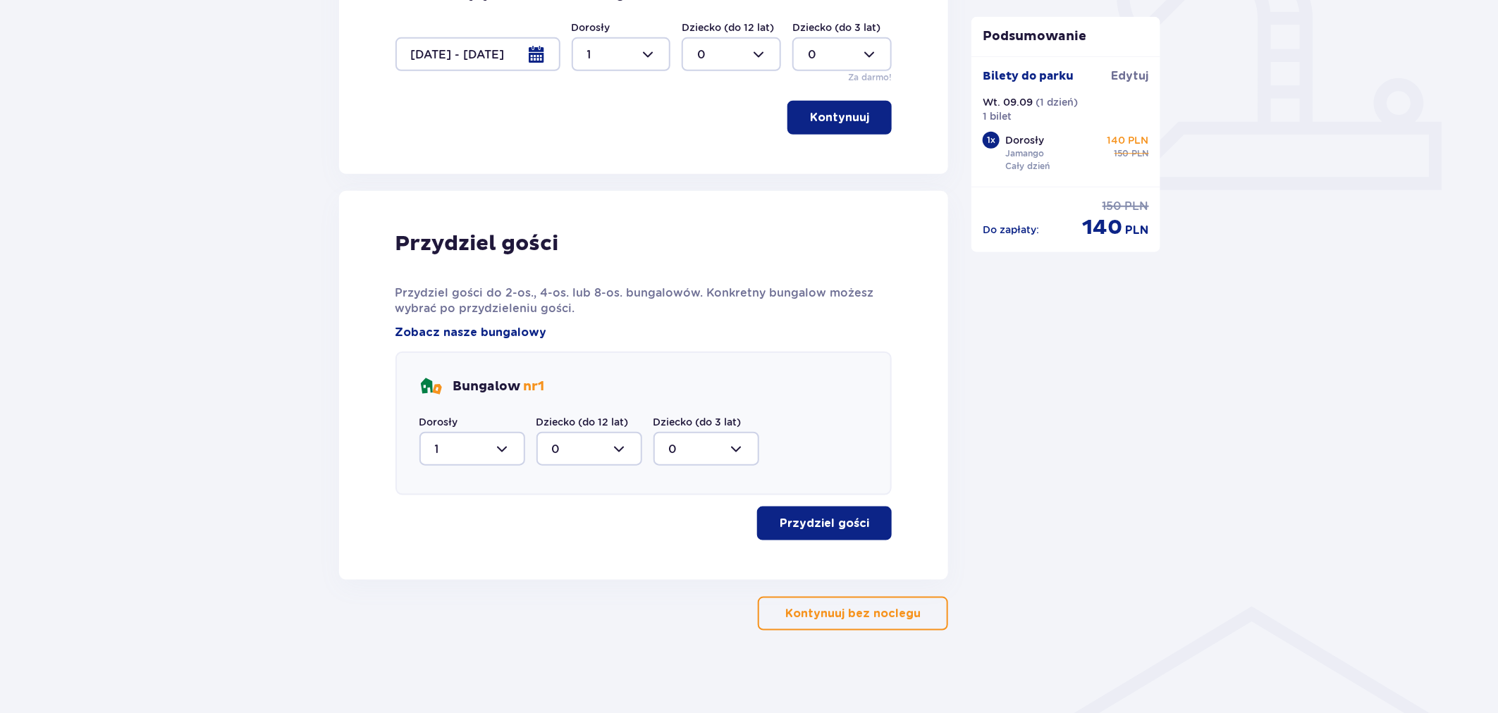
click at [813, 492] on div "Bungalow nr 1 Dorosły 1 Dziecko (do 12 lat) 0 Dziecko (do 3 lat) 0" at bounding box center [644, 424] width 497 height 144
click at [814, 520] on p "Przydziel gości" at bounding box center [825, 524] width 90 height 16
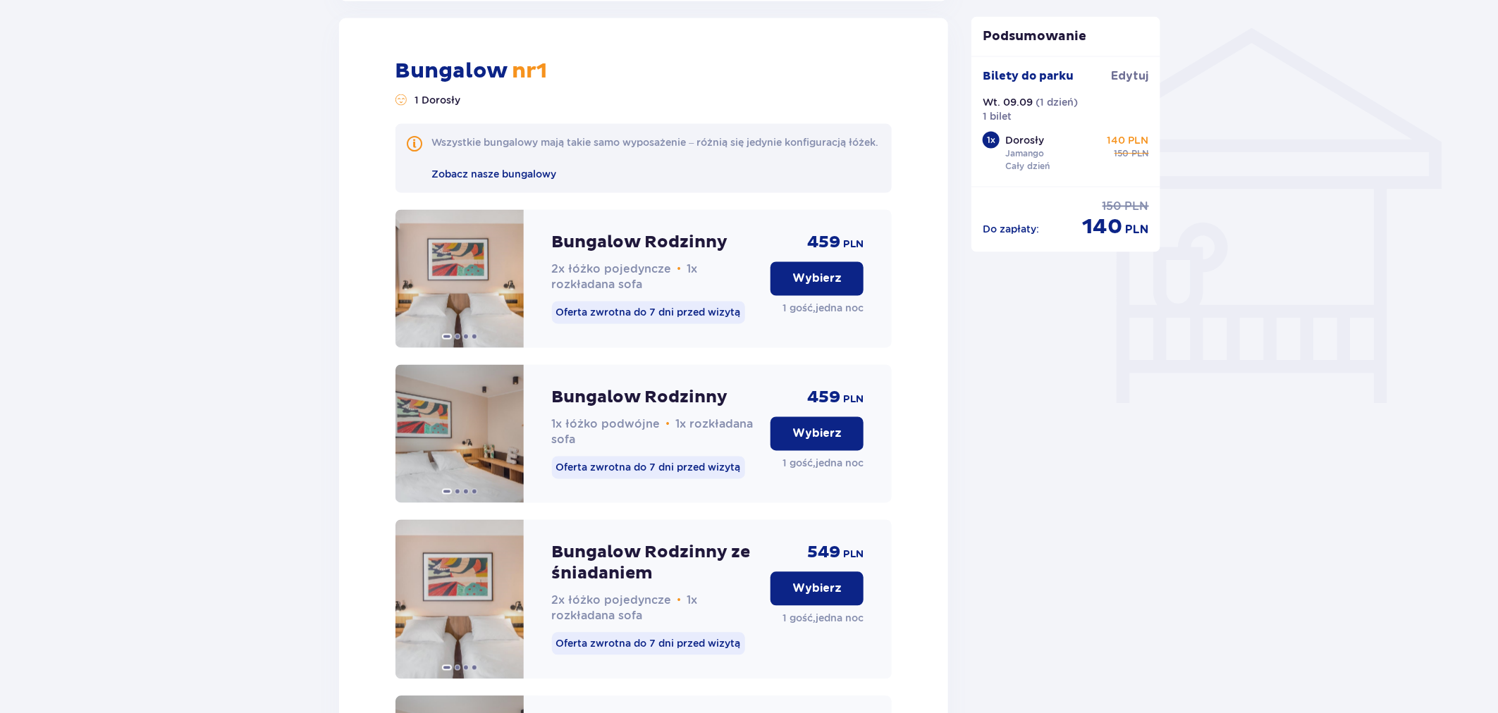
click at [822, 280] on button "Wybierz" at bounding box center [817, 279] width 93 height 34
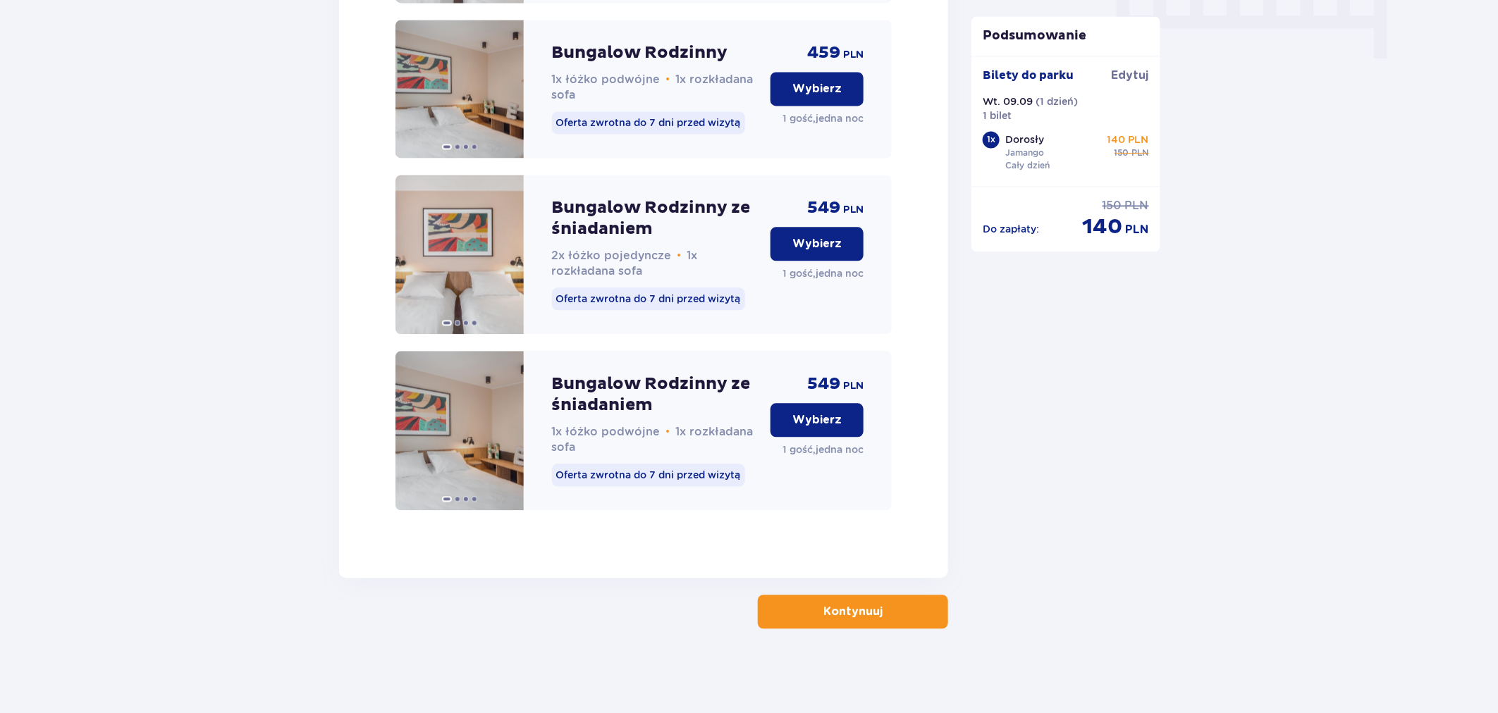
click at [841, 611] on p "Kontynuuj" at bounding box center [852, 612] width 59 height 16
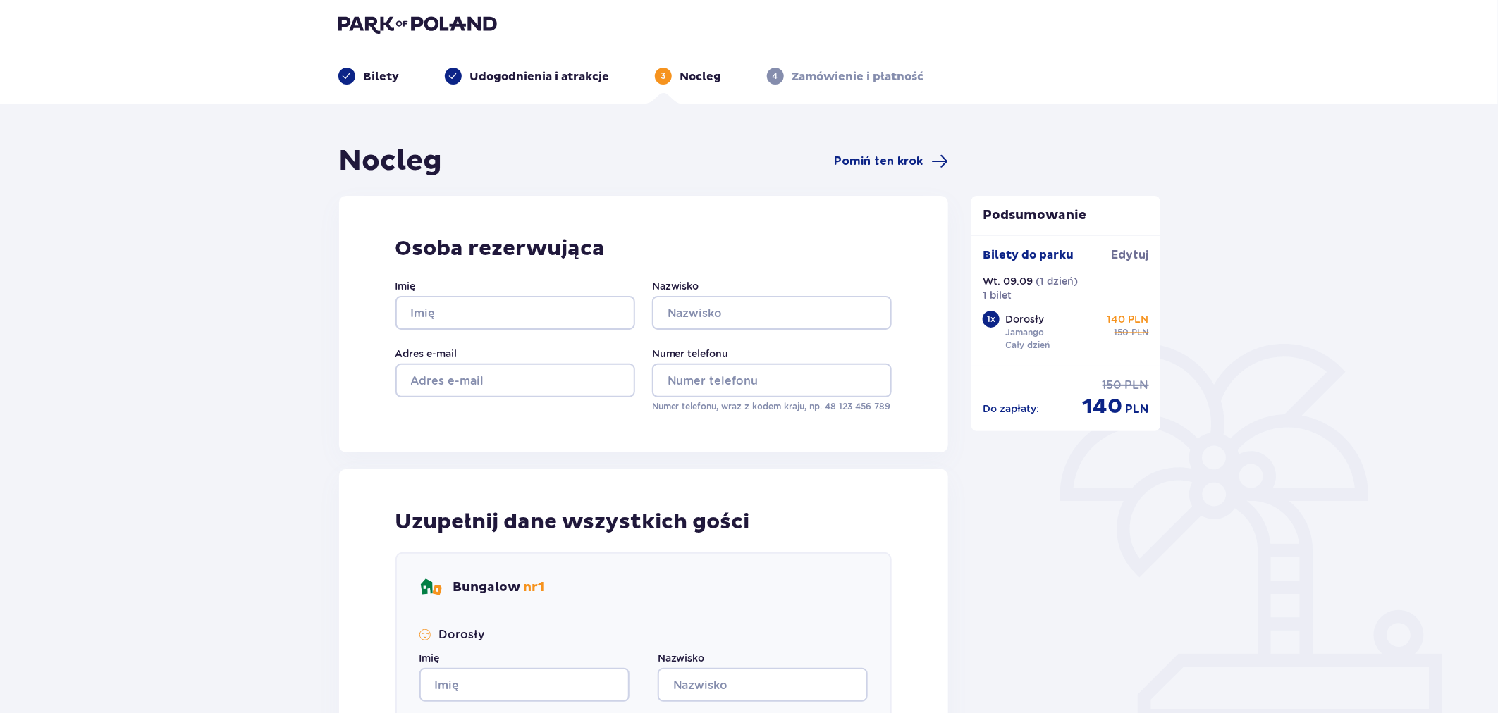
scroll to position [1, 0]
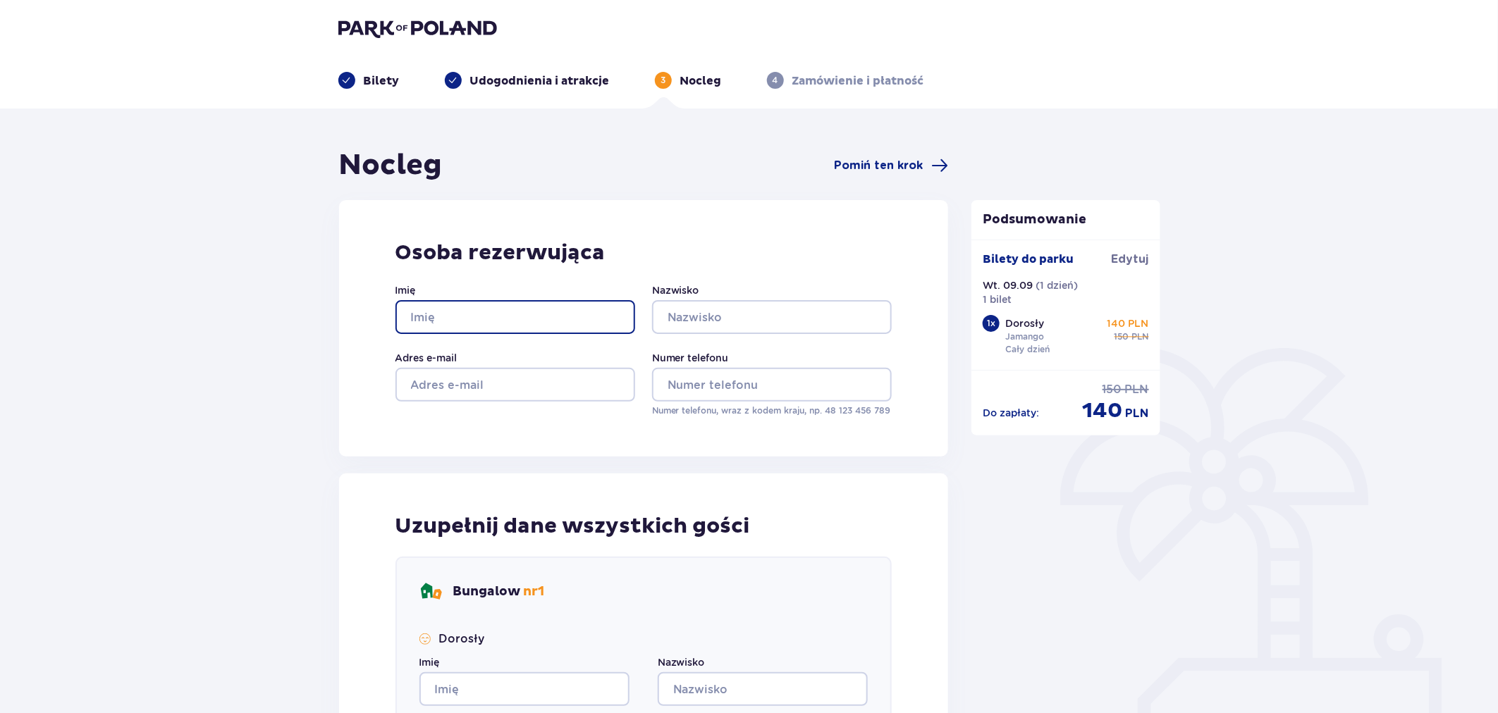
click at [503, 301] on input "Imię" at bounding box center [516, 317] width 240 height 34
type input "gf"
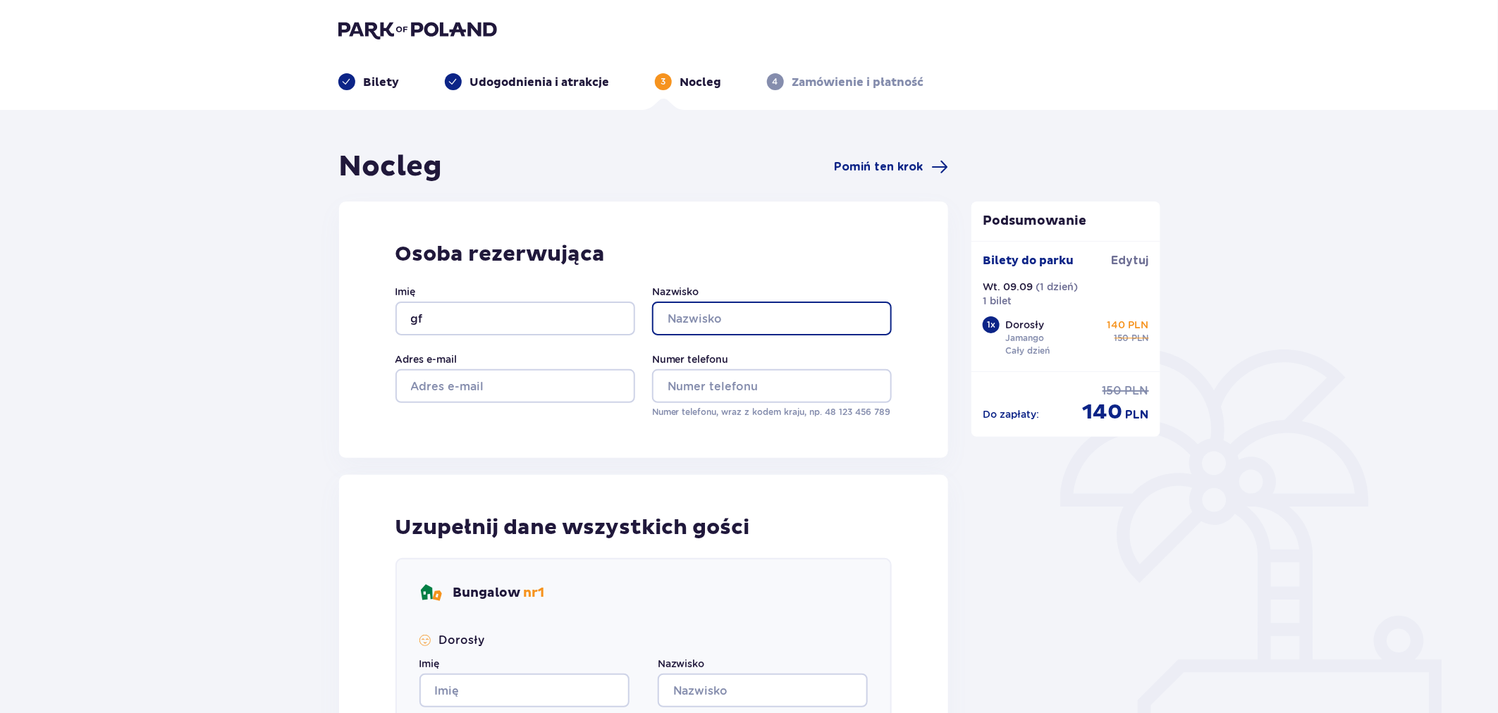
drag, startPoint x: 746, startPoint y: 322, endPoint x: 744, endPoint y: 329, distance: 7.4
click at [746, 322] on input "Nazwisko" at bounding box center [772, 319] width 240 height 34
type input "gf"
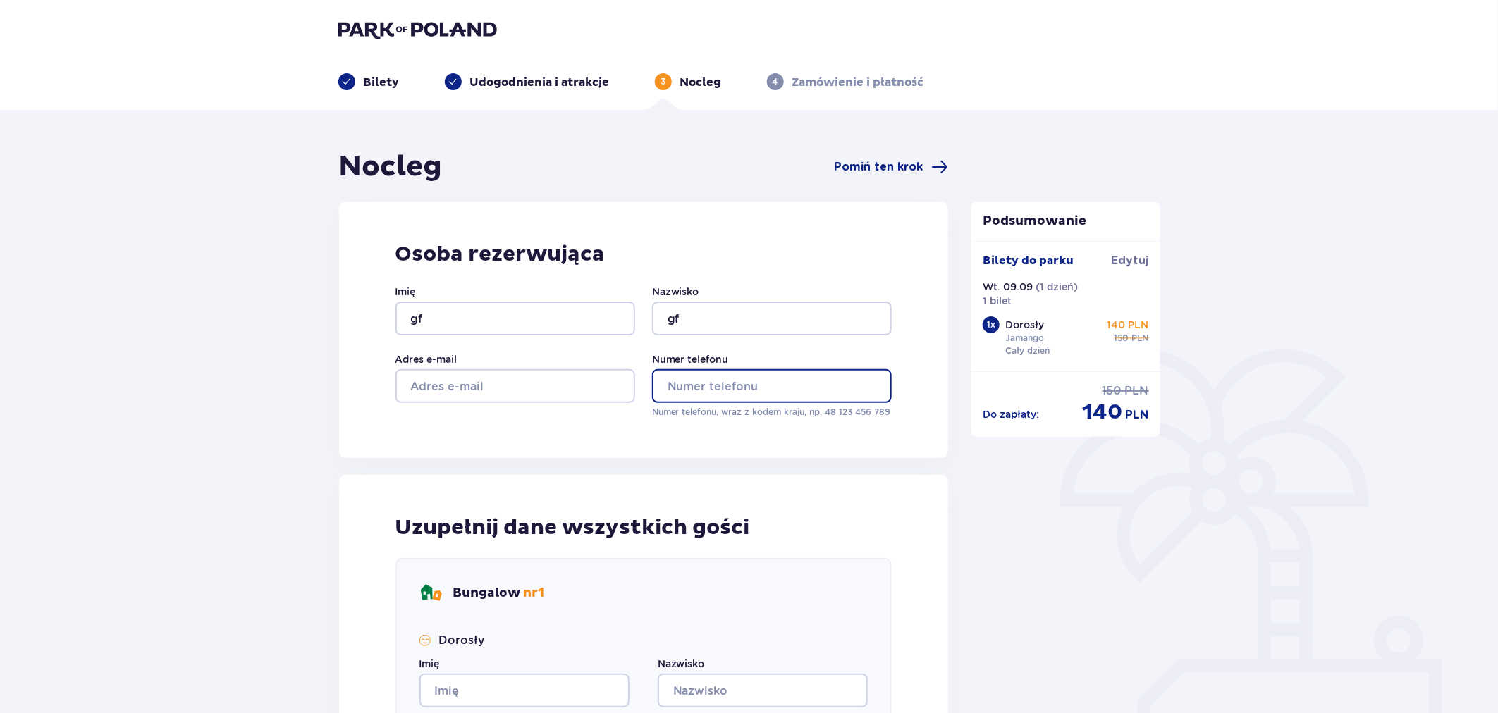
click at [699, 381] on input "Numer telefonu" at bounding box center [772, 386] width 240 height 34
type input "765765654"
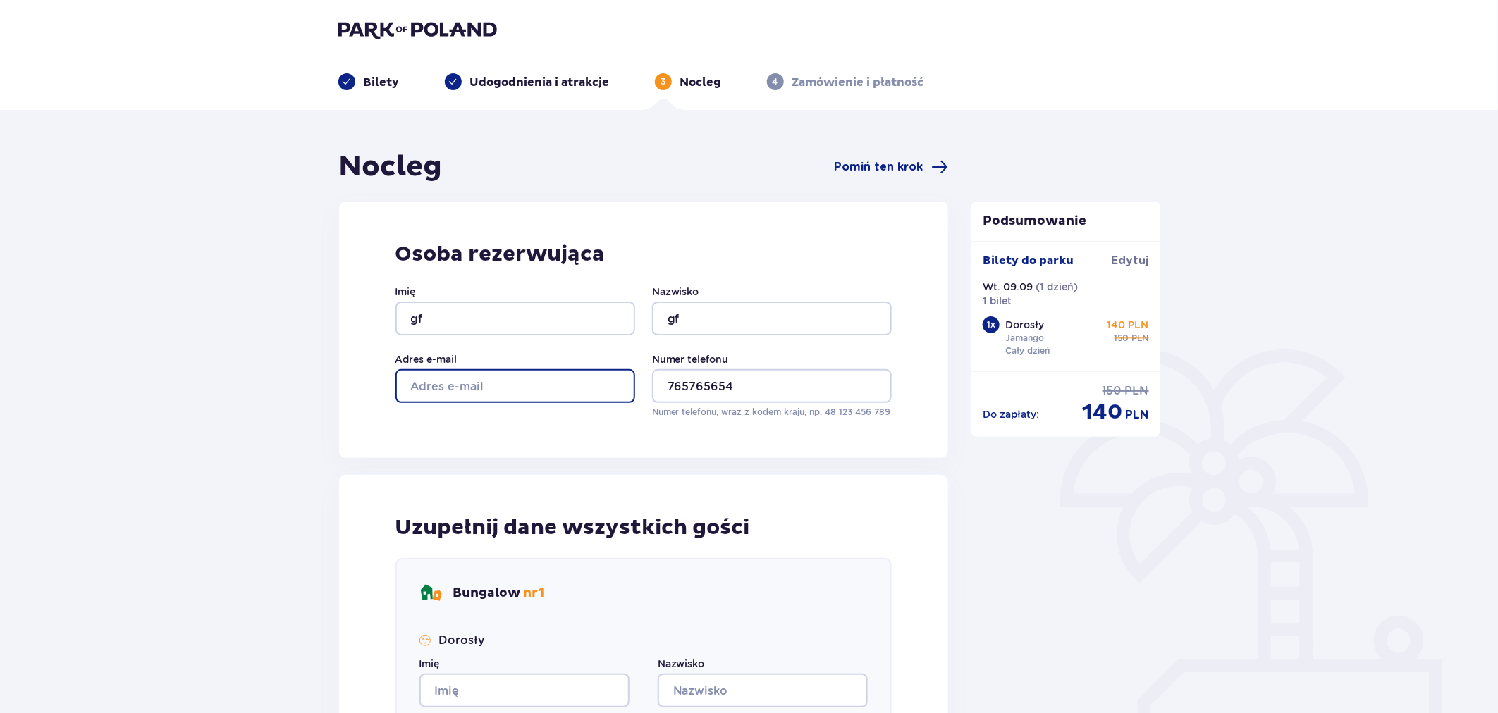
drag, startPoint x: 531, startPoint y: 371, endPoint x: 536, endPoint y: 398, distance: 27.9
click at [531, 371] on input "Adres e-mail" at bounding box center [516, 386] width 240 height 34
type input "otto@wp.pl"
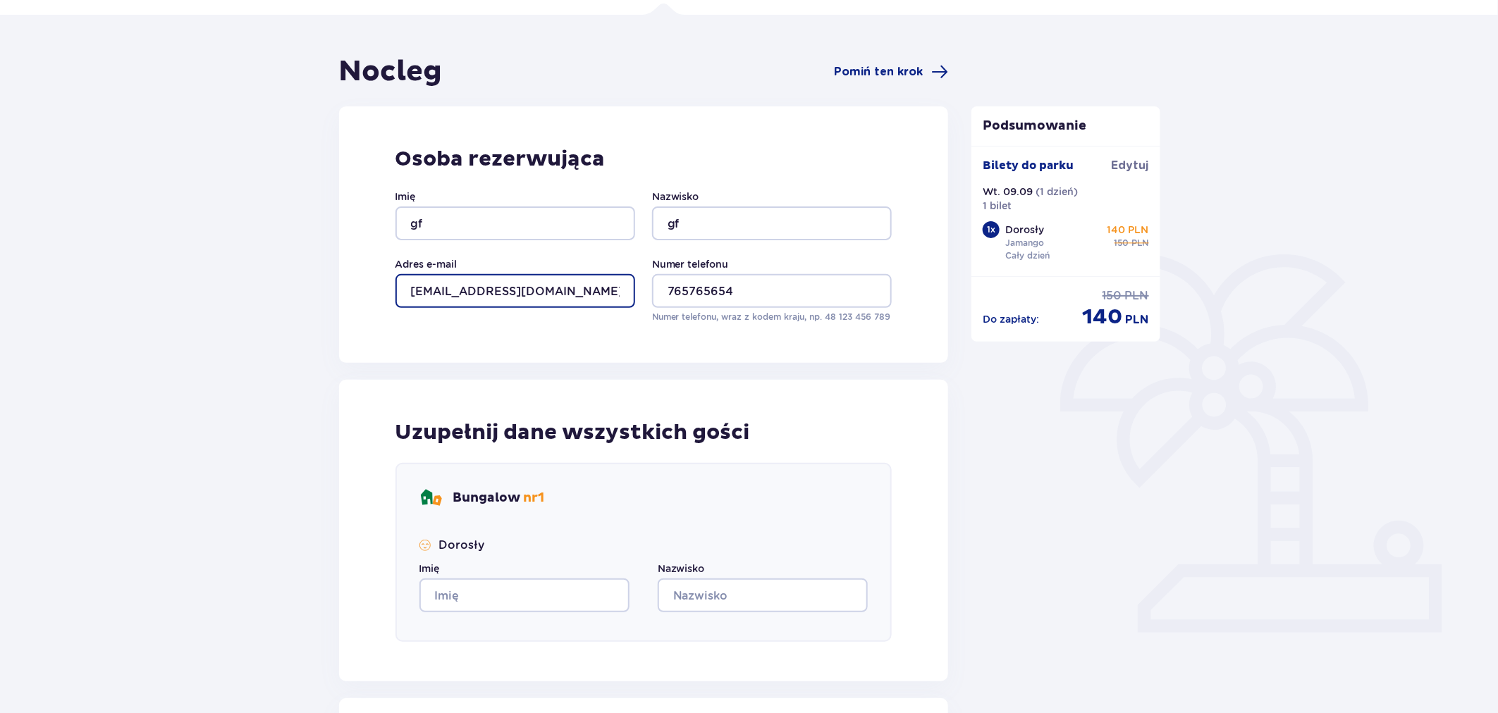
scroll to position [235, 0]
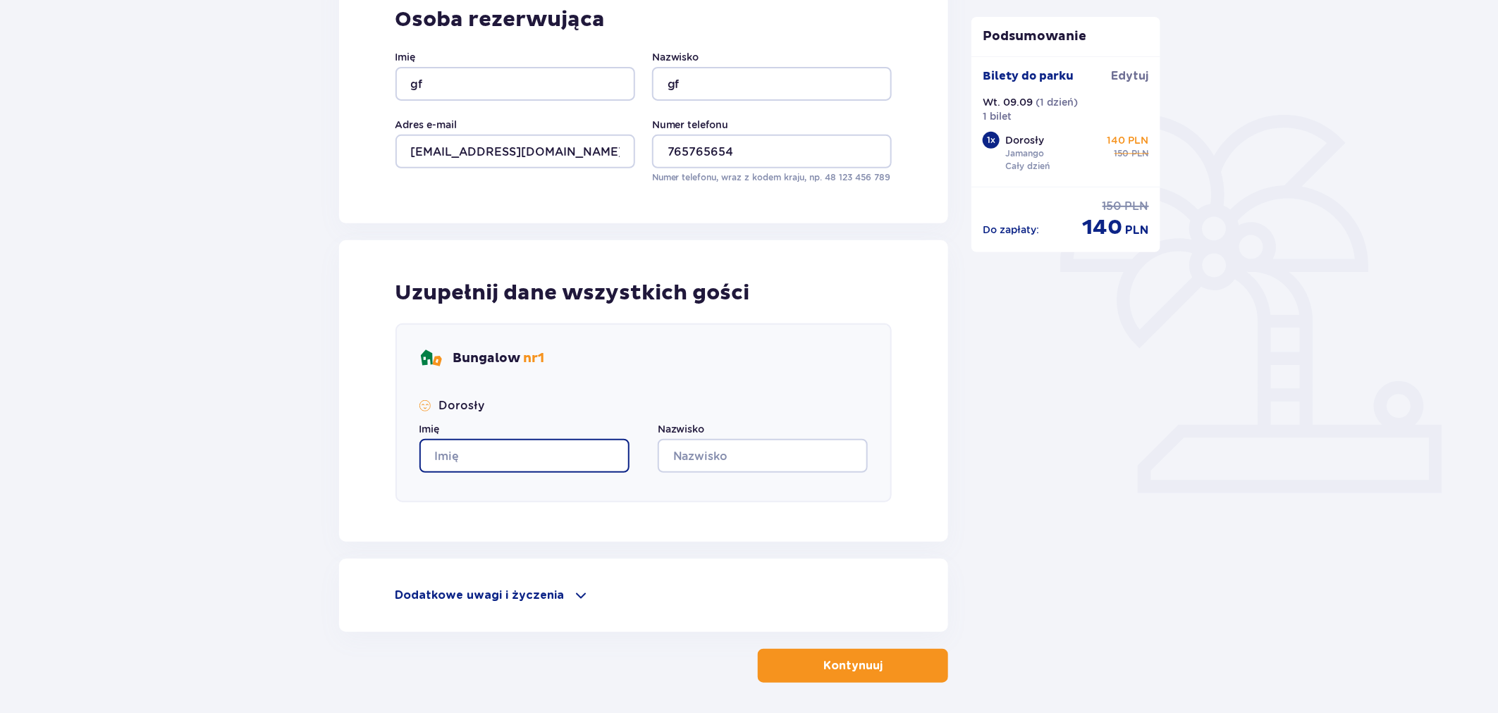
drag, startPoint x: 534, startPoint y: 458, endPoint x: 601, endPoint y: 448, distance: 67.1
click at [537, 456] on input "Imię" at bounding box center [524, 456] width 210 height 34
type input "gf"
click at [739, 449] on input "Nazwisko" at bounding box center [763, 456] width 210 height 34
type input "gf"
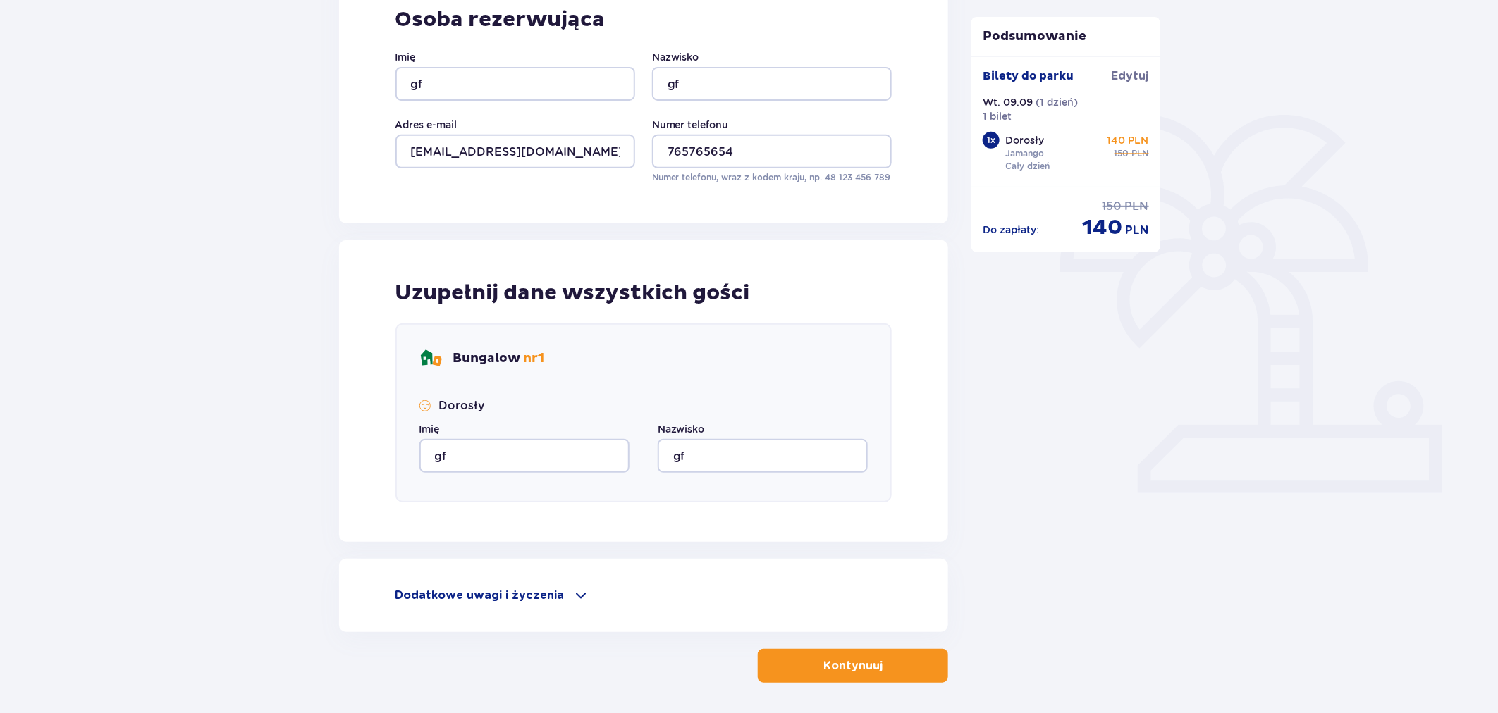
click at [833, 670] on p "Kontynuuj" at bounding box center [852, 666] width 59 height 16
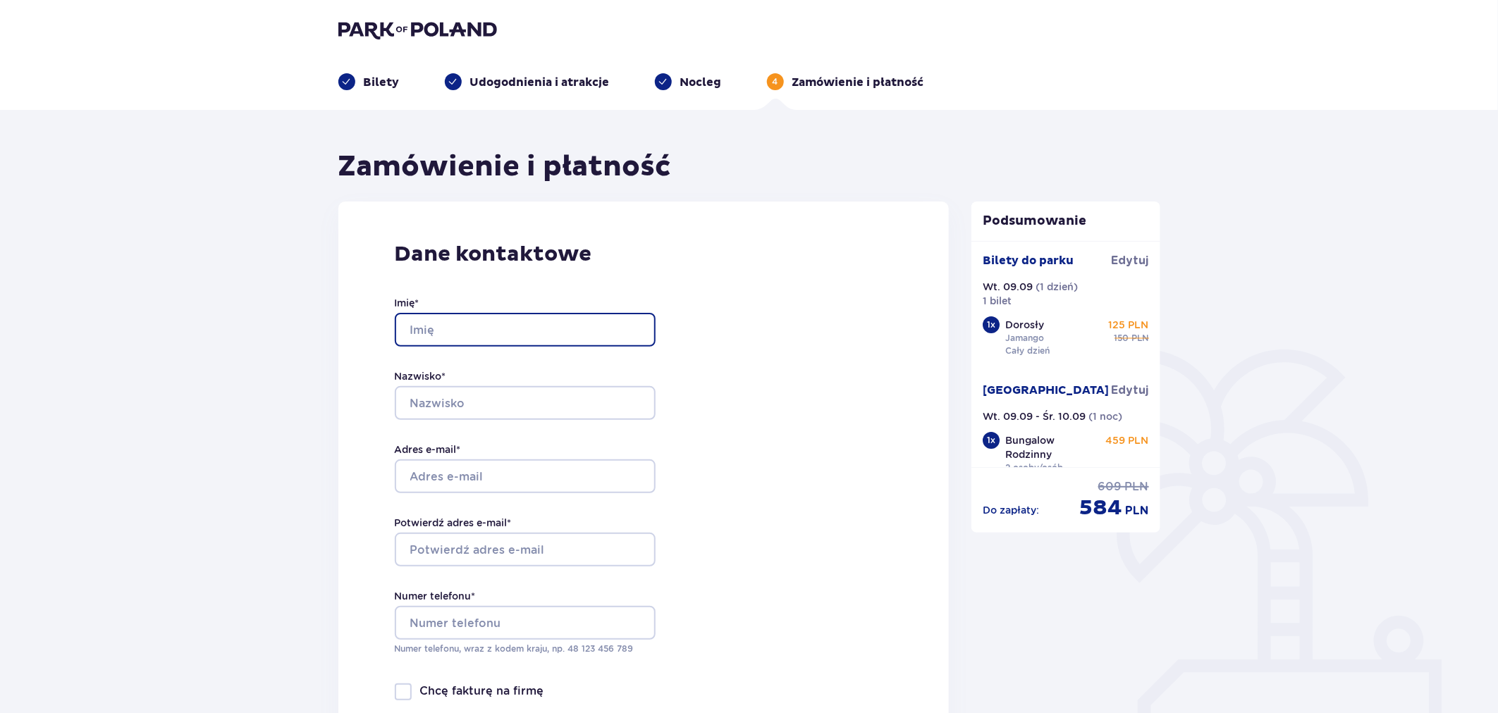
click at [450, 314] on input "Imię *" at bounding box center [525, 330] width 261 height 34
type input "gf"
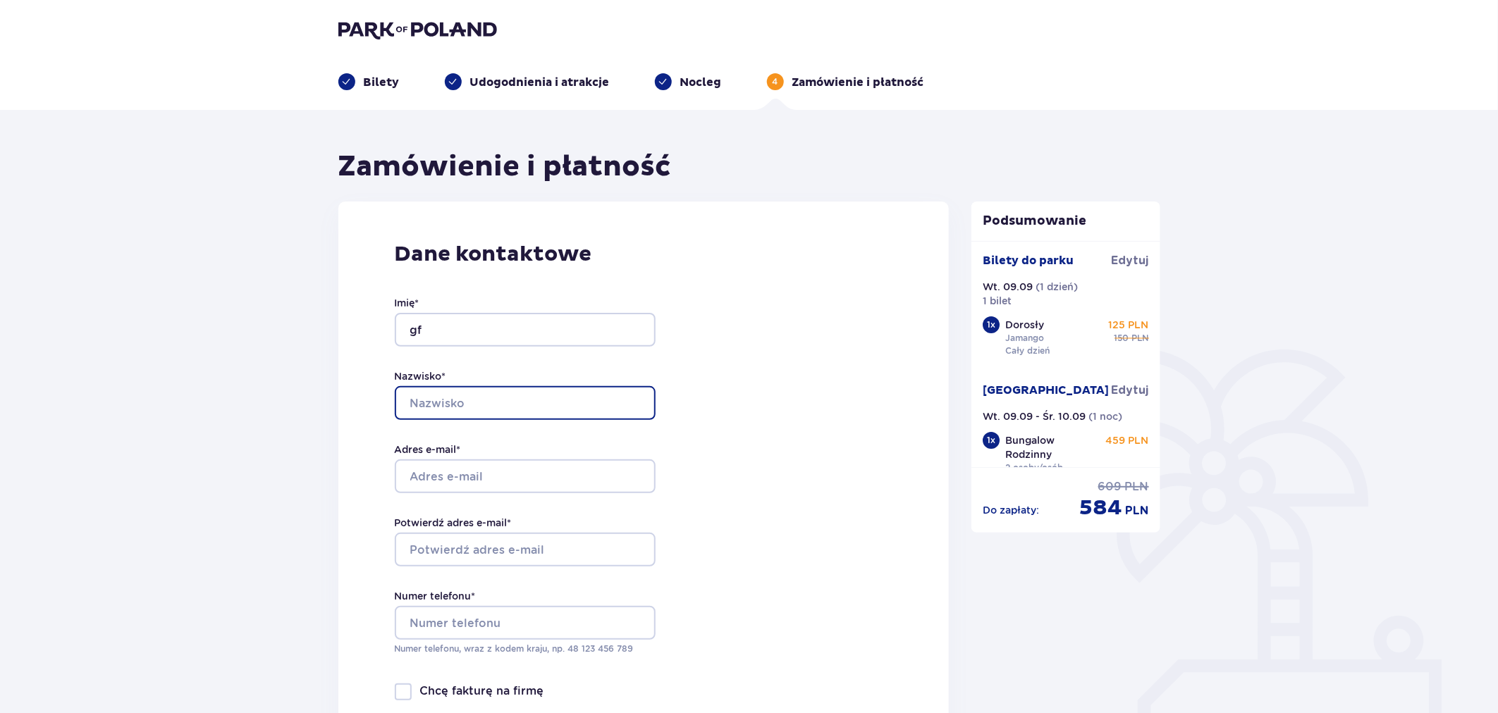
click at [439, 403] on input "Nazwisko *" at bounding box center [525, 403] width 261 height 34
type input "gf"
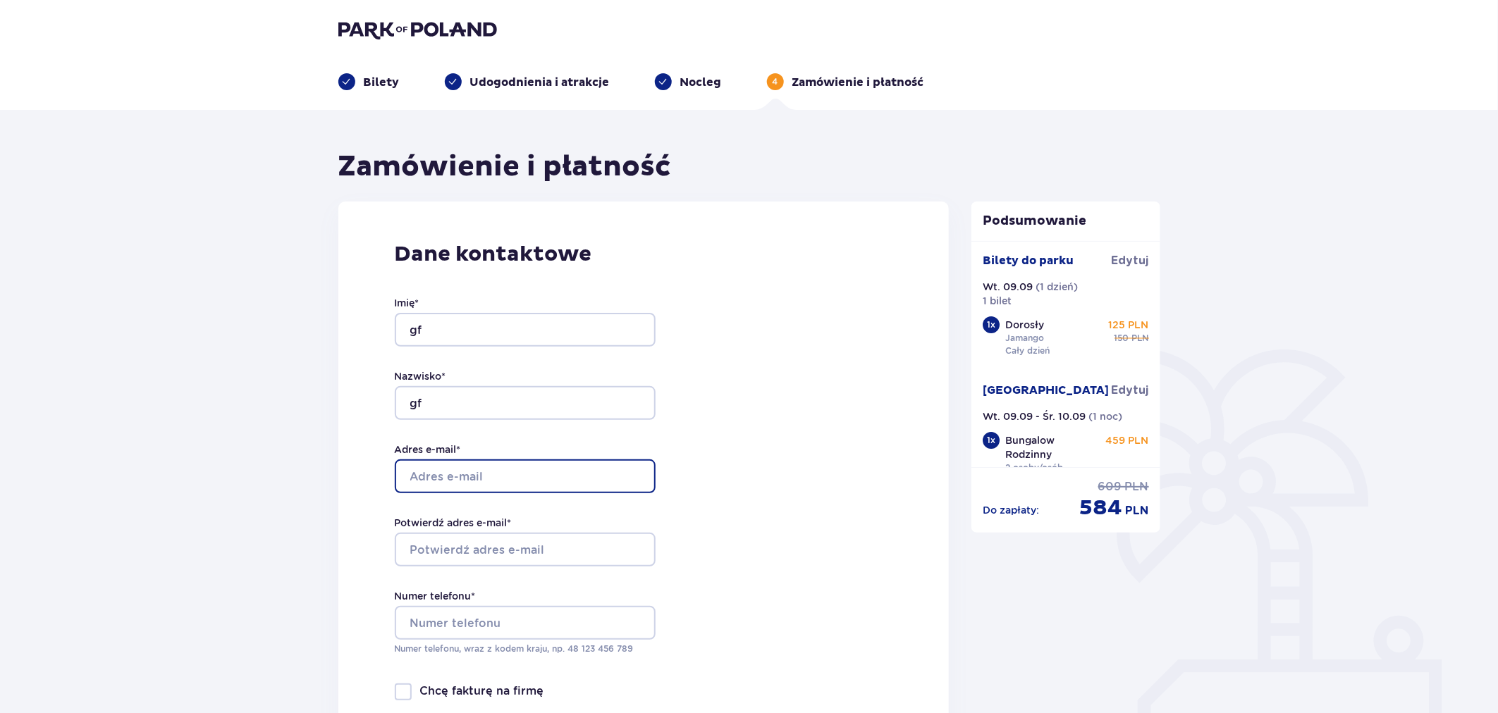
click at [433, 480] on input "Adres e-mail *" at bounding box center [525, 477] width 261 height 34
type input "otto@parkofpoland.com"
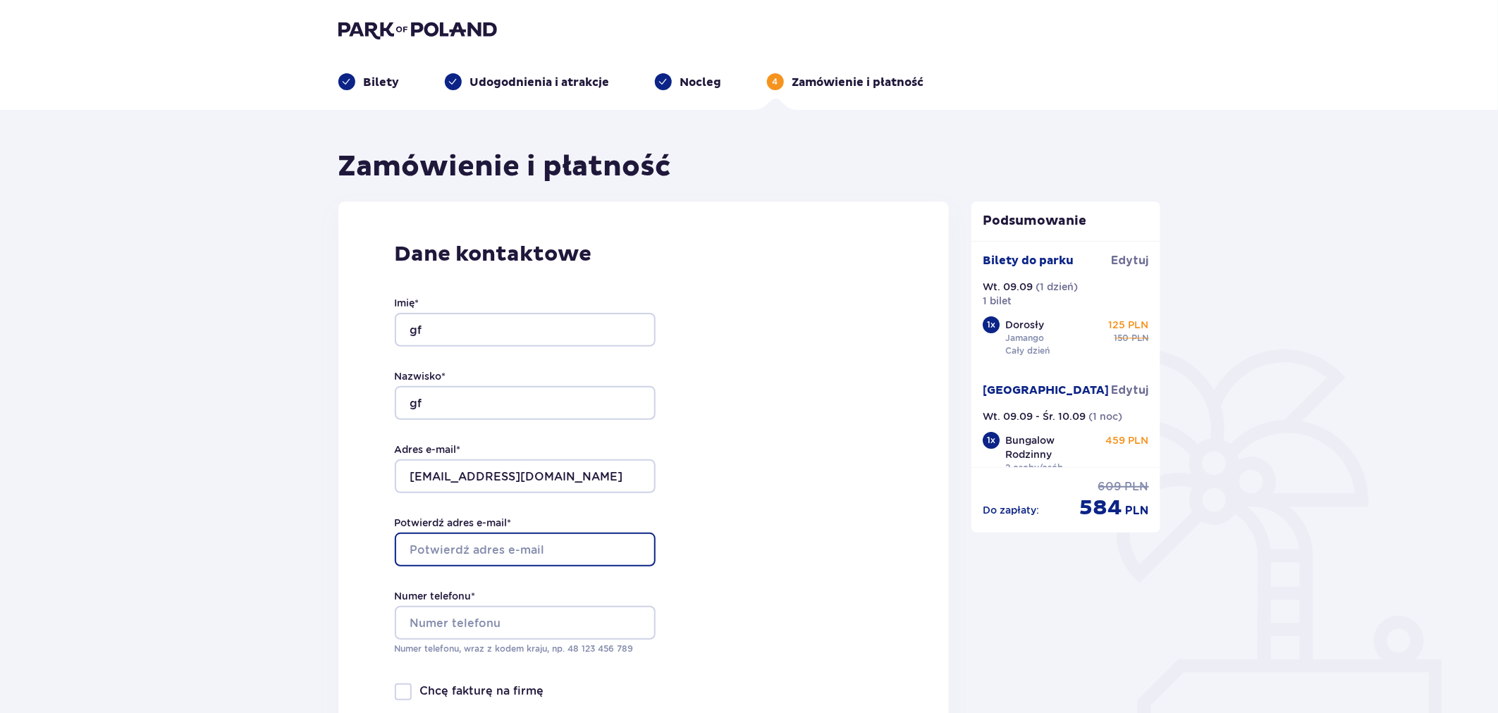
drag, startPoint x: 474, startPoint y: 546, endPoint x: 495, endPoint y: 560, distance: 24.8
click at [474, 546] on input "Potwierdź adres e-mail *" at bounding box center [525, 550] width 261 height 34
type input "otto@parkofpoland.com"
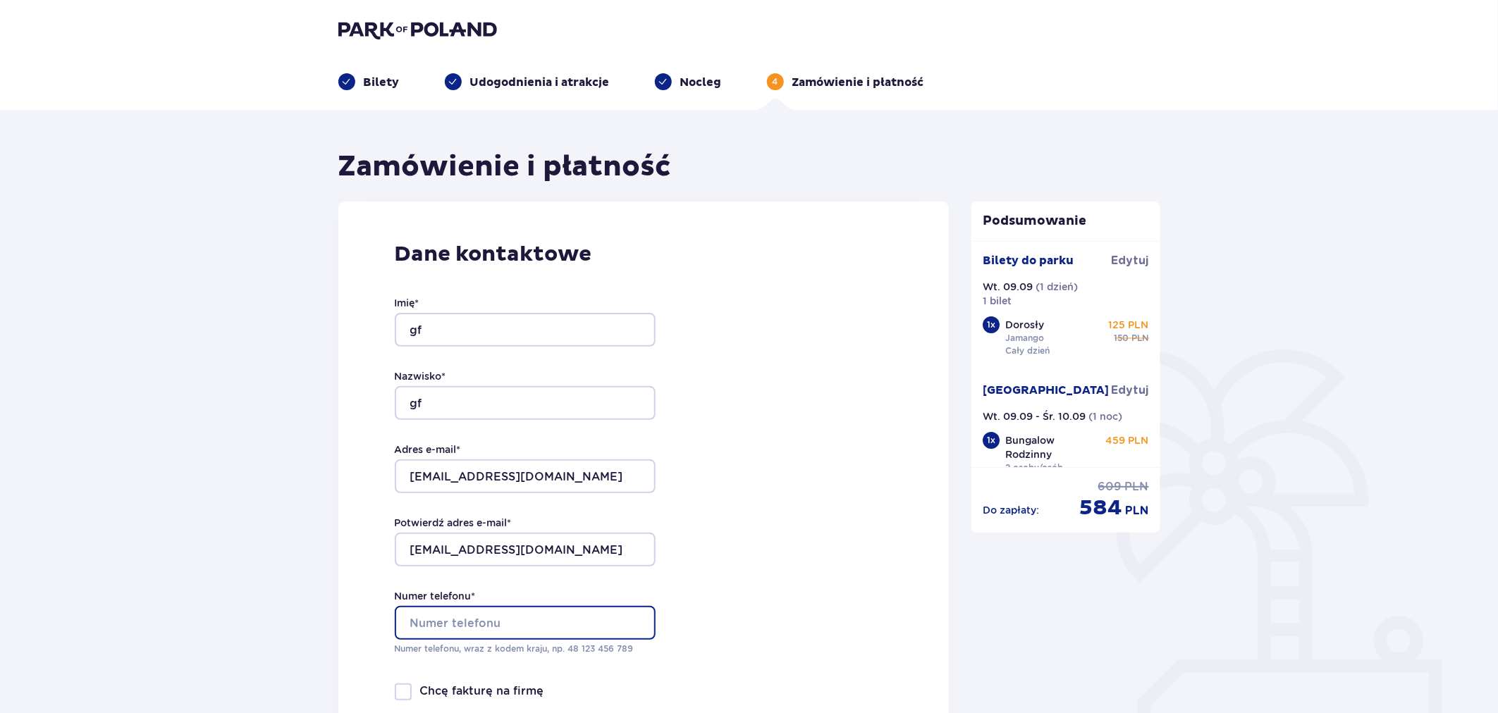
click at [520, 621] on input "Numer telefonu *" at bounding box center [525, 623] width 261 height 34
type input "765765654"
click at [730, 589] on div "Dane kontaktowe Imię * gf Nazwisko * gf Adres e-mail * otto@parkofpoland.com Po…" at bounding box center [643, 498] width 611 height 592
drag, startPoint x: 1104, startPoint y: 325, endPoint x: 1146, endPoint y: 335, distance: 42.8
click at [1146, 335] on div "Bilety do parku Edytuj Wt. 09.09 ( 1 dzień ) 1 bilet 1 x Dorosły Jamango Cały d…" at bounding box center [1066, 354] width 189 height 226
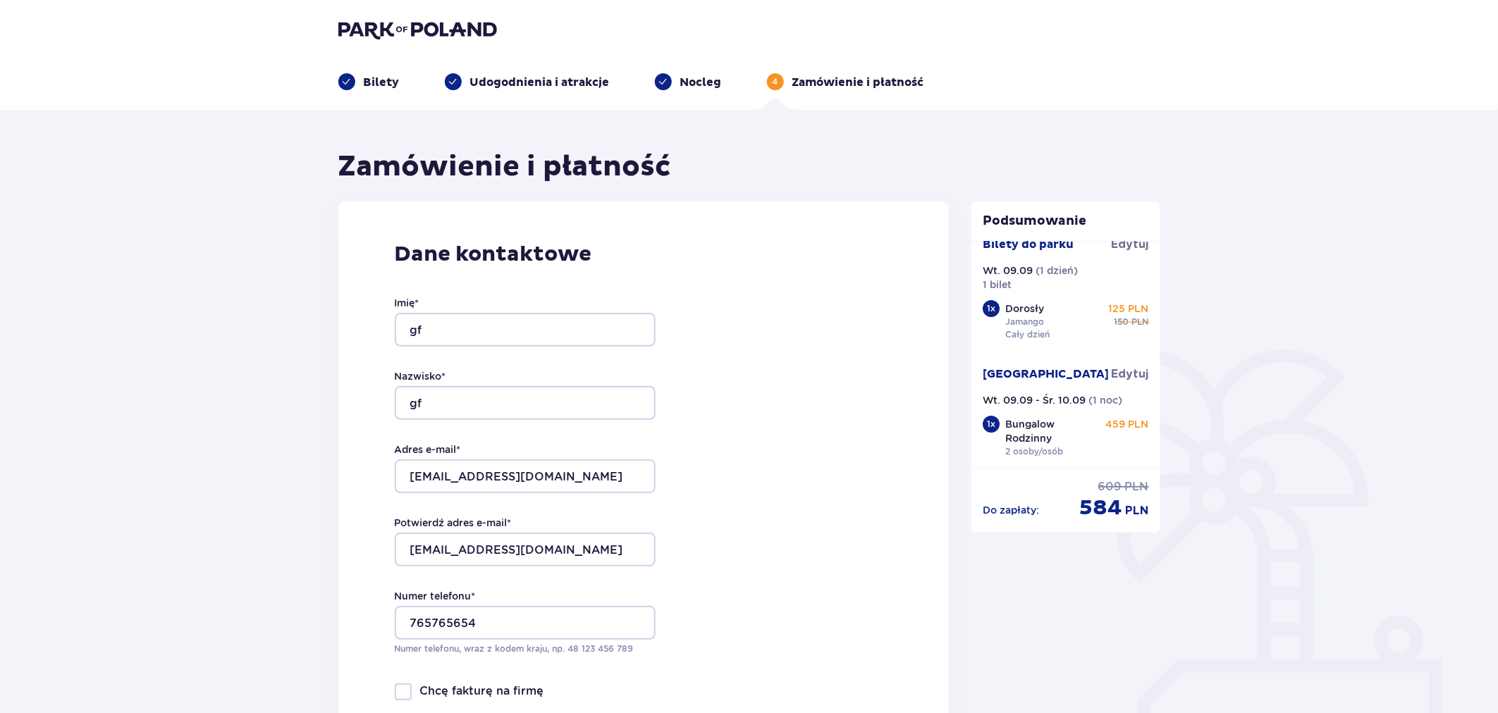
scroll to position [21, 0]
click at [425, 36] on img at bounding box center [417, 30] width 159 height 20
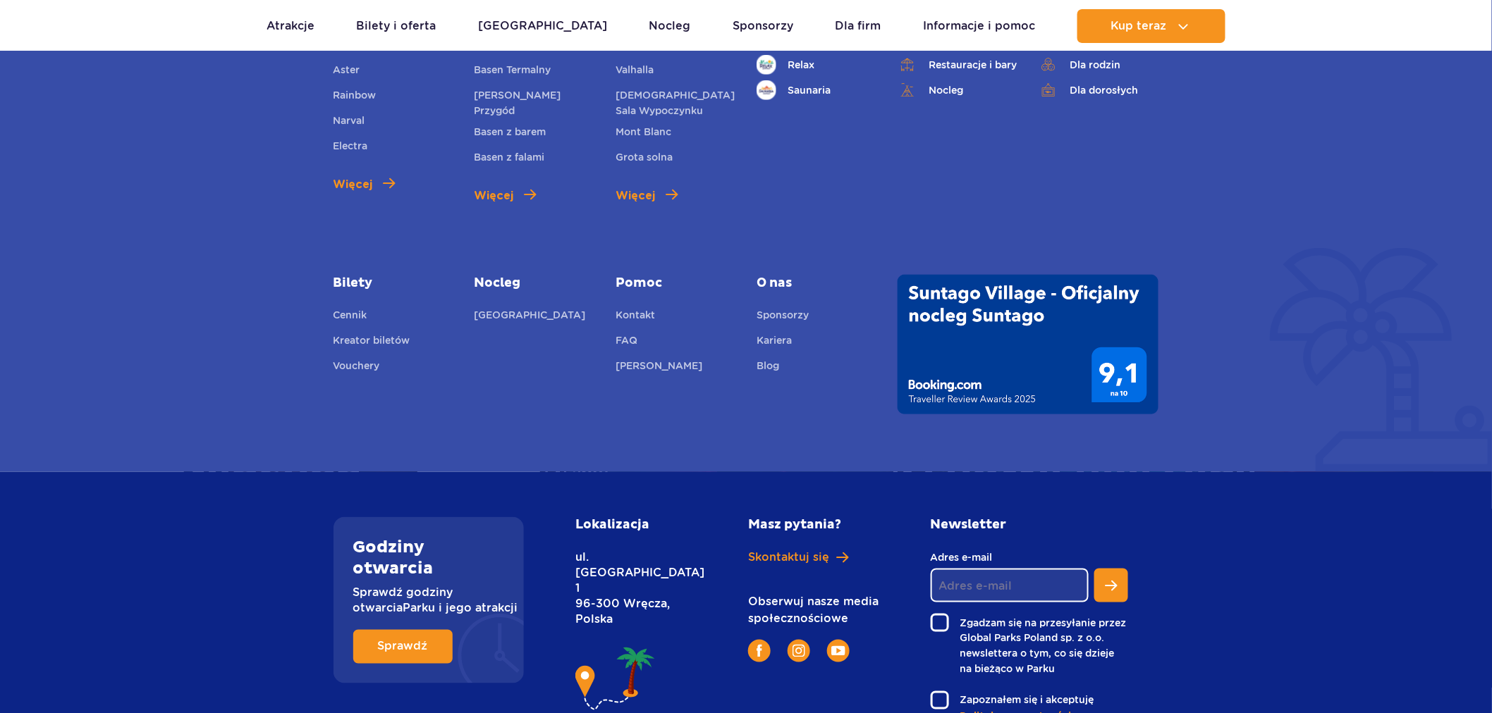
scroll to position [5047, 0]
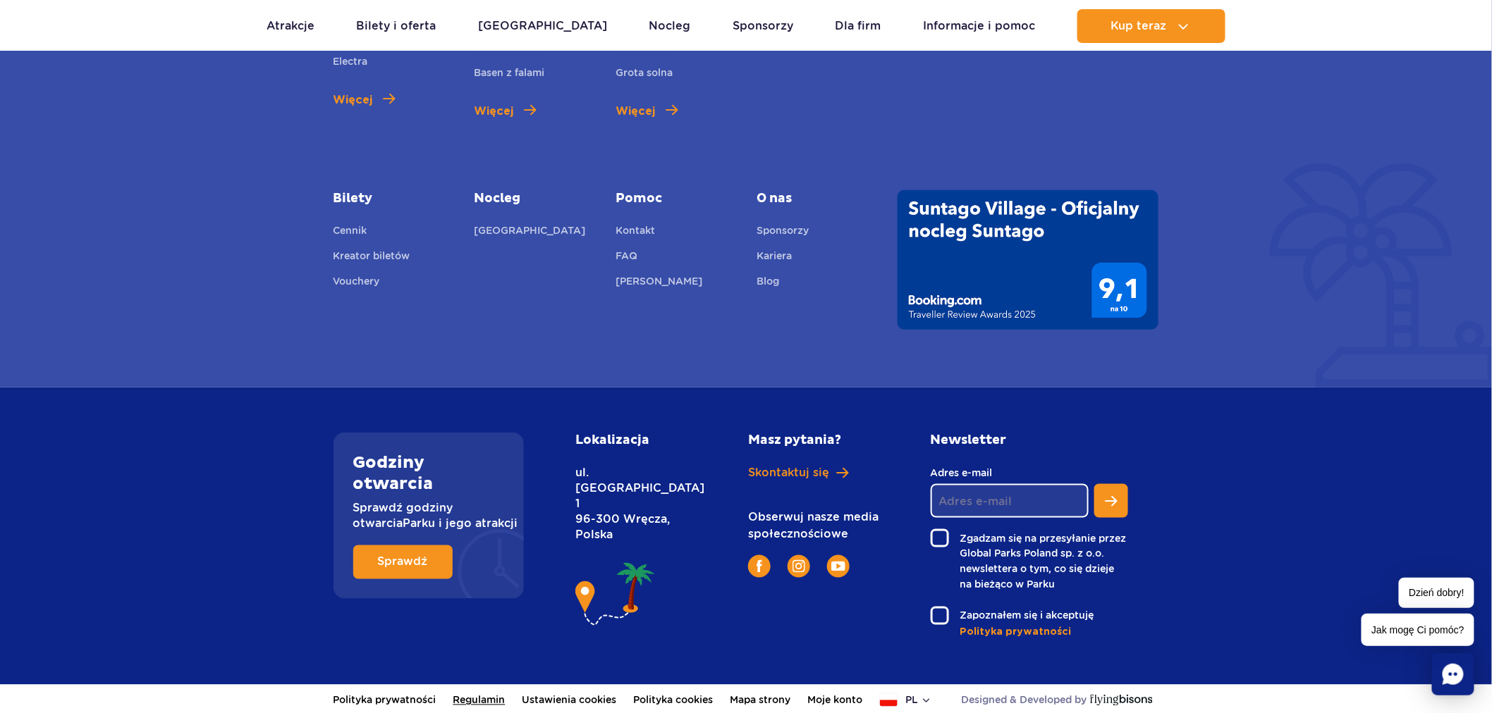
click at [495, 694] on link "Regulamin" at bounding box center [479, 700] width 52 height 31
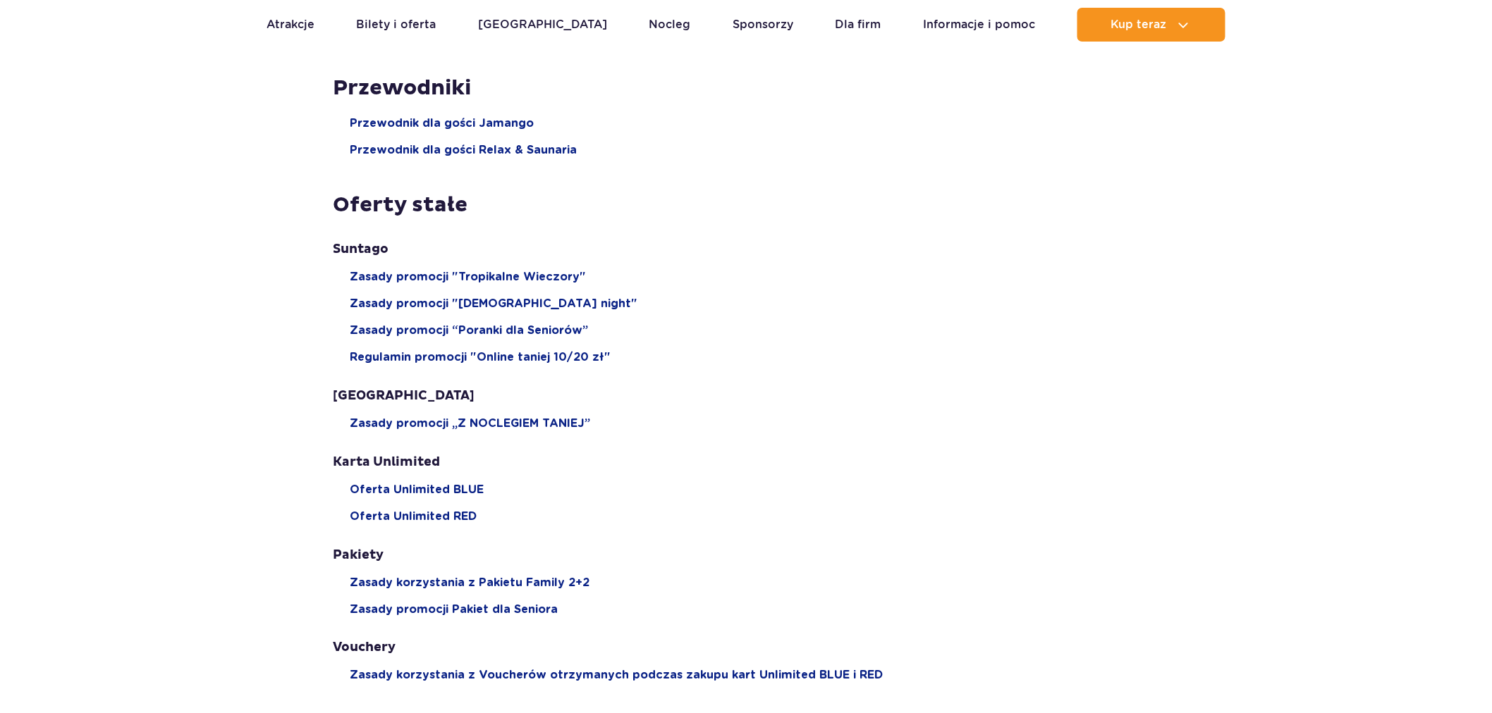
scroll to position [78, 0]
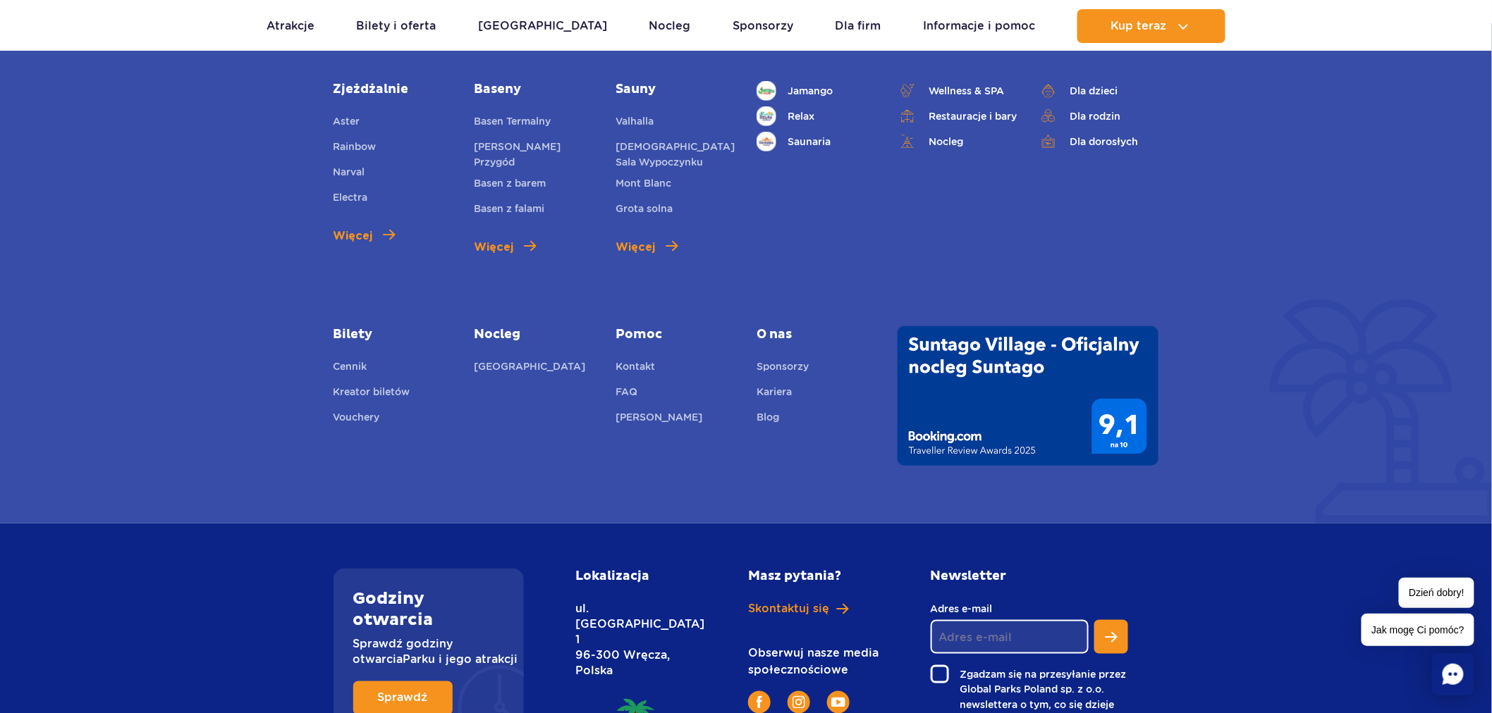
scroll to position [4655, 0]
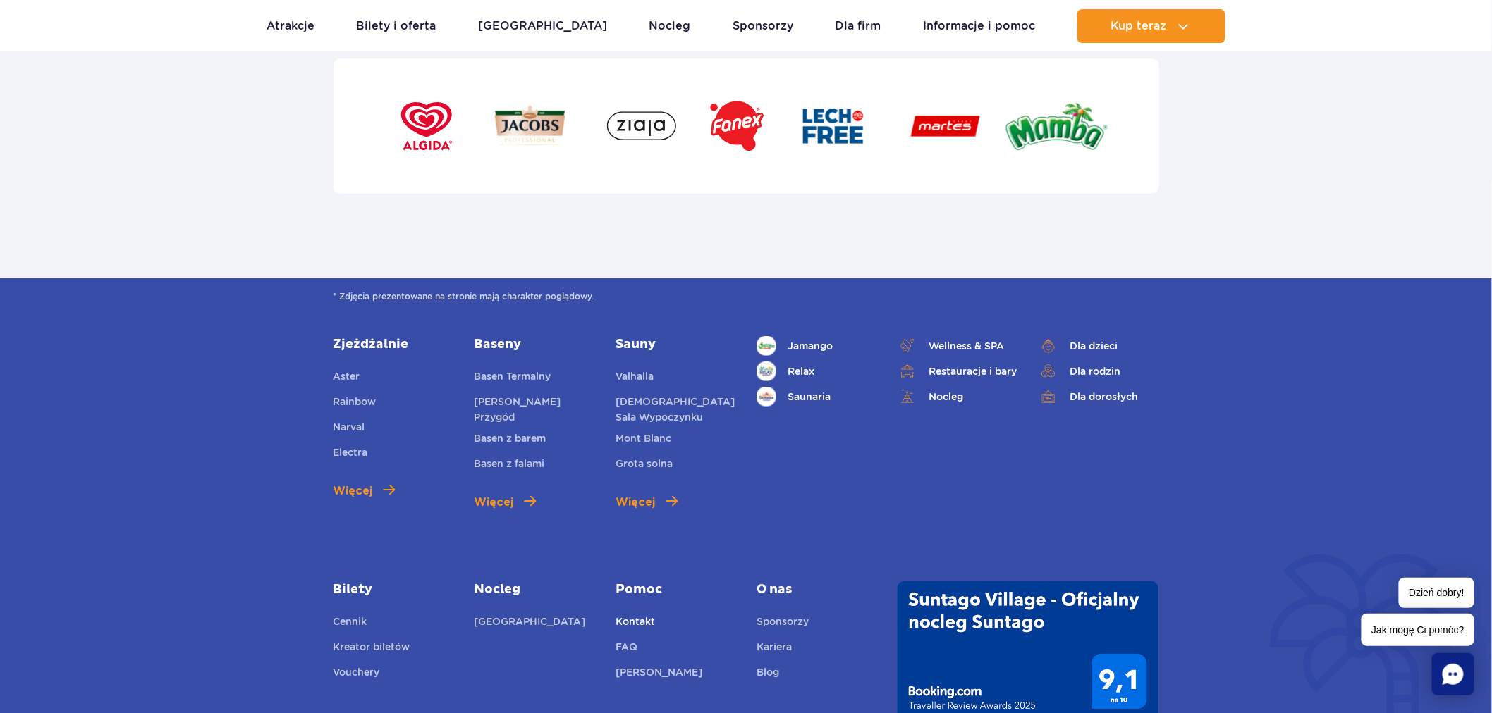
click at [646, 616] on link "Kontakt" at bounding box center [634, 624] width 39 height 20
